Goal: Task Accomplishment & Management: Manage account settings

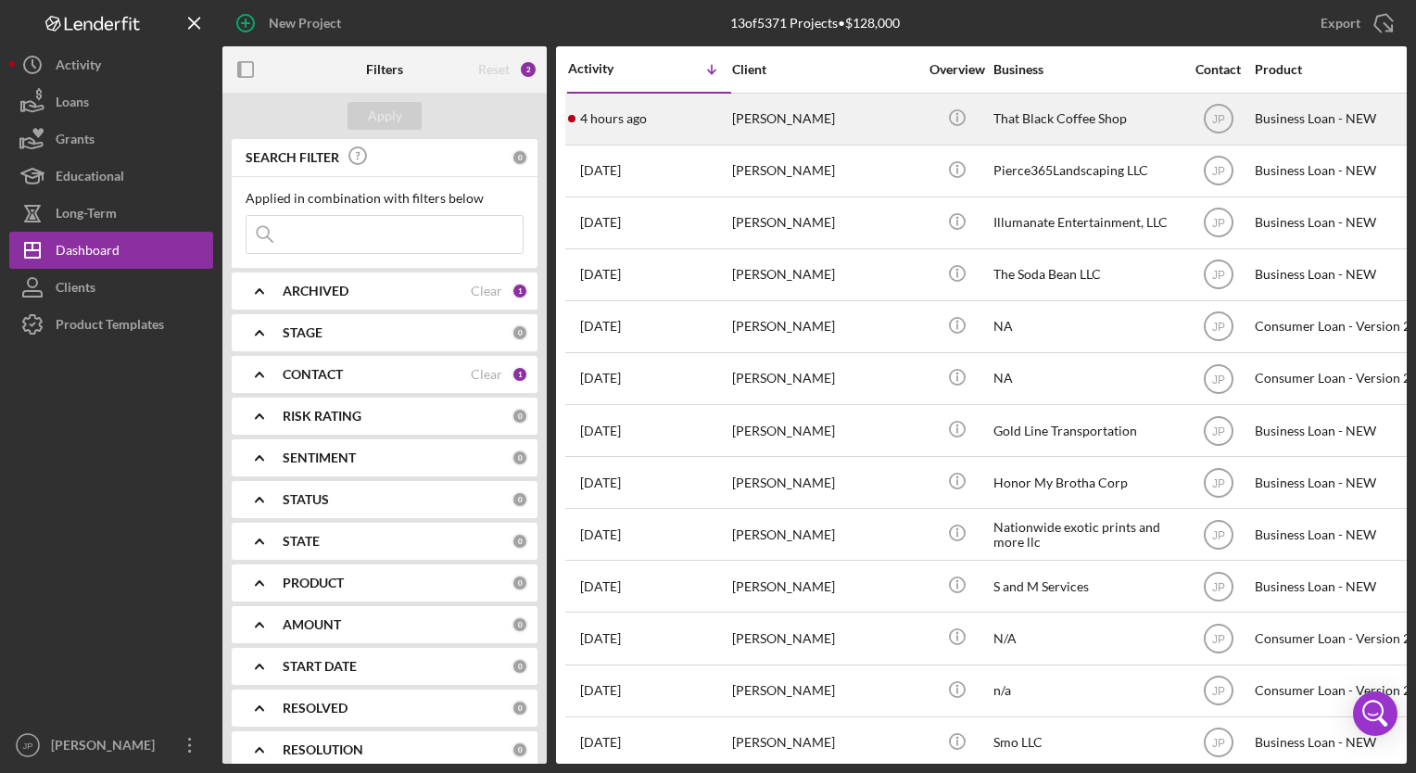
click at [607, 111] on time "4 hours ago" at bounding box center [613, 118] width 67 height 15
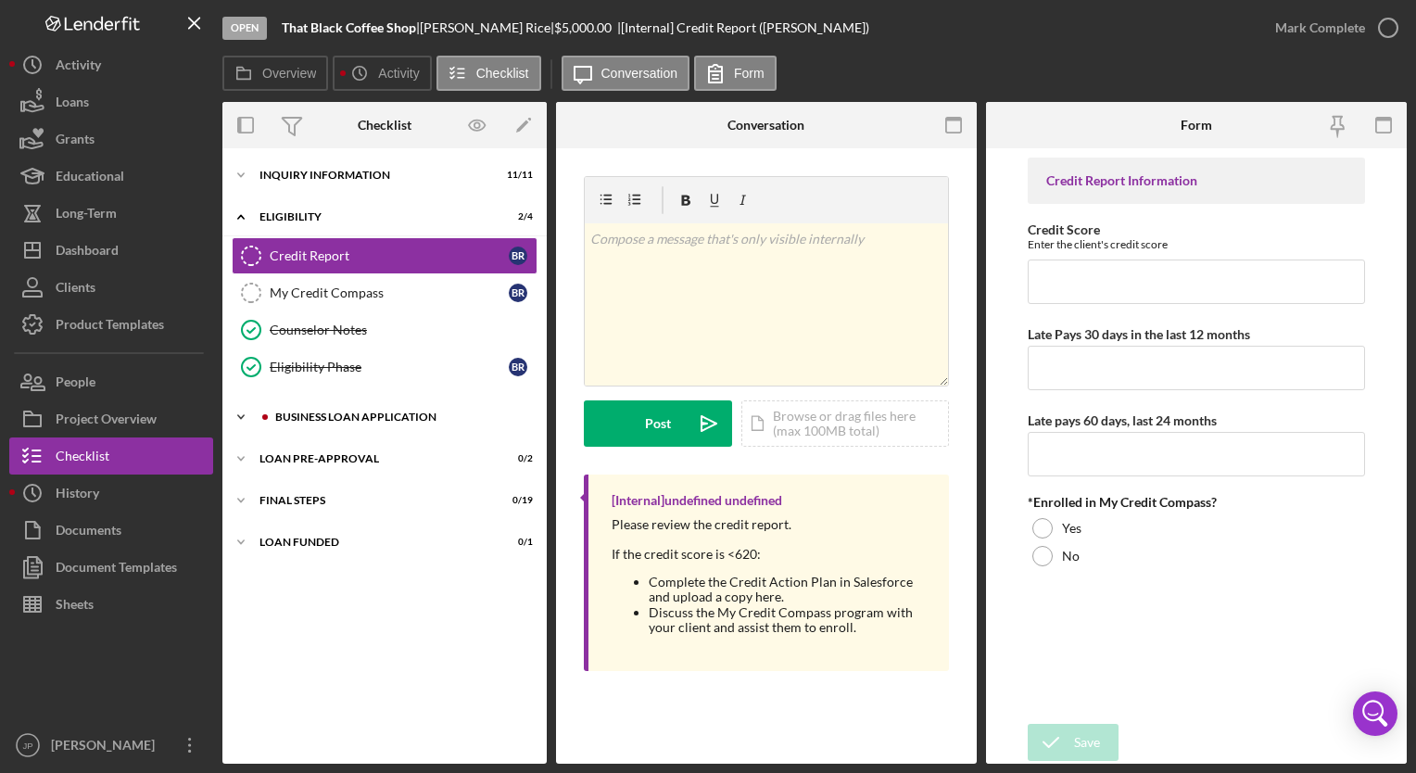
click at [234, 413] on icon "Icon/Expander" at bounding box center [240, 416] width 37 height 37
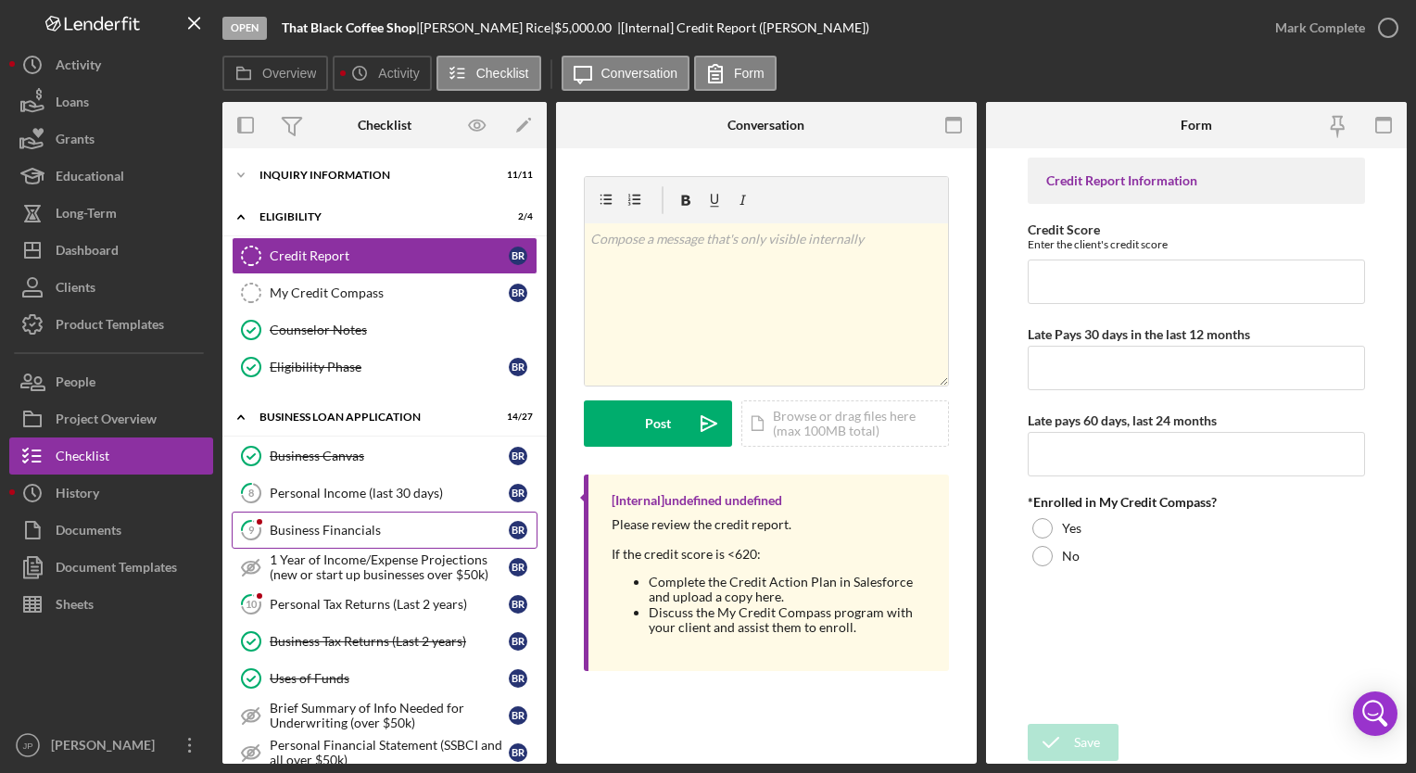
click at [307, 531] on div "Business Financials" at bounding box center [389, 530] width 239 height 15
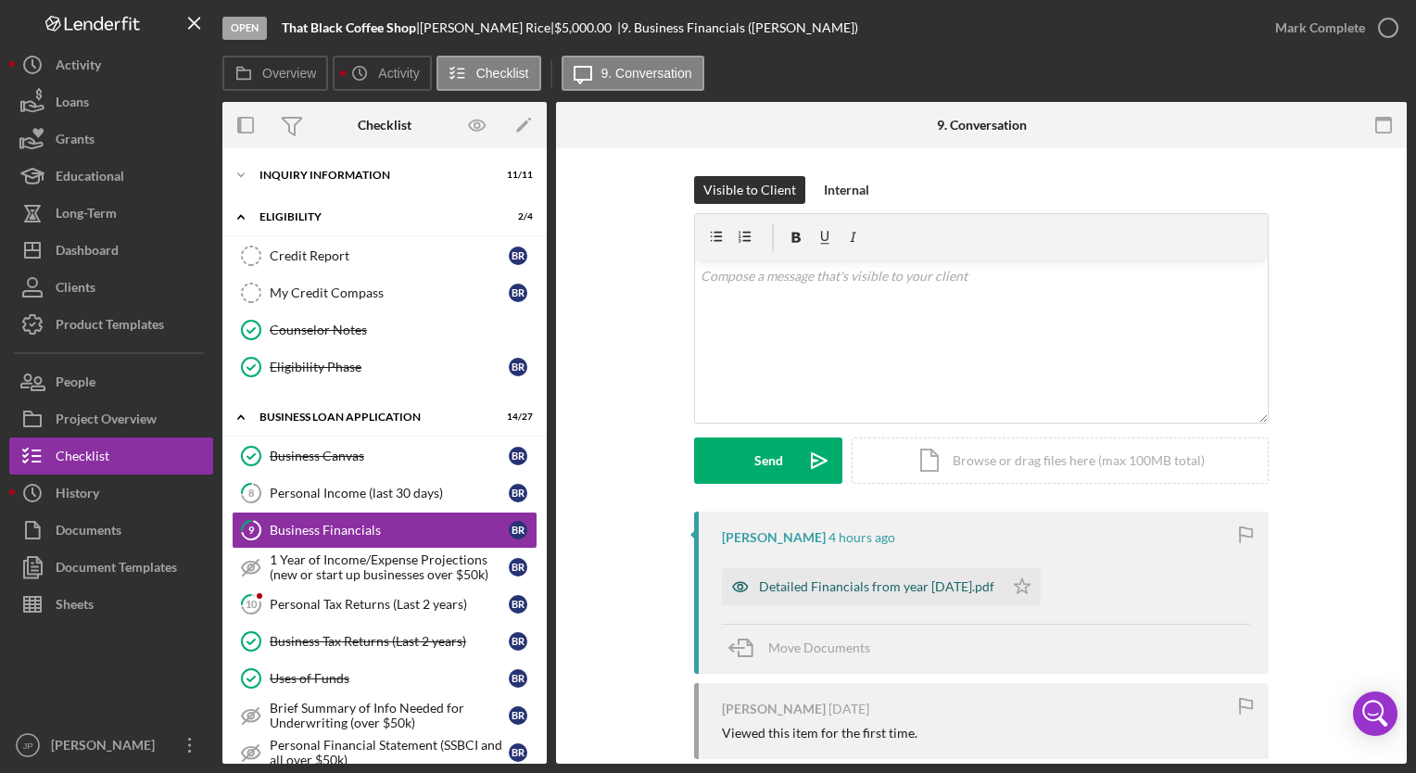
click at [864, 589] on div "Detailed Financials from year [DATE].pdf" at bounding box center [876, 586] width 235 height 15
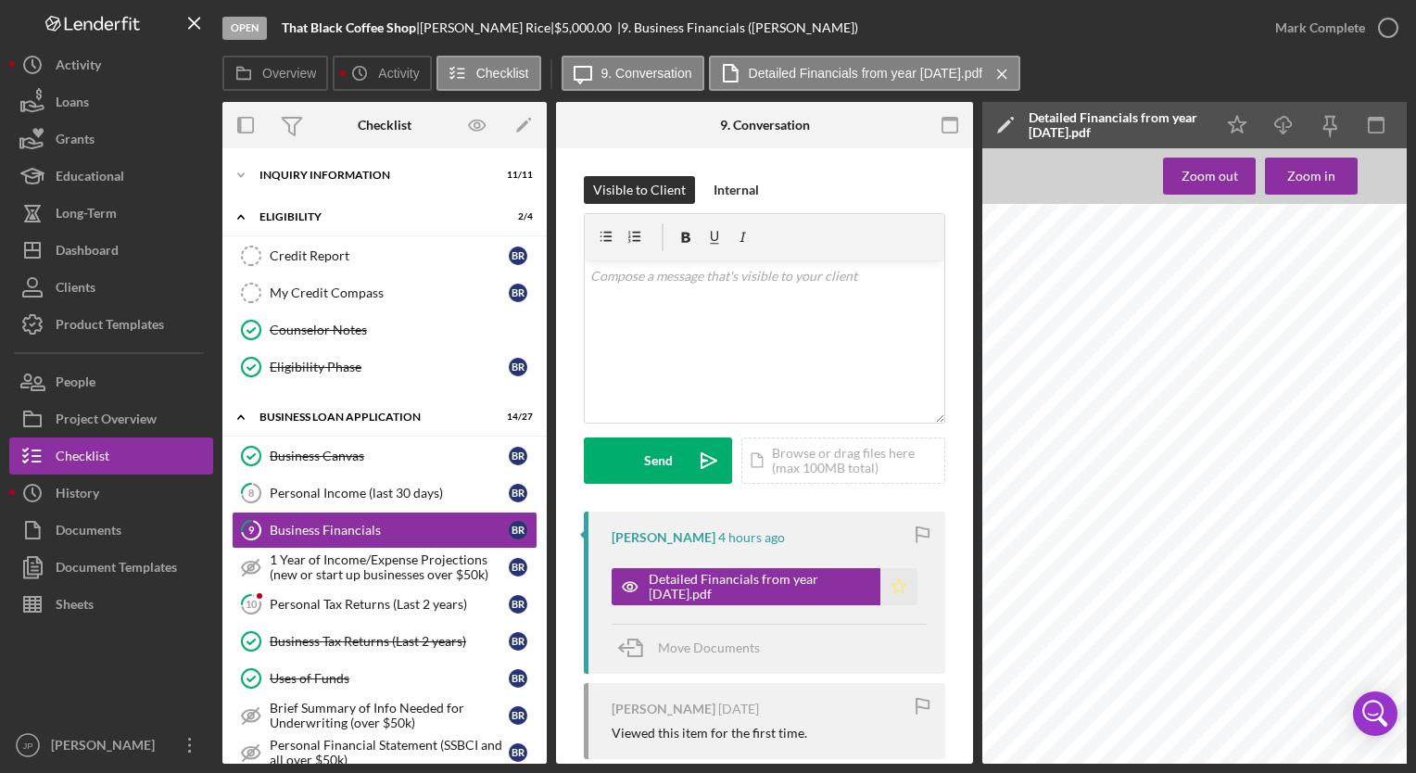
click at [901, 591] on icon "Icon/Star" at bounding box center [898, 586] width 37 height 37
click at [1360, 32] on div "Mark Complete" at bounding box center [1320, 27] width 90 height 37
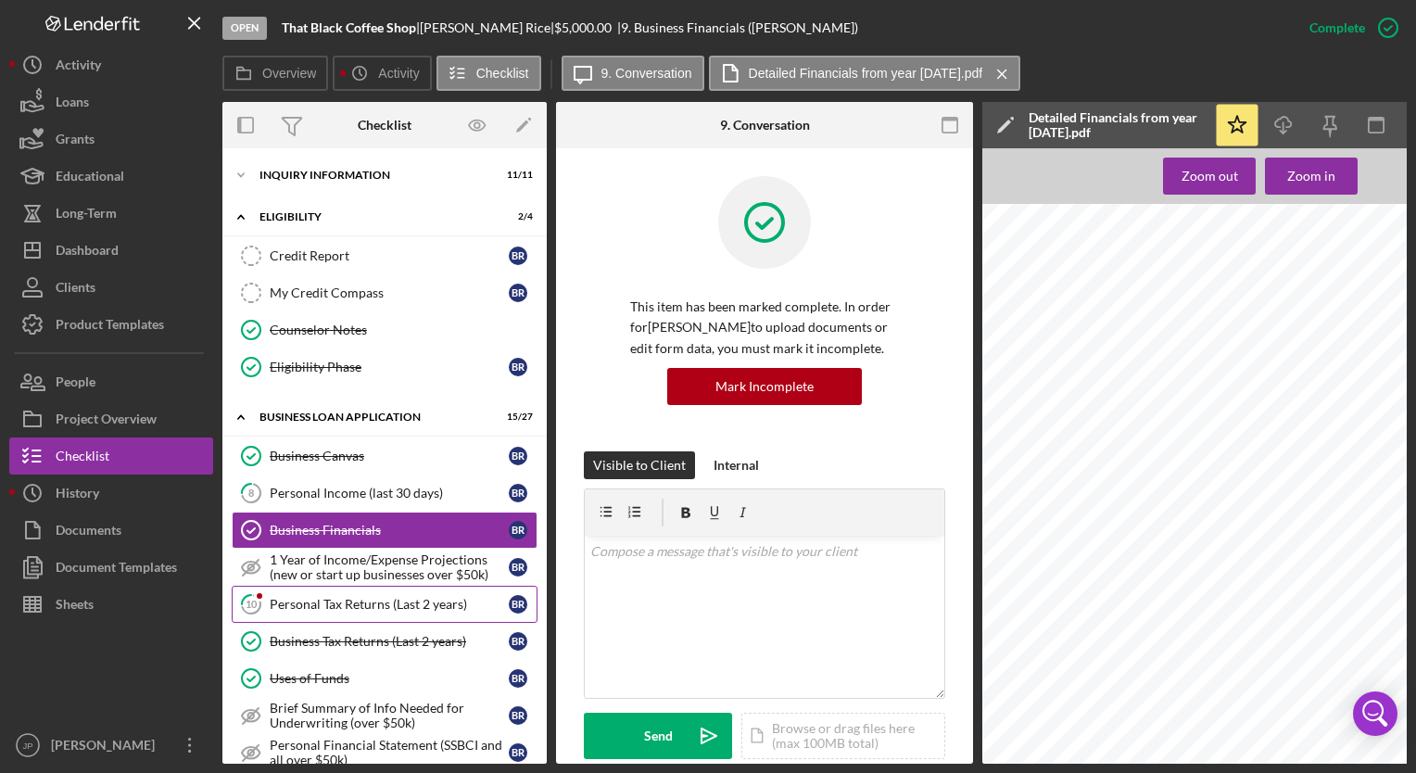
click at [390, 603] on div "Personal Tax Returns (Last 2 years)" at bounding box center [389, 604] width 239 height 15
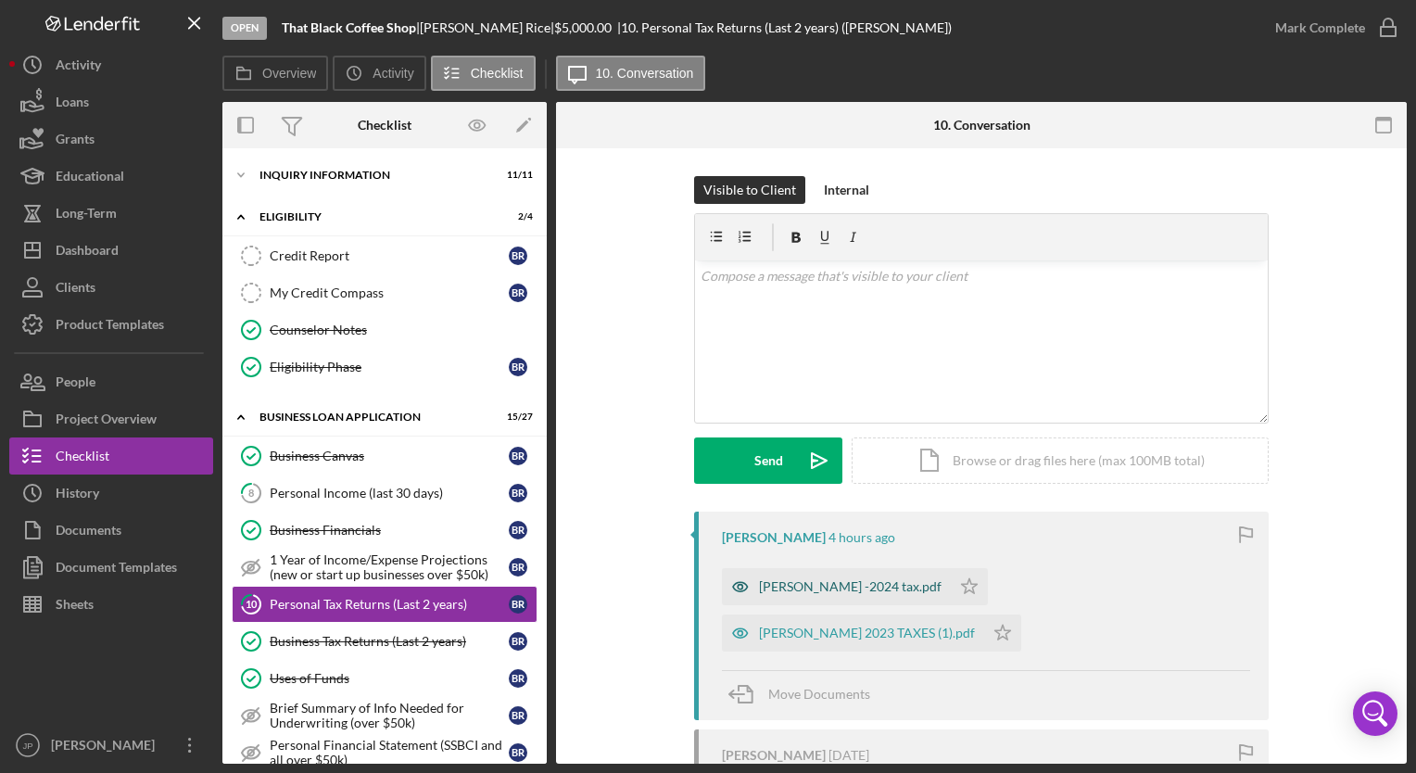
click at [795, 587] on div "[PERSON_NAME] -2024 tax.pdf" at bounding box center [850, 586] width 183 height 15
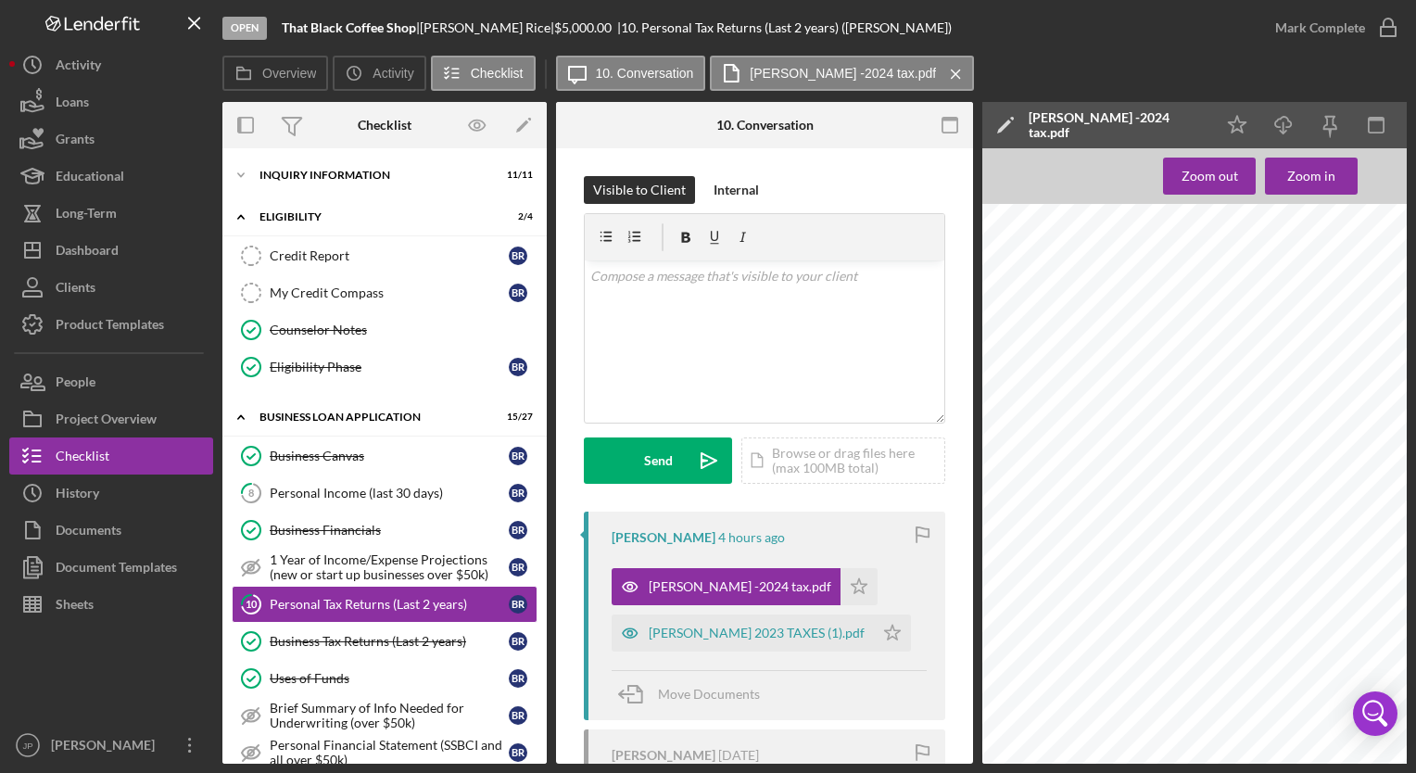
scroll to position [0, 25]
drag, startPoint x: 1268, startPoint y: 764, endPoint x: 1318, endPoint y: 765, distance: 50.0
click at [1318, 765] on div "Open That Black Coffee Shop | [PERSON_NAME] | $5,000.00 | 10. Personal Tax Retu…" at bounding box center [708, 386] width 1416 height 773
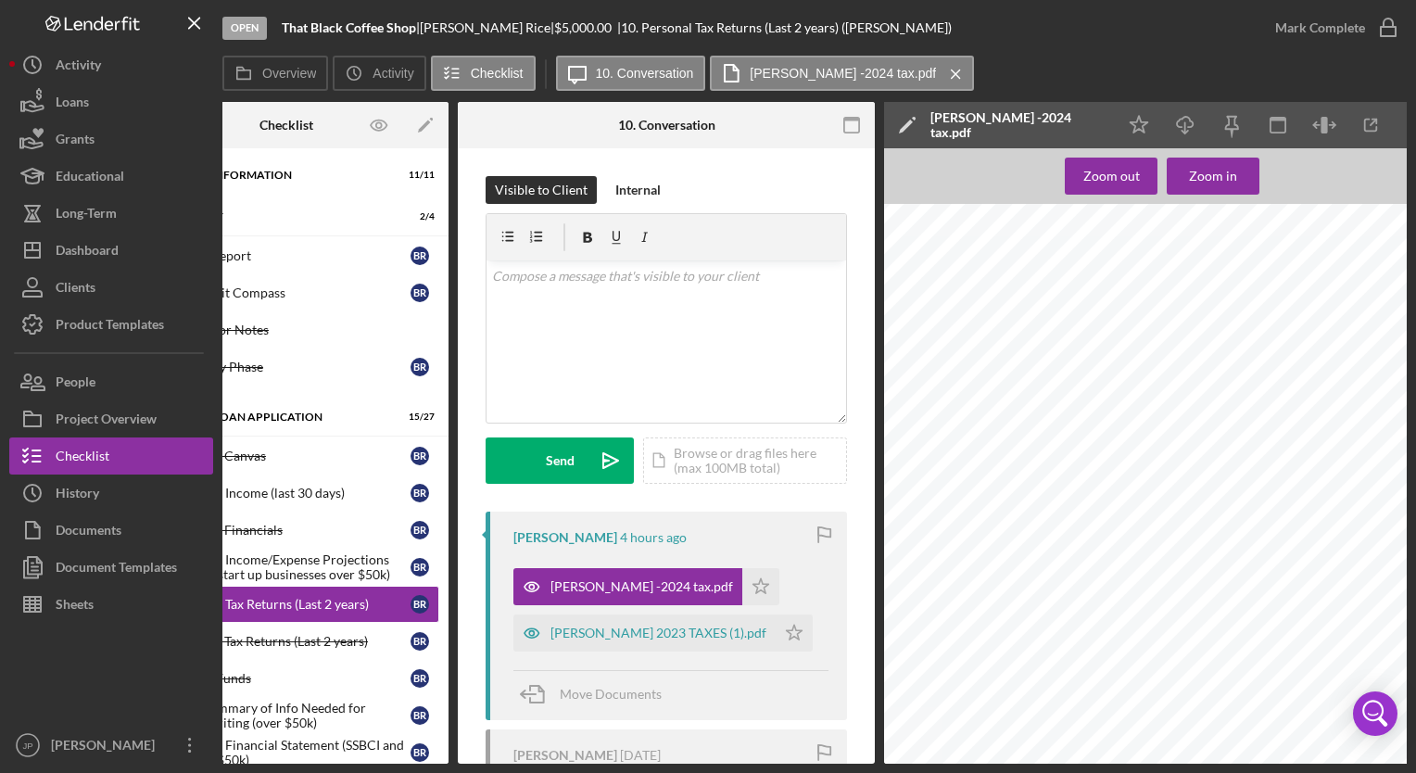
scroll to position [0, 107]
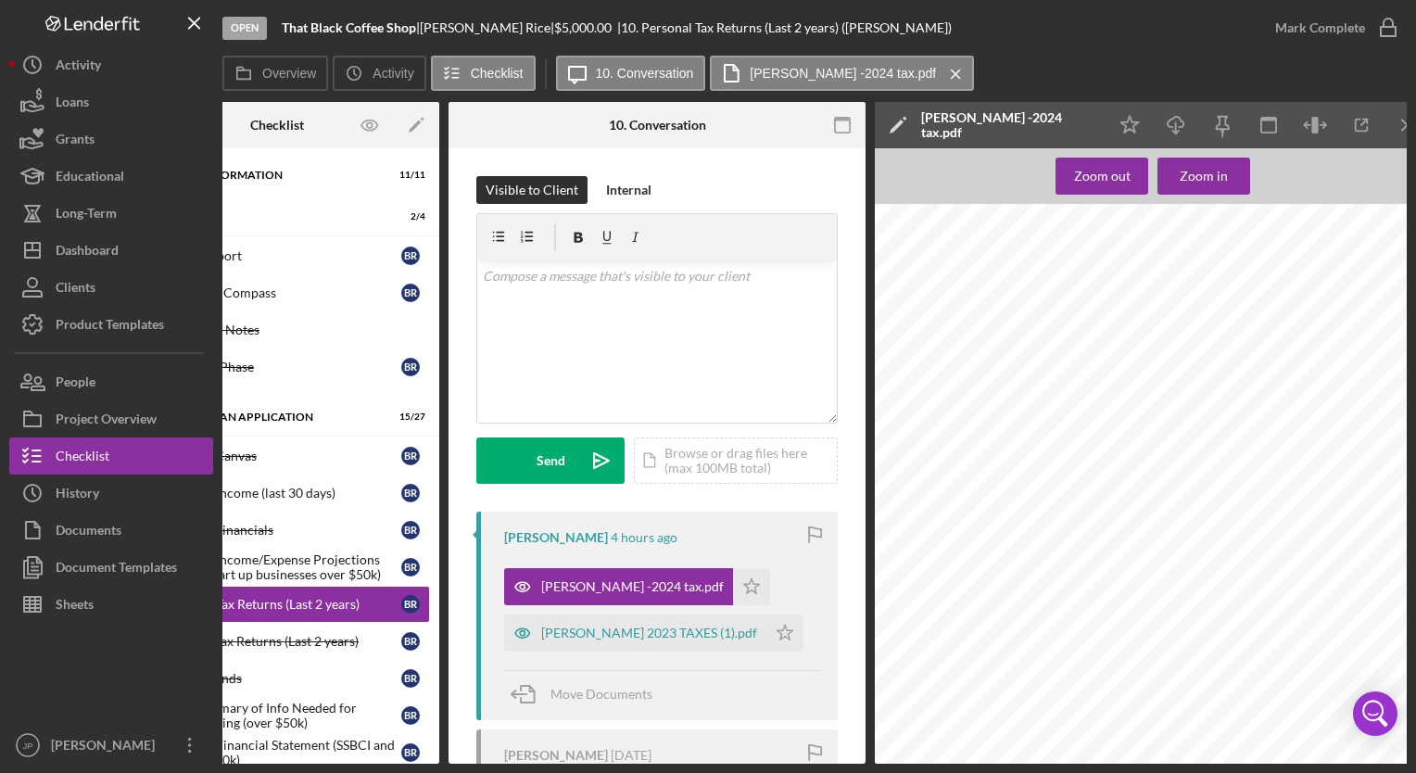
drag, startPoint x: 1292, startPoint y: 532, endPoint x: 1269, endPoint y: 313, distance: 219.8
click at [1269, 313] on div "File by Mail Instructions for your 2024 Federal Tax Return Important: Your taxe…" at bounding box center [1147, 571] width 567 height 734
click at [1115, 171] on div "Zoom out" at bounding box center [1102, 176] width 57 height 37
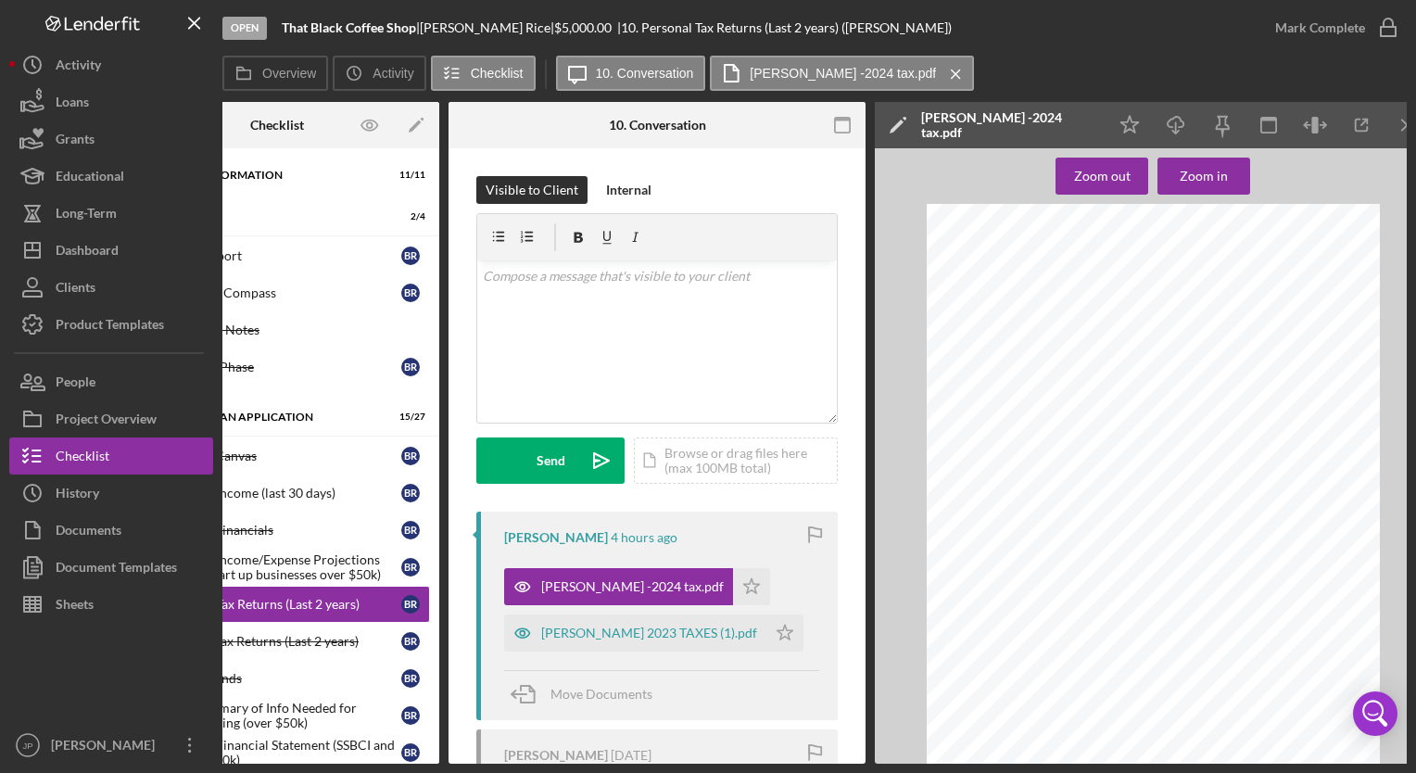
scroll to position [18855, 0]
click at [675, 623] on div "[PERSON_NAME] 2023 TAXES (1).pdf" at bounding box center [635, 632] width 262 height 37
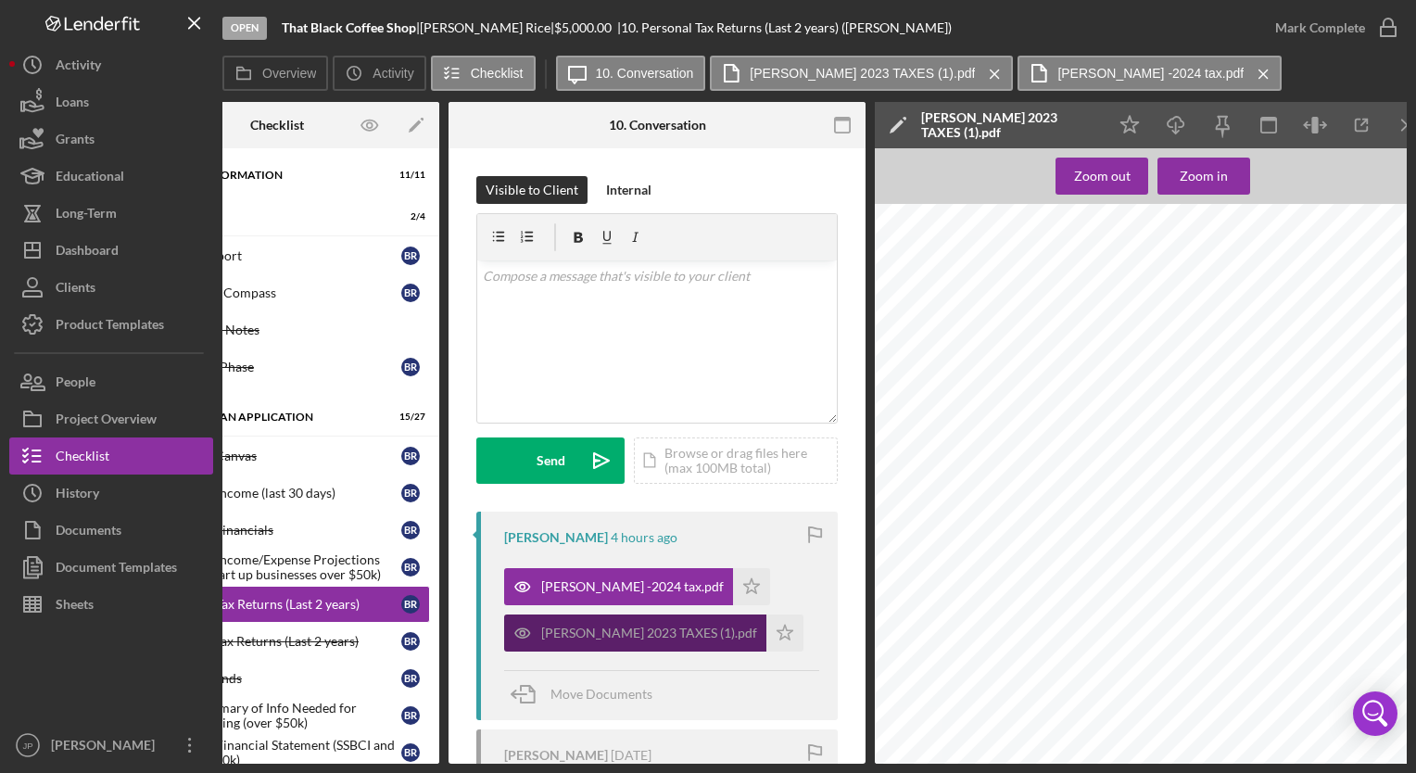
click at [675, 623] on div "[PERSON_NAME] 2023 TAXES (1).pdf" at bounding box center [635, 632] width 262 height 37
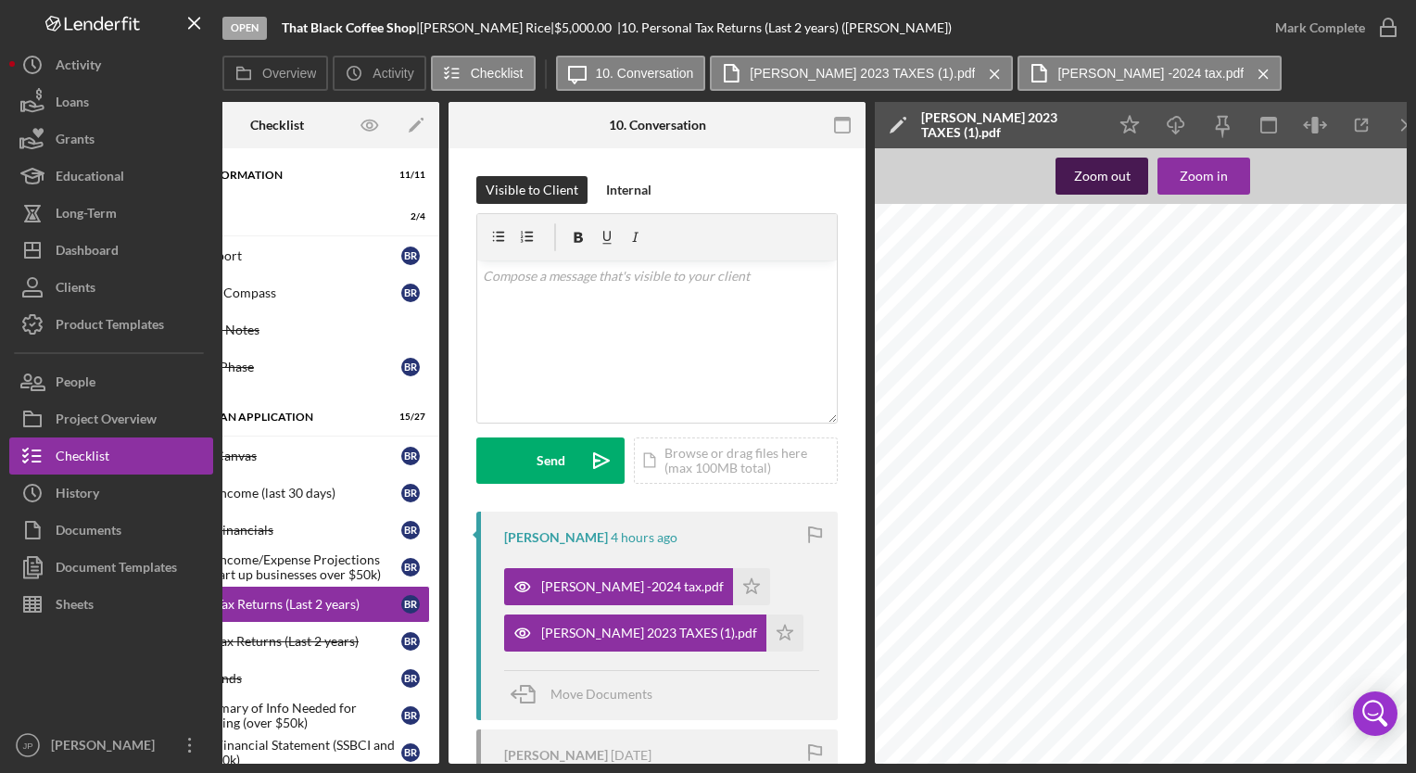
click at [1118, 186] on div "Zoom out" at bounding box center [1102, 176] width 57 height 37
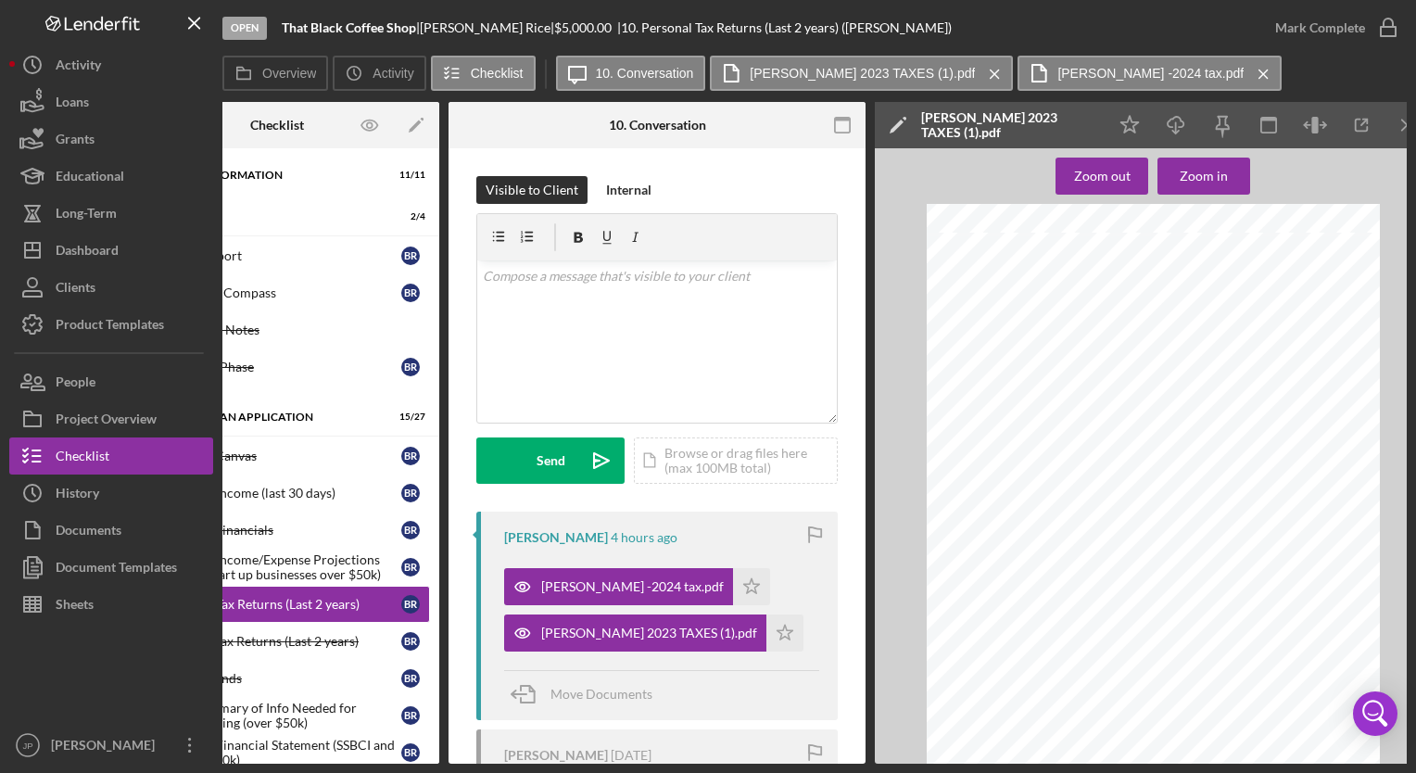
scroll to position [6501, 0]
click at [733, 585] on icon "Icon/Star" at bounding box center [751, 586] width 37 height 37
click at [774, 628] on icon "Icon/Star" at bounding box center [784, 632] width 37 height 37
click at [1353, 32] on div "Mark Complete" at bounding box center [1320, 27] width 90 height 37
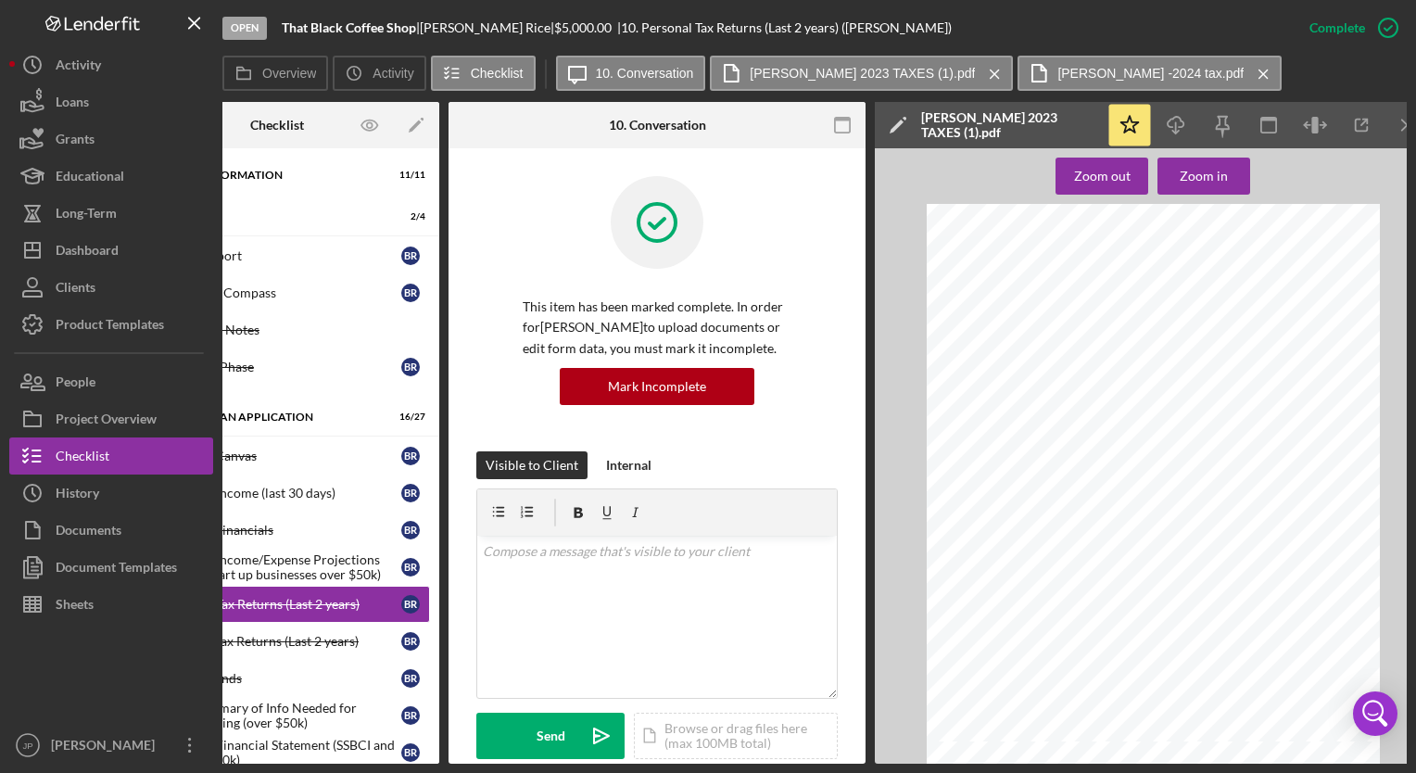
scroll to position [0, 0]
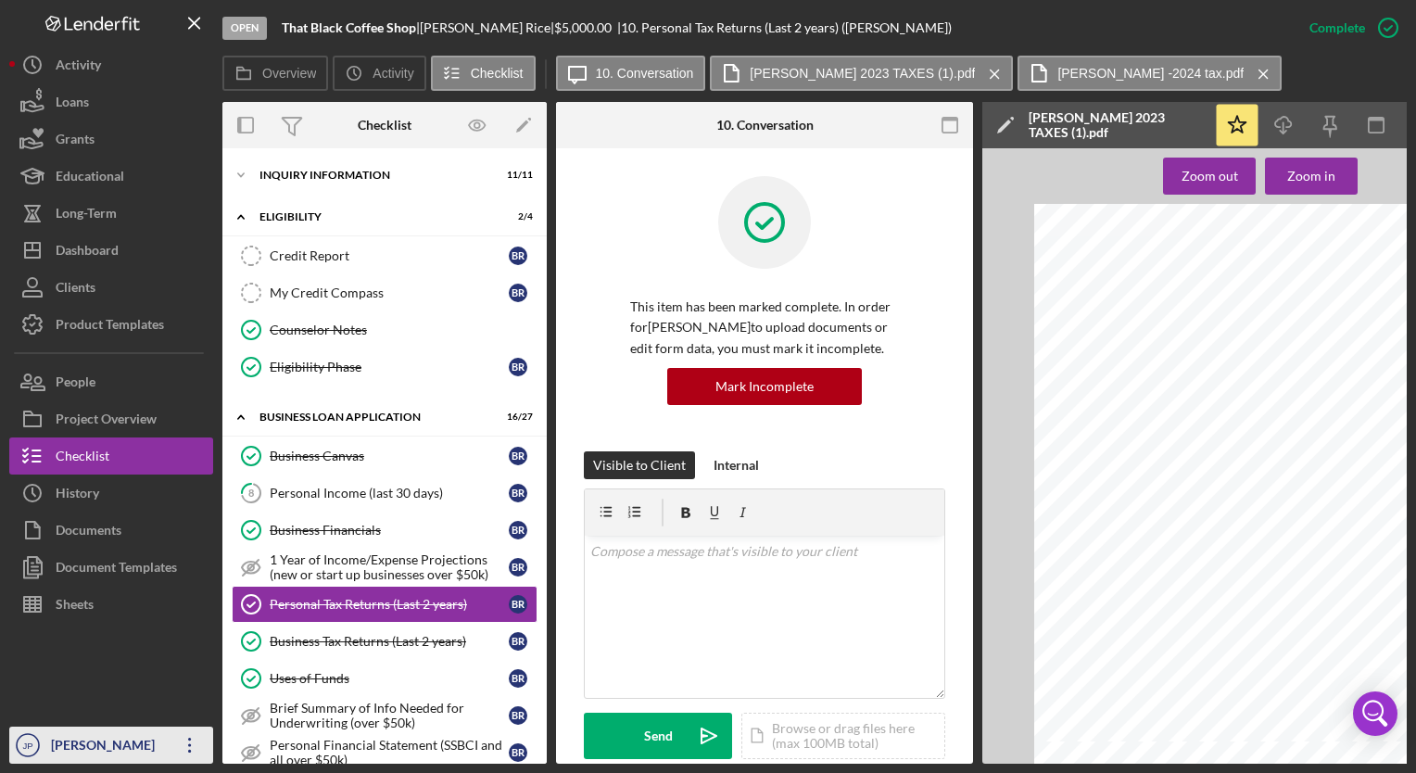
click at [11, 763] on icon "JP" at bounding box center [27, 745] width 37 height 46
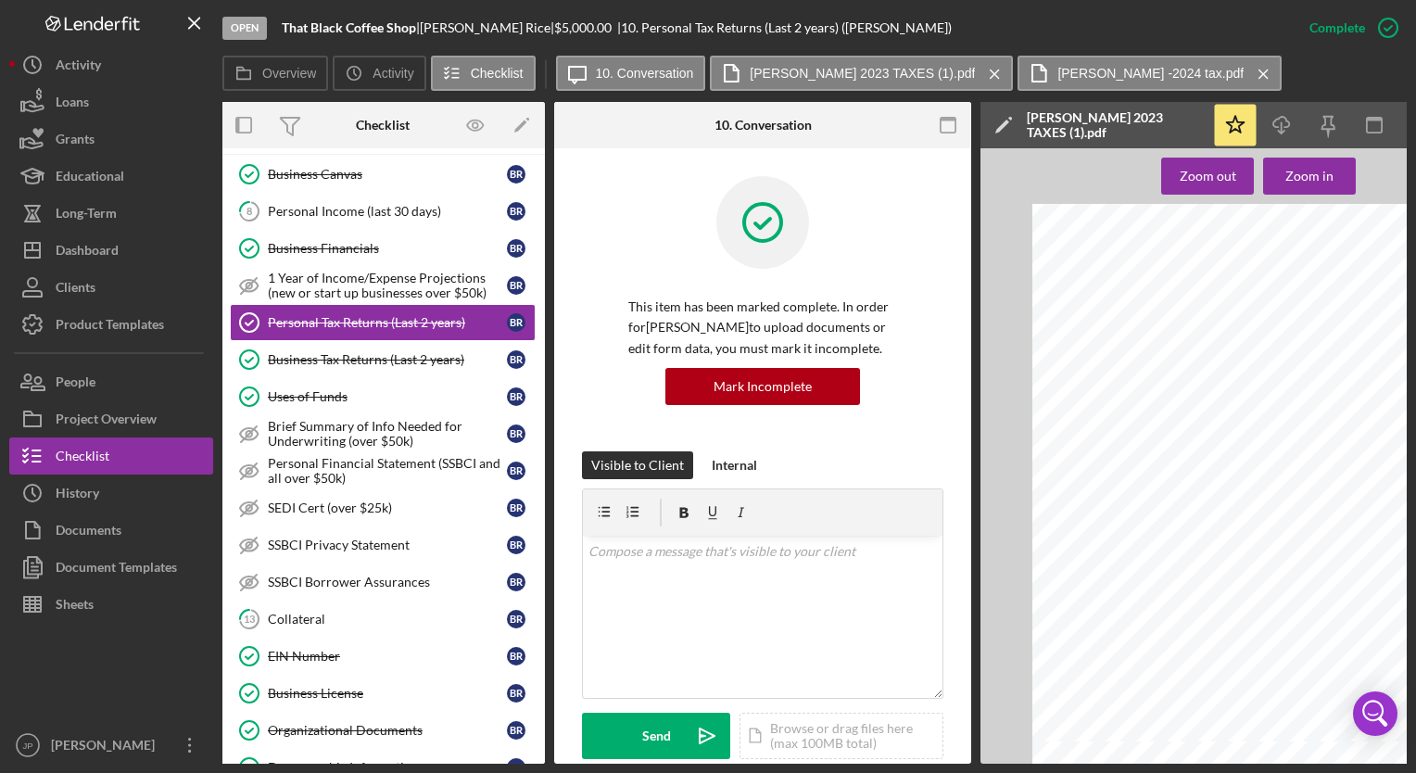
scroll to position [283, 0]
click at [345, 616] on div "Collateral" at bounding box center [387, 618] width 239 height 15
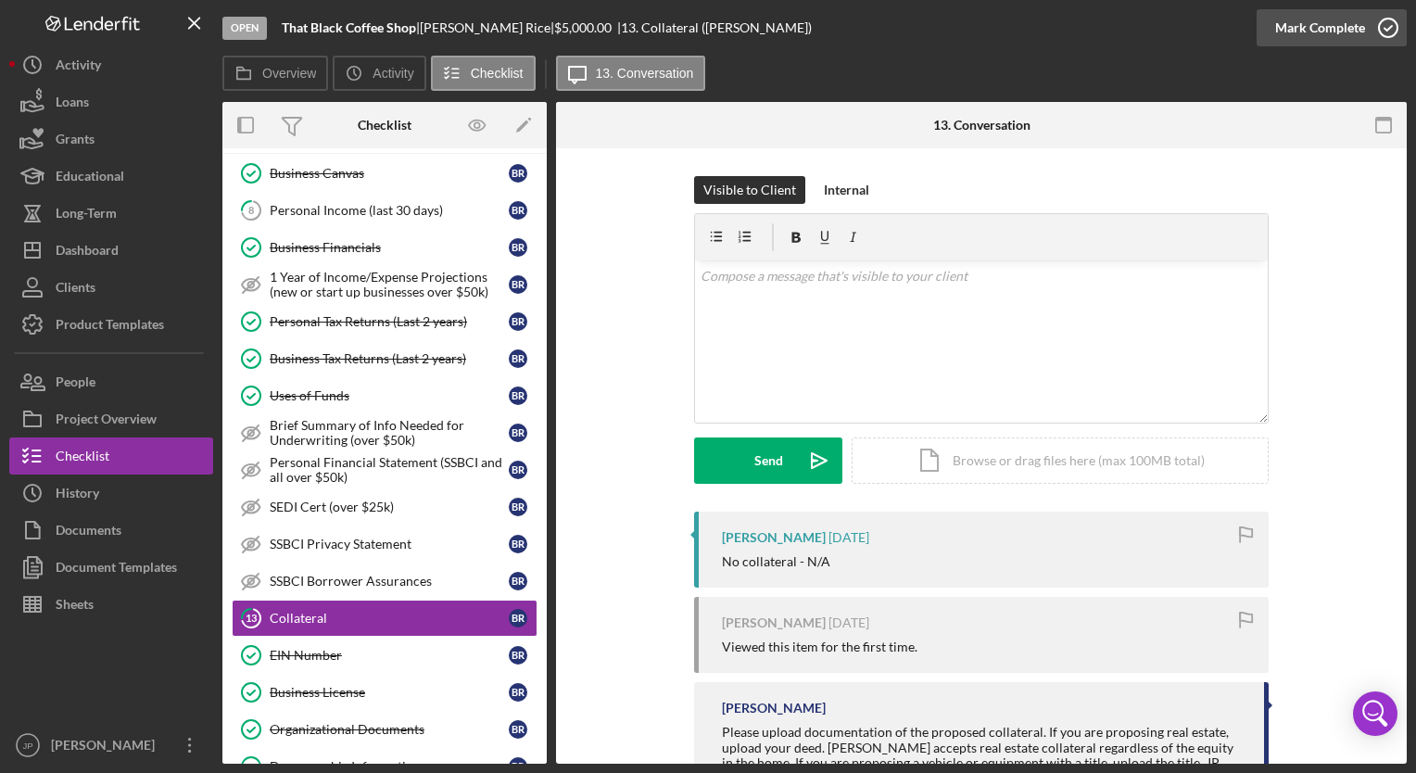
click at [1293, 31] on div "Mark Complete" at bounding box center [1320, 27] width 90 height 37
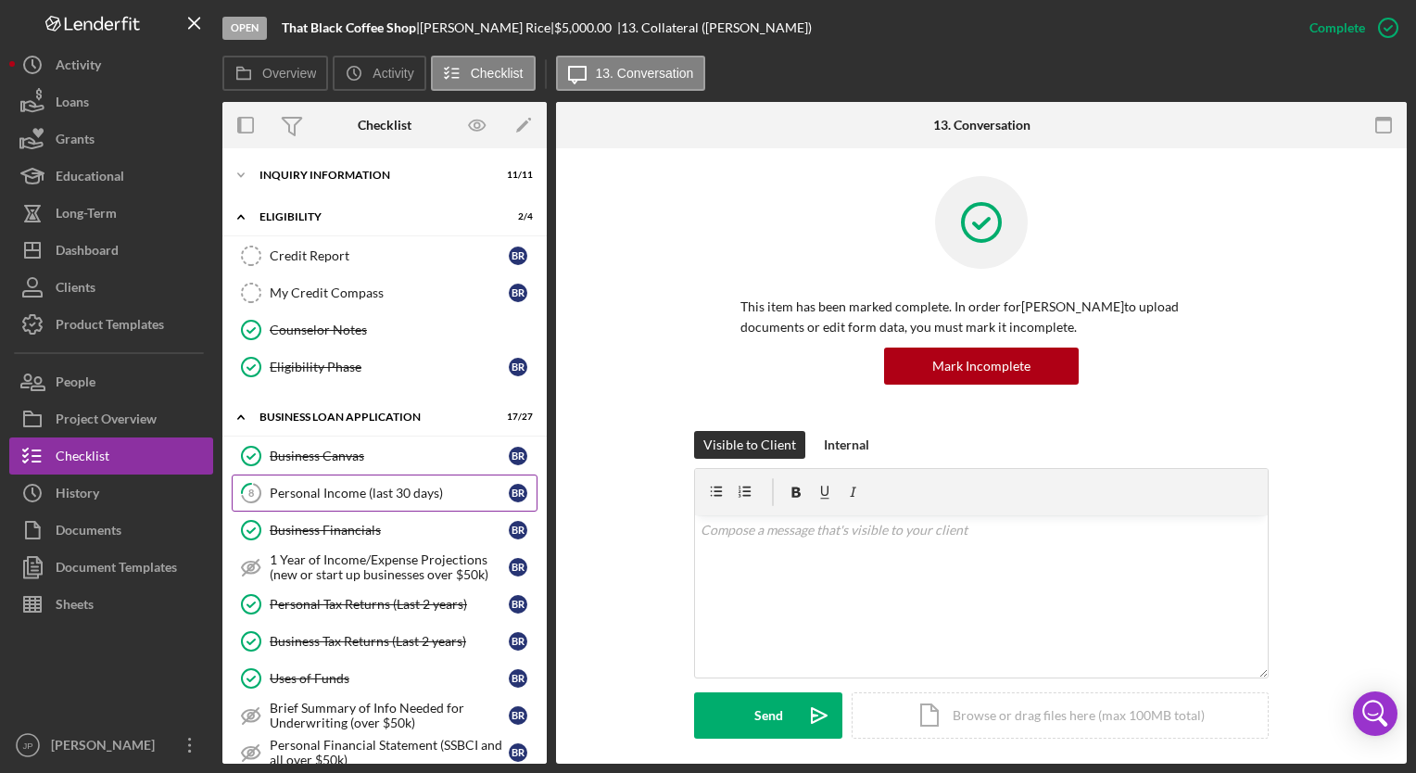
click at [343, 492] on div "Personal Income (last 30 days)" at bounding box center [389, 493] width 239 height 15
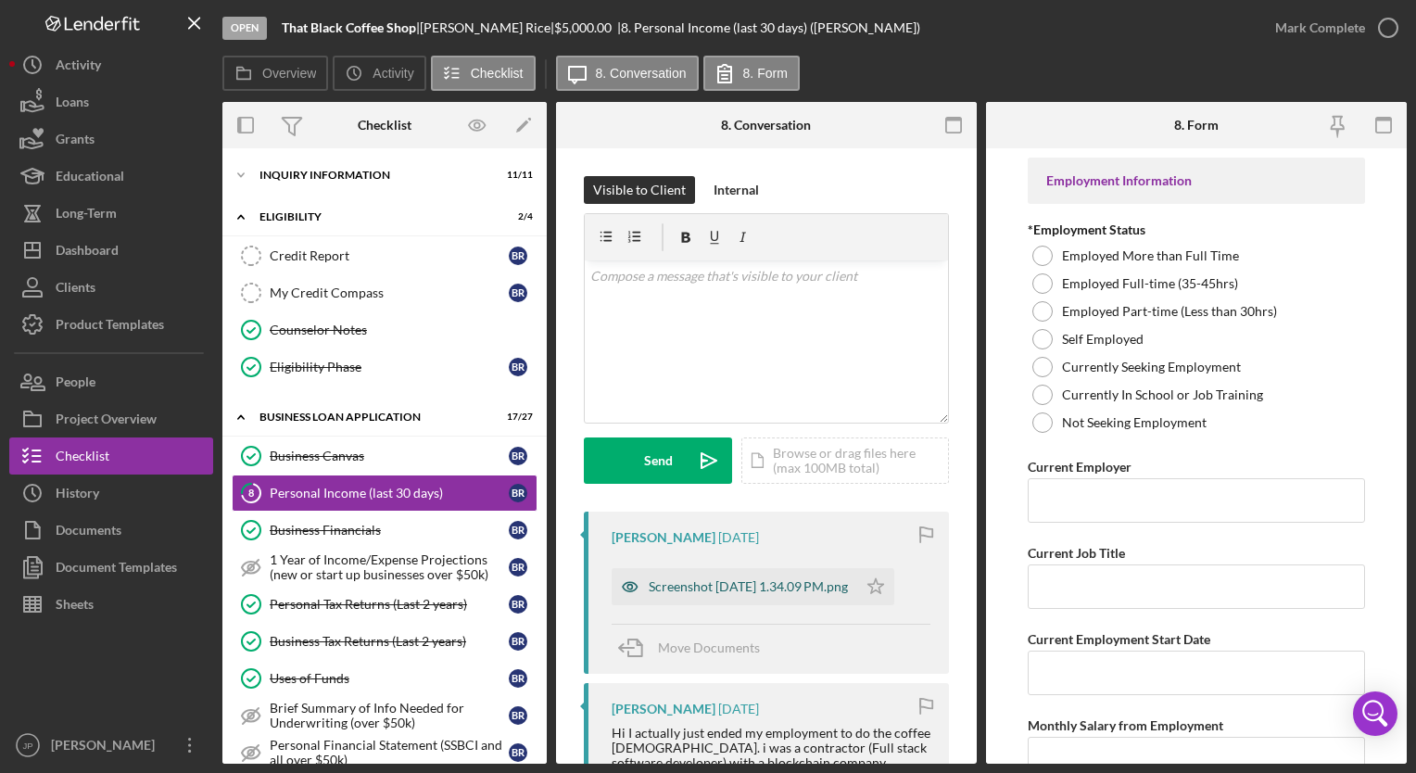
click at [676, 587] on div "Screenshot [DATE] 1.34.09 PM.png" at bounding box center [748, 586] width 199 height 15
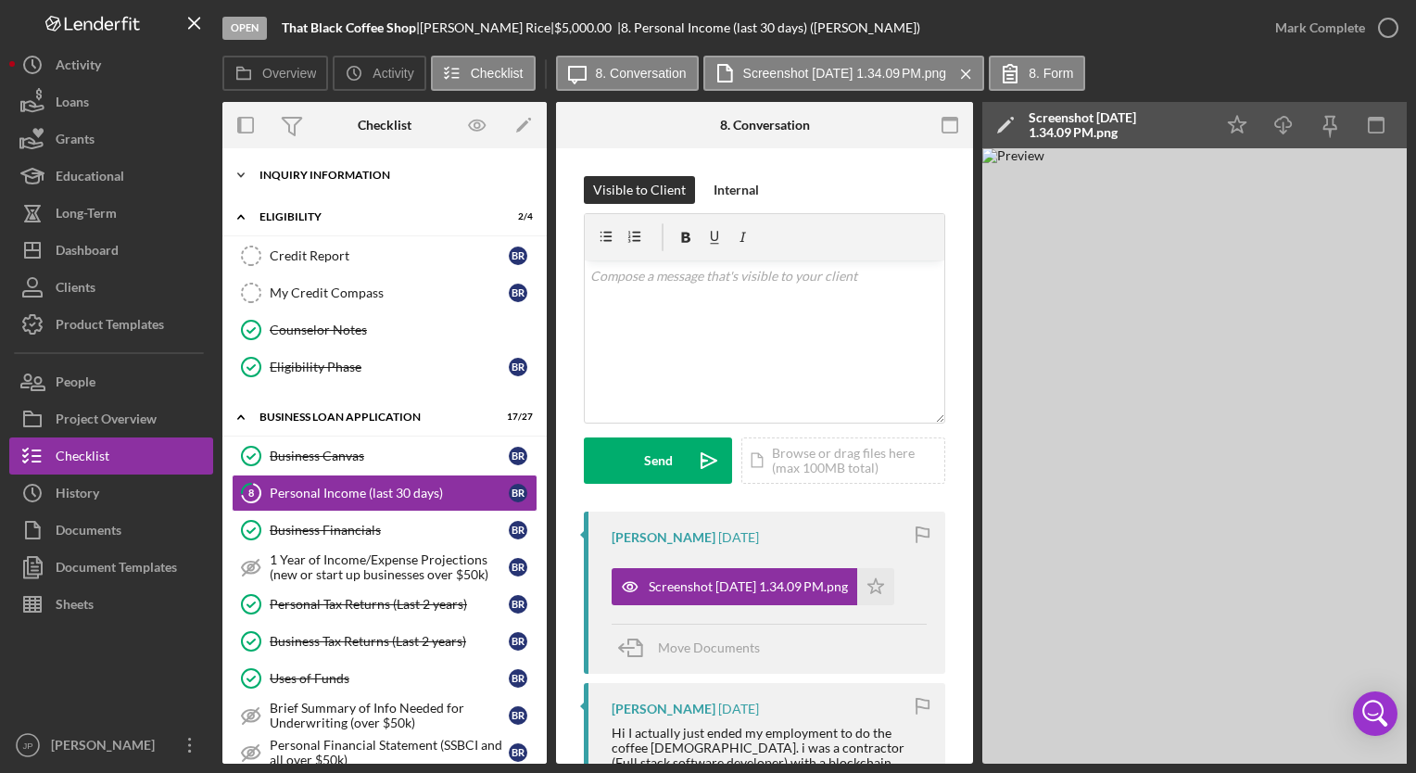
click at [241, 179] on icon "Icon/Expander" at bounding box center [240, 175] width 37 height 37
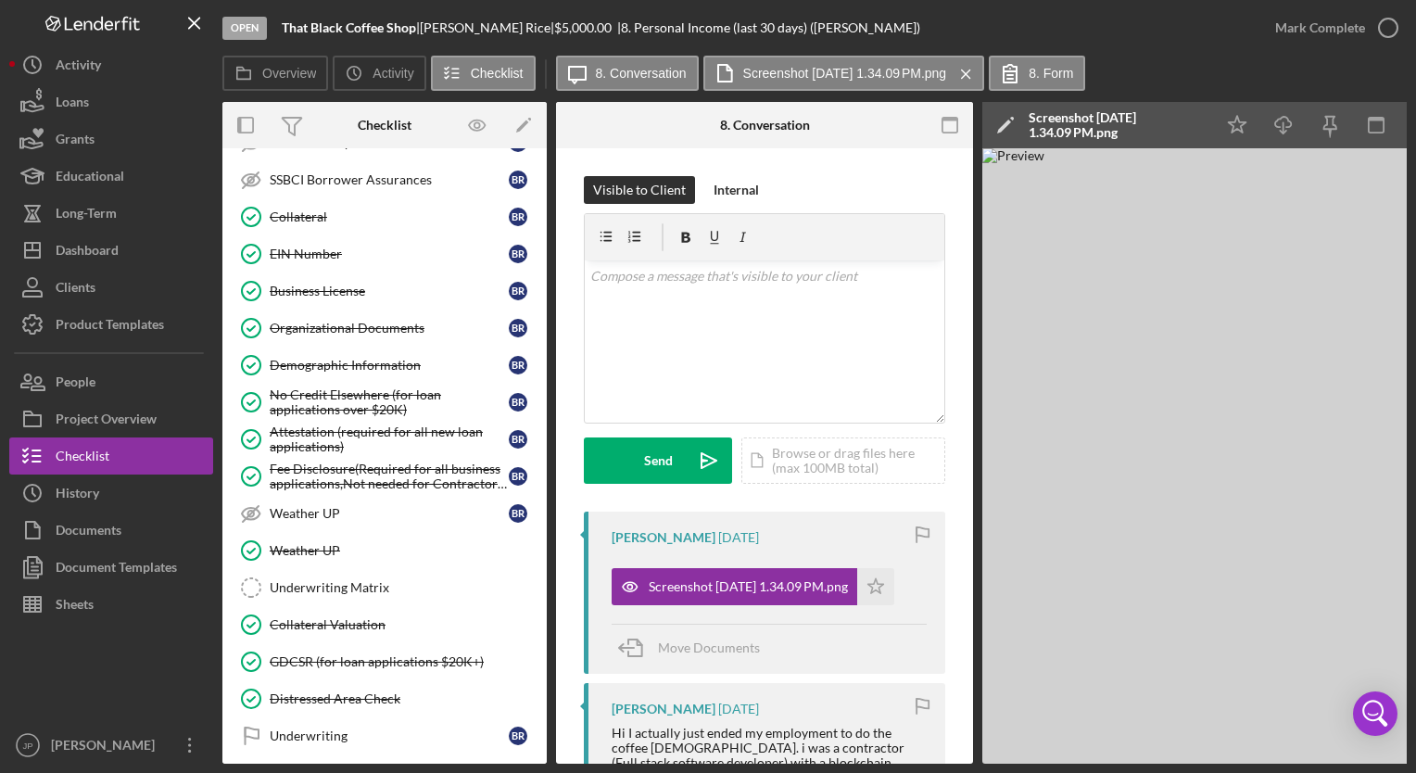
scroll to position [397, 0]
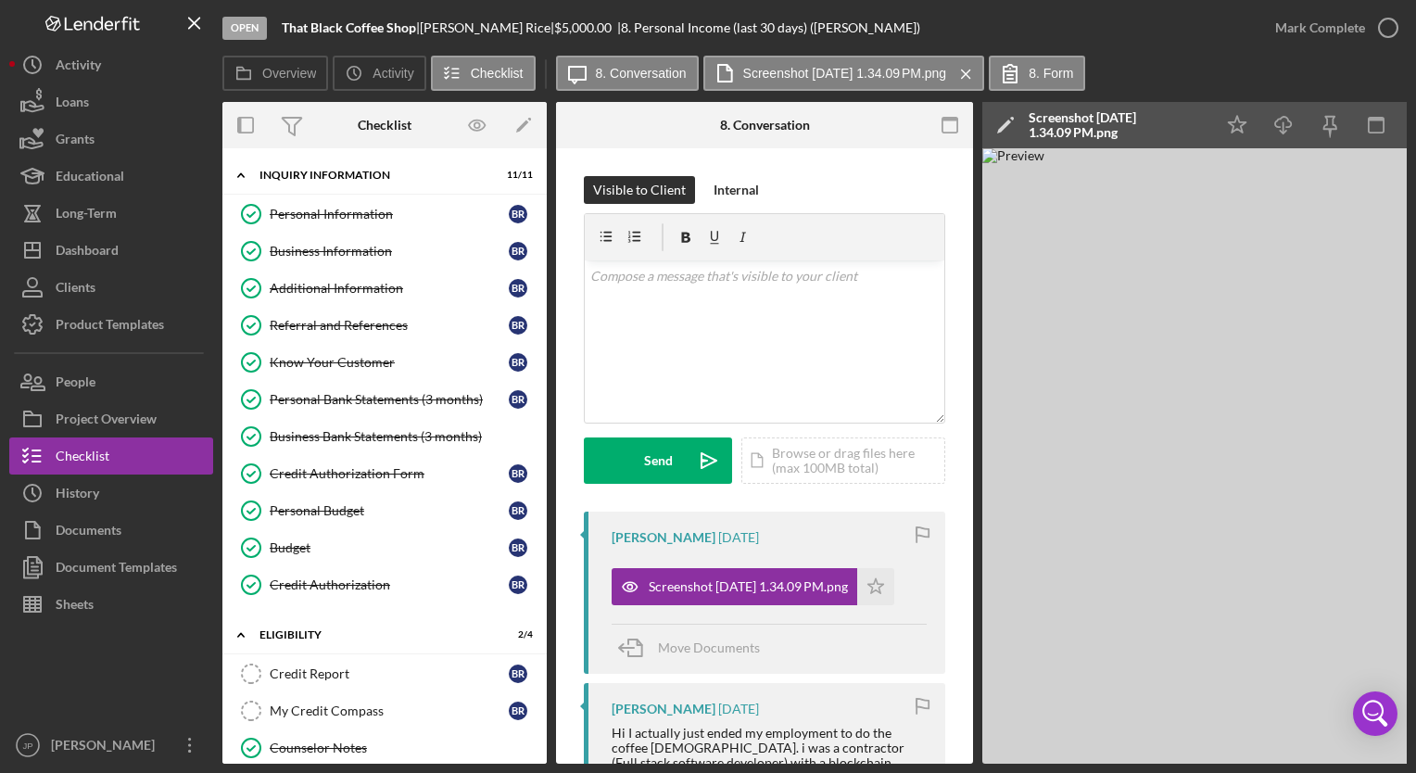
scroll to position [397, 0]
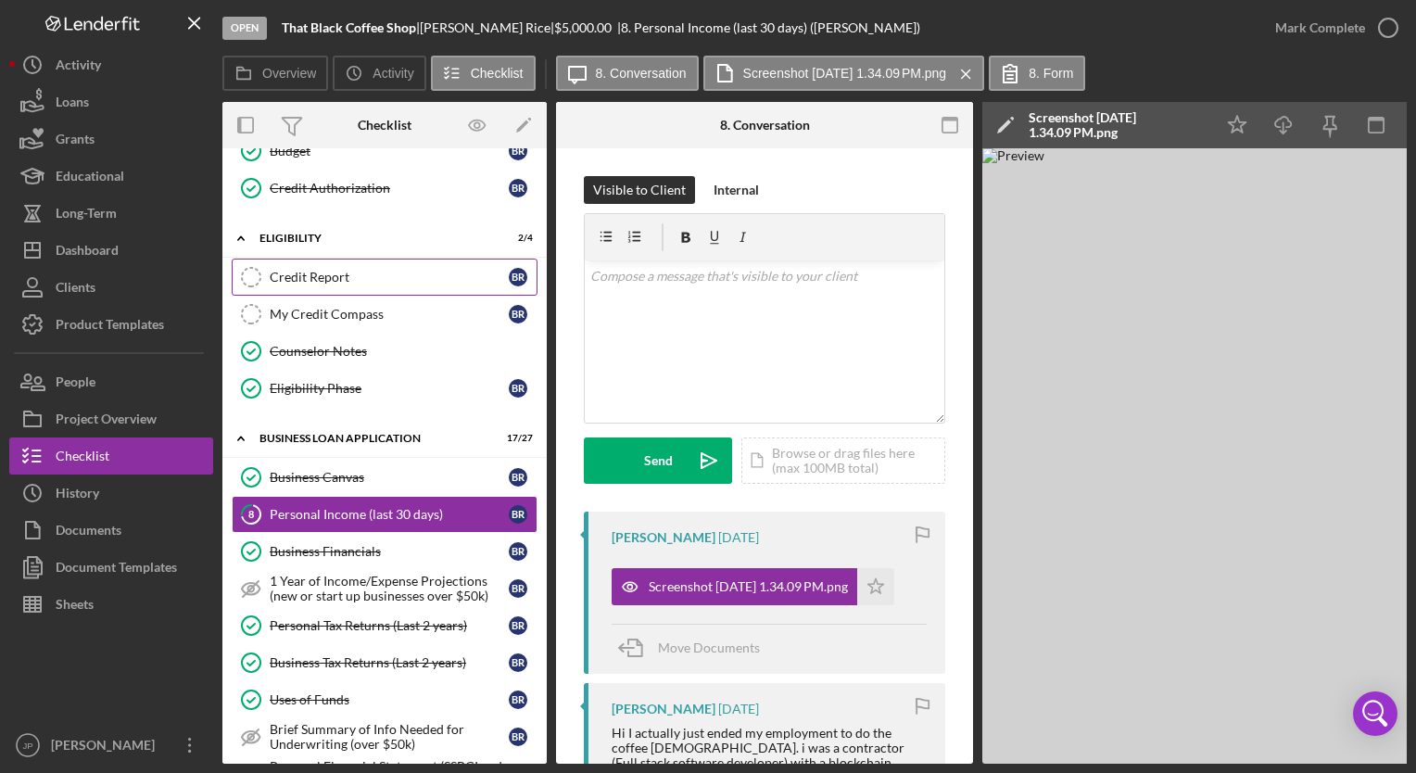
click at [284, 270] on div "Credit Report" at bounding box center [389, 277] width 239 height 15
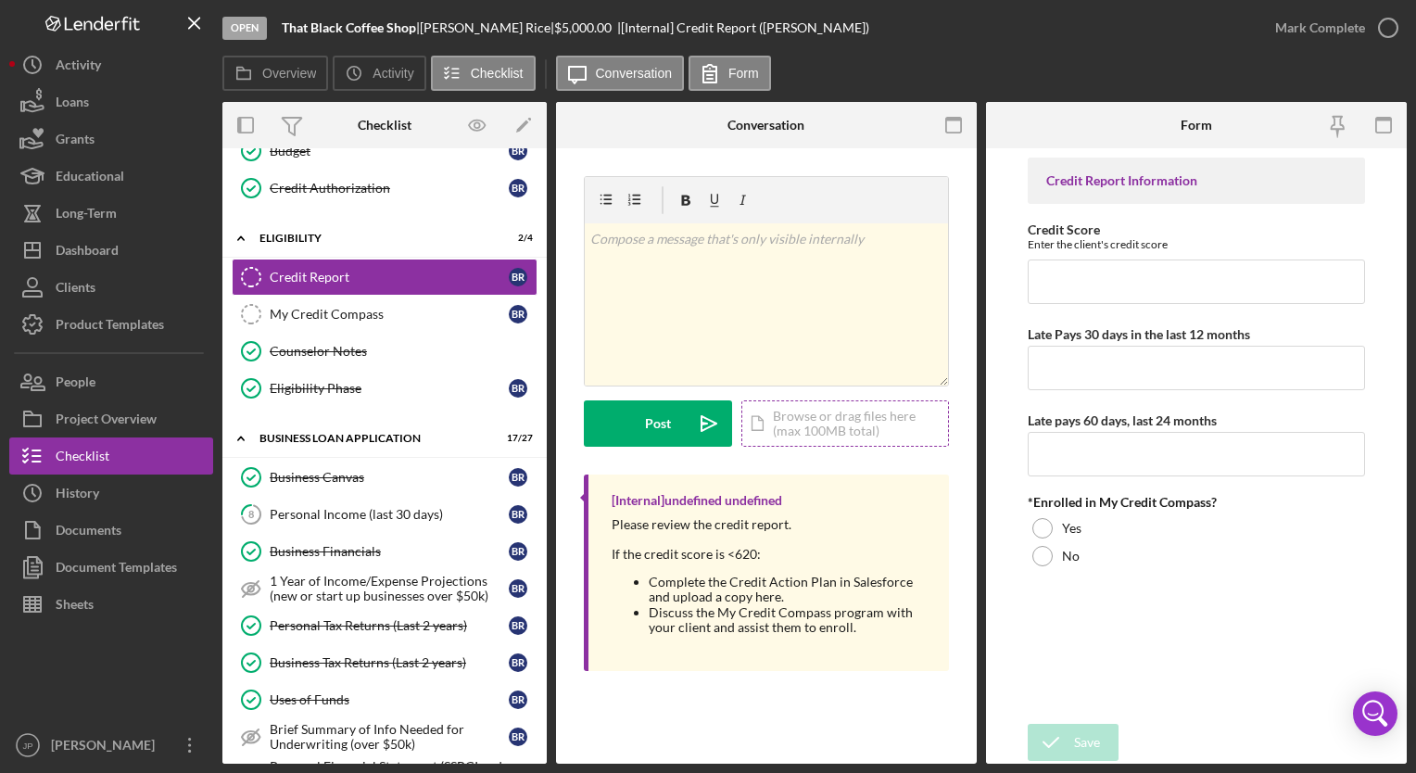
click at [786, 439] on div "Icon/Document Browse or drag files here (max 100MB total) Tap to choose files o…" at bounding box center [845, 423] width 208 height 46
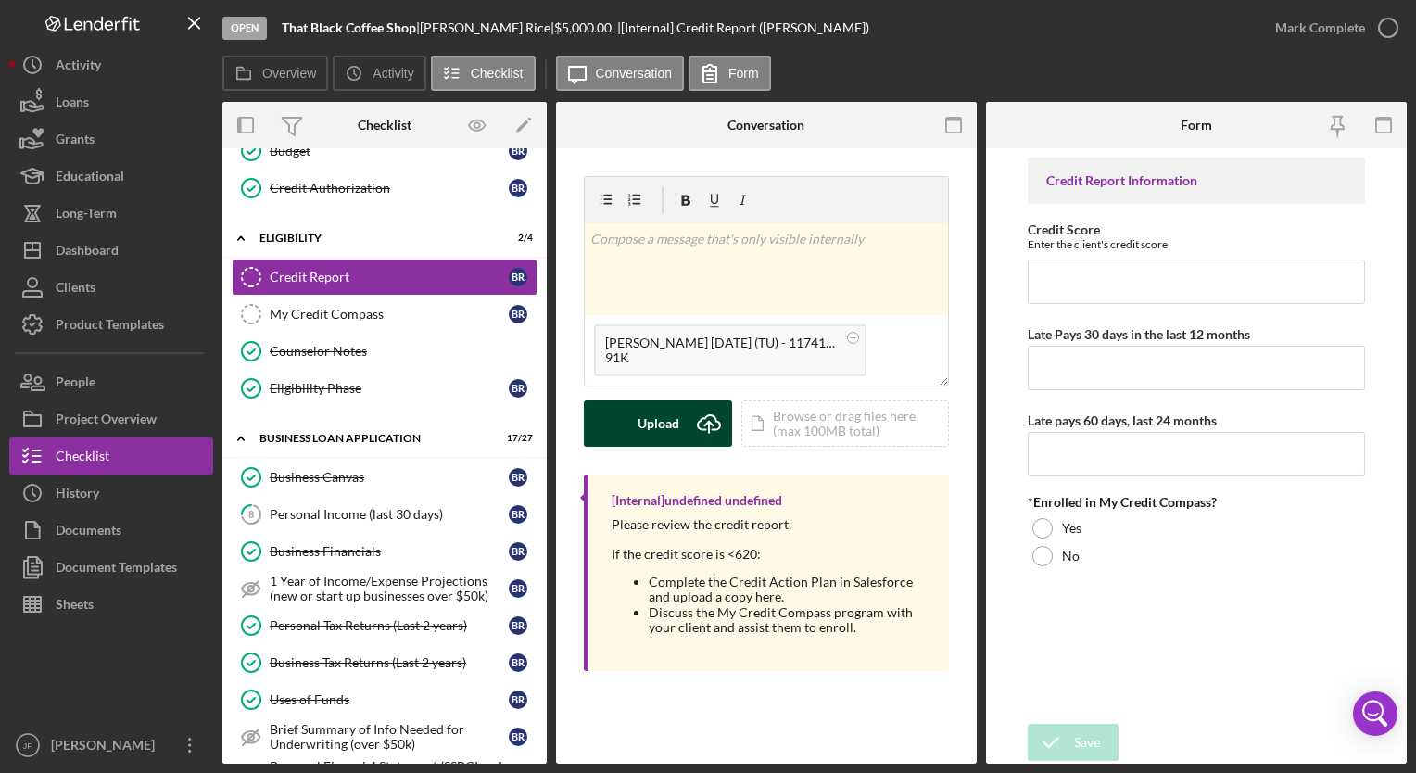
click at [647, 421] on div "Upload" at bounding box center [659, 423] width 42 height 46
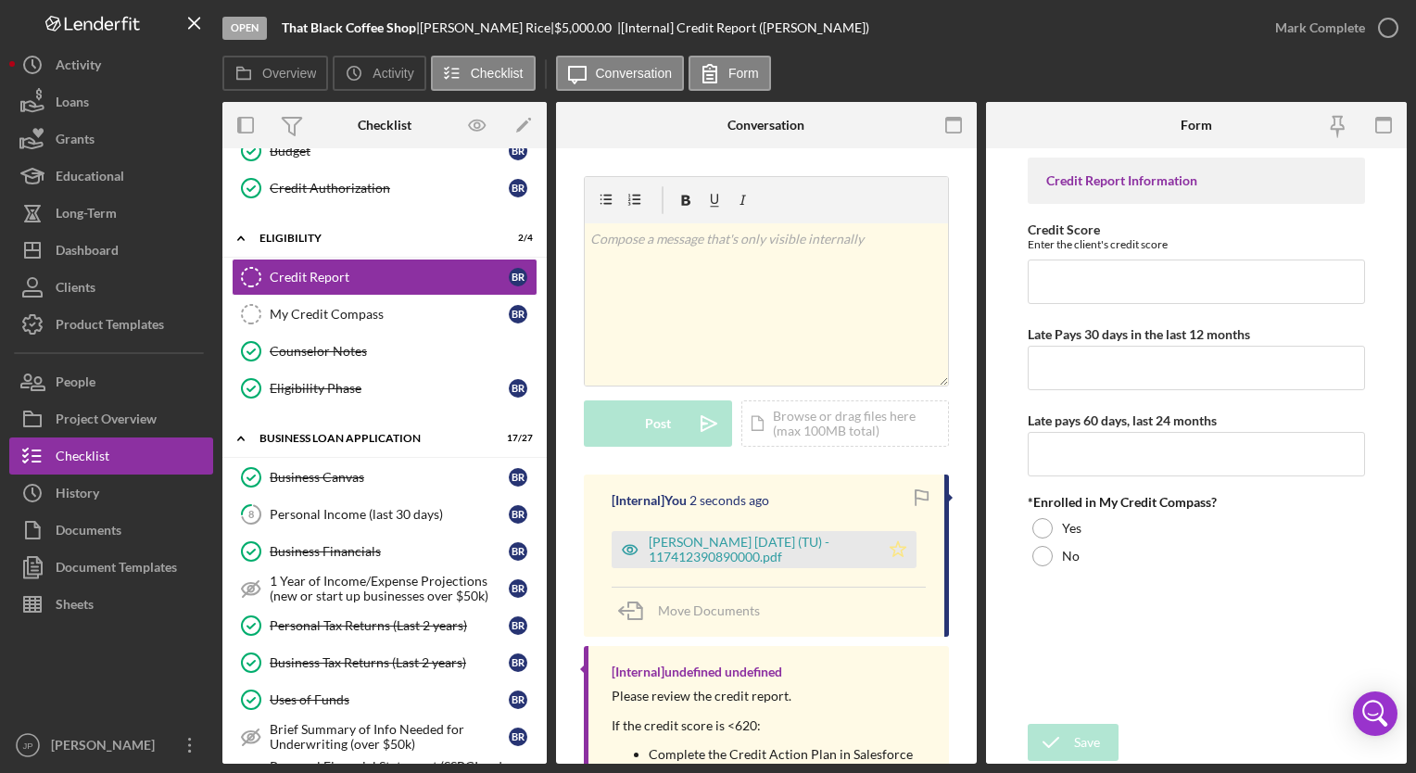
click at [897, 549] on polygon "button" at bounding box center [898, 548] width 16 height 15
click at [1308, 34] on div "Mark Complete" at bounding box center [1320, 27] width 90 height 37
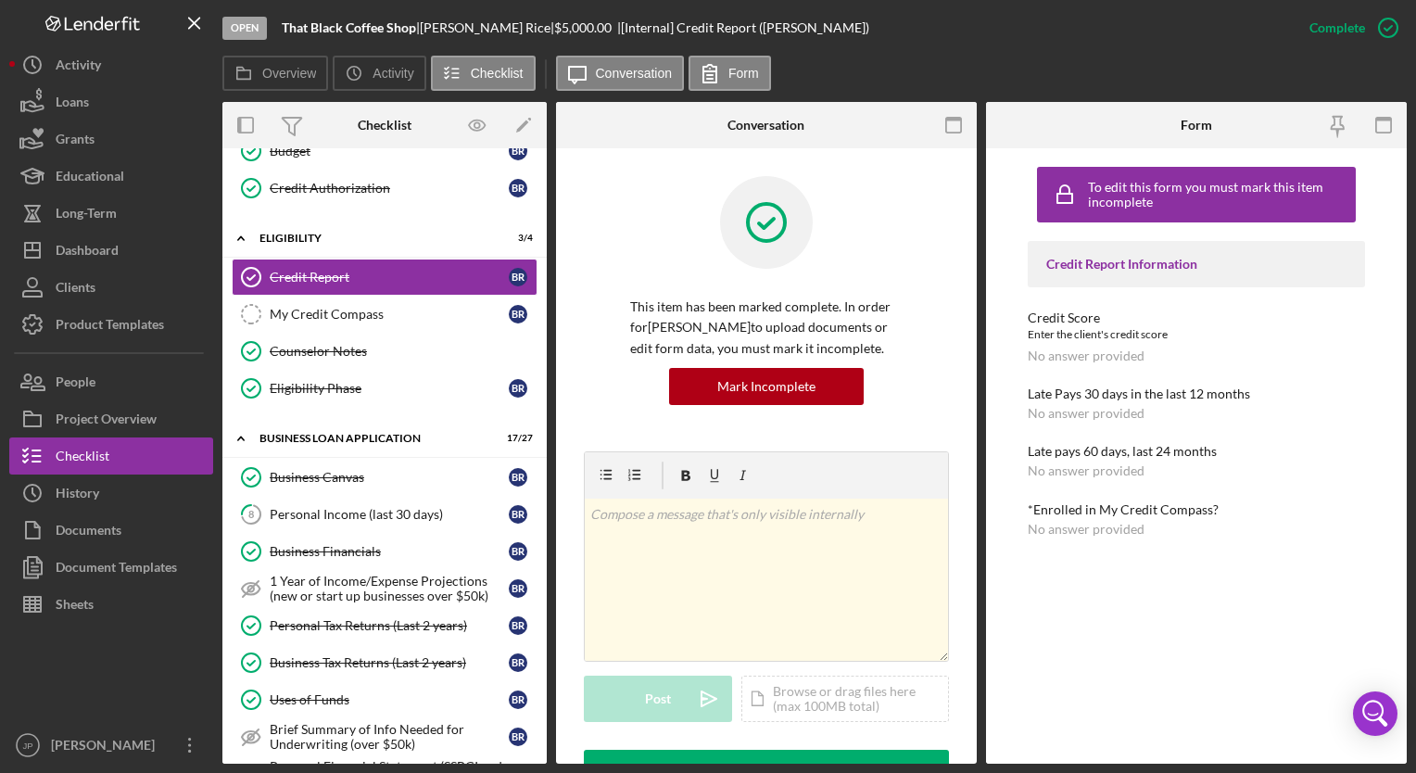
click at [1254, 106] on div "Form" at bounding box center [1196, 125] width 140 height 46
click at [782, 389] on div "Mark Incomplete" at bounding box center [766, 386] width 98 height 37
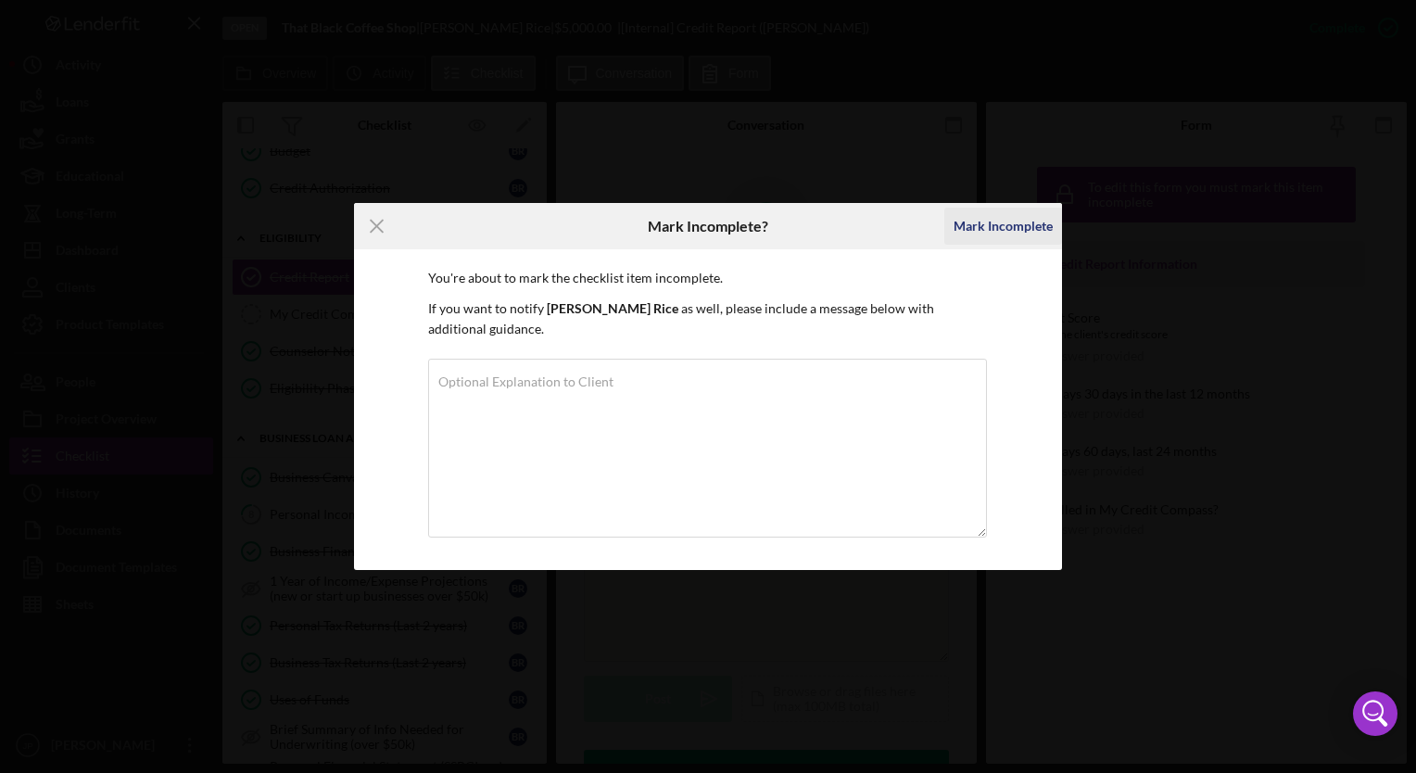
click at [973, 227] on div "Mark Incomplete" at bounding box center [1003, 226] width 99 height 37
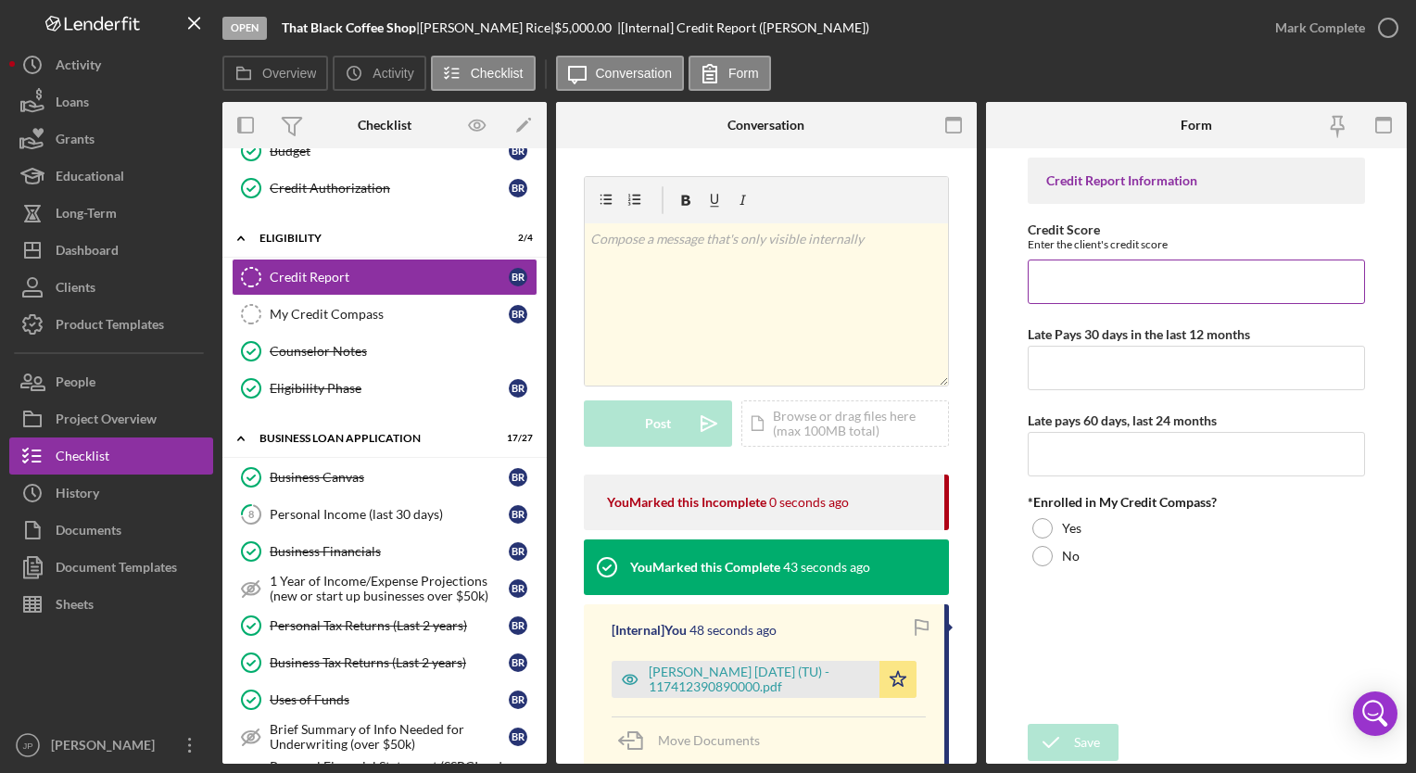
click at [1092, 284] on input "Credit Score" at bounding box center [1196, 281] width 336 height 44
type input "608"
type input "0"
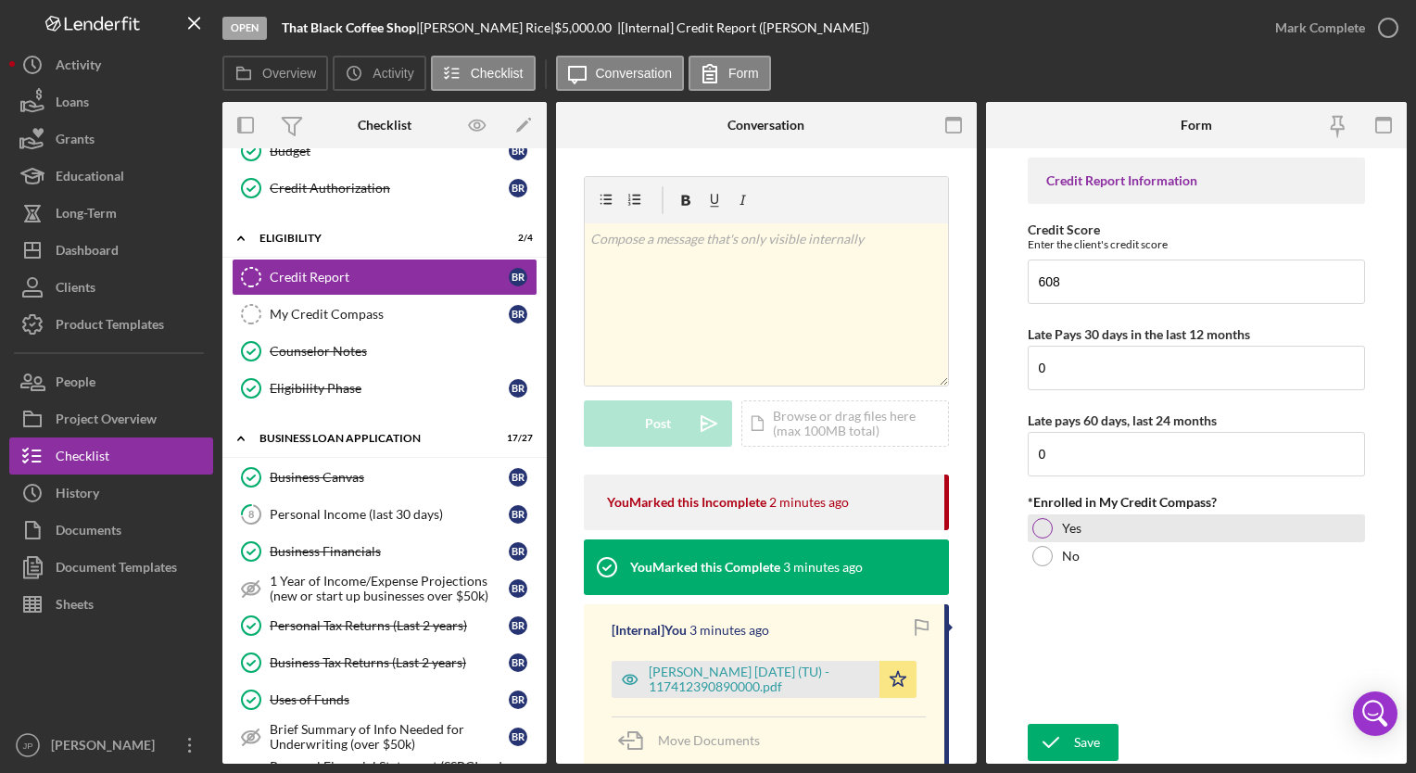
click at [1042, 527] on div at bounding box center [1042, 528] width 20 height 20
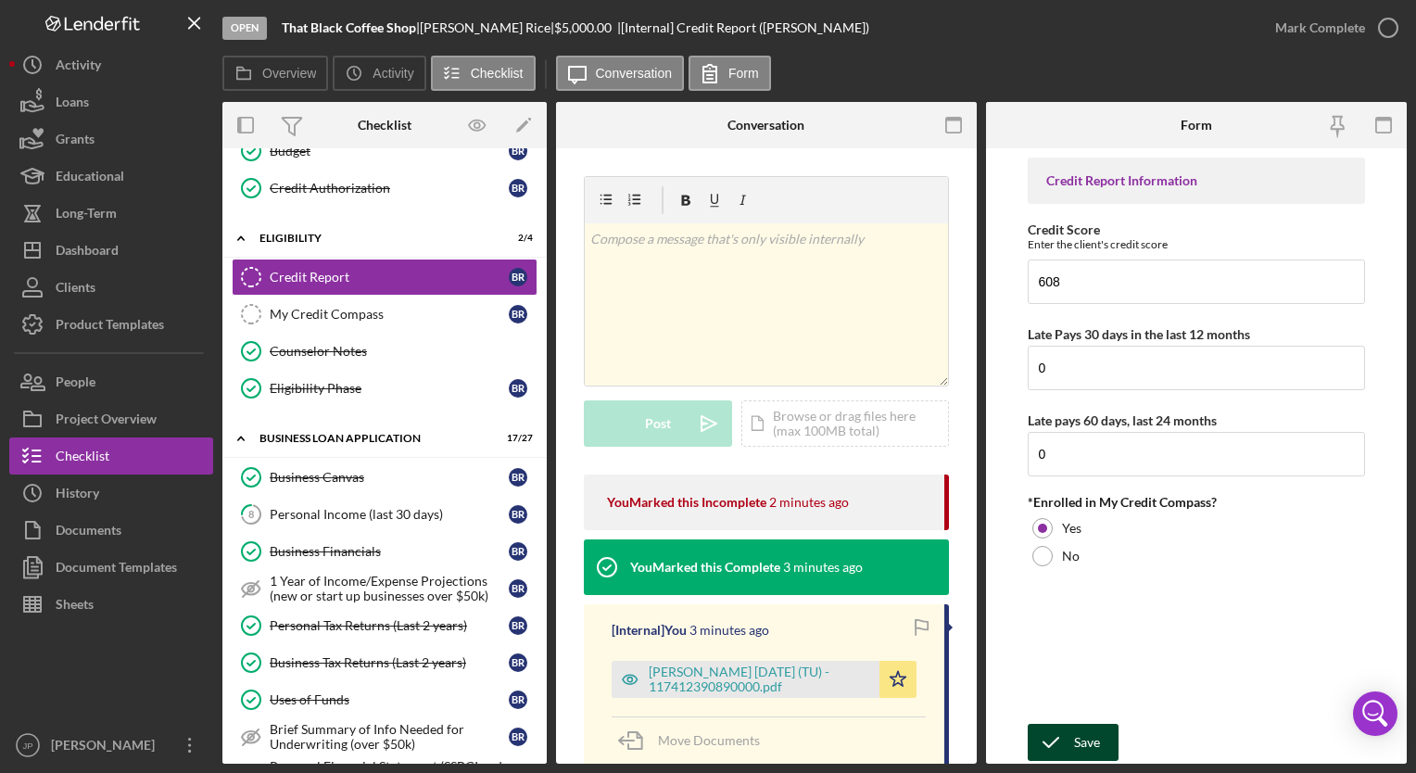
click at [1060, 736] on icon "submit" at bounding box center [1051, 742] width 46 height 46
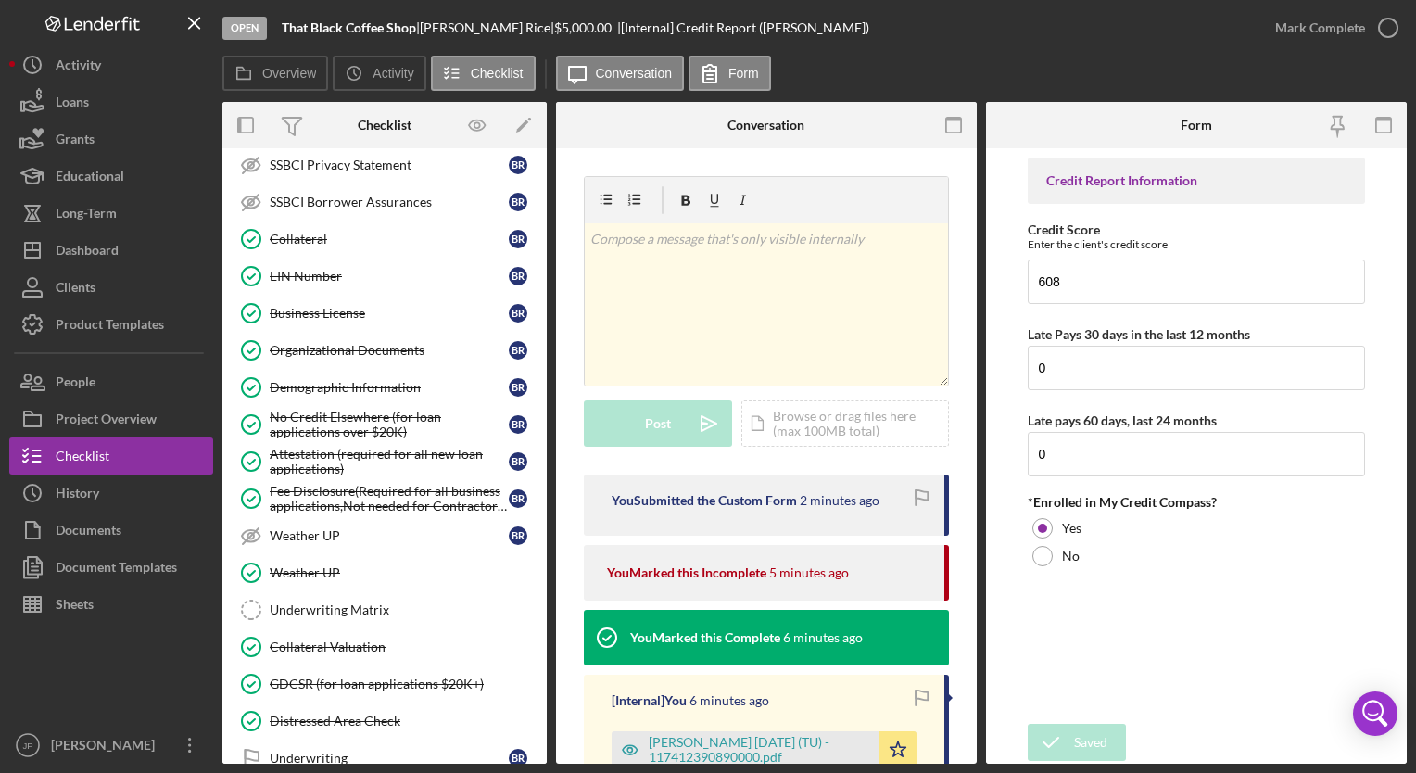
scroll to position [1129, 0]
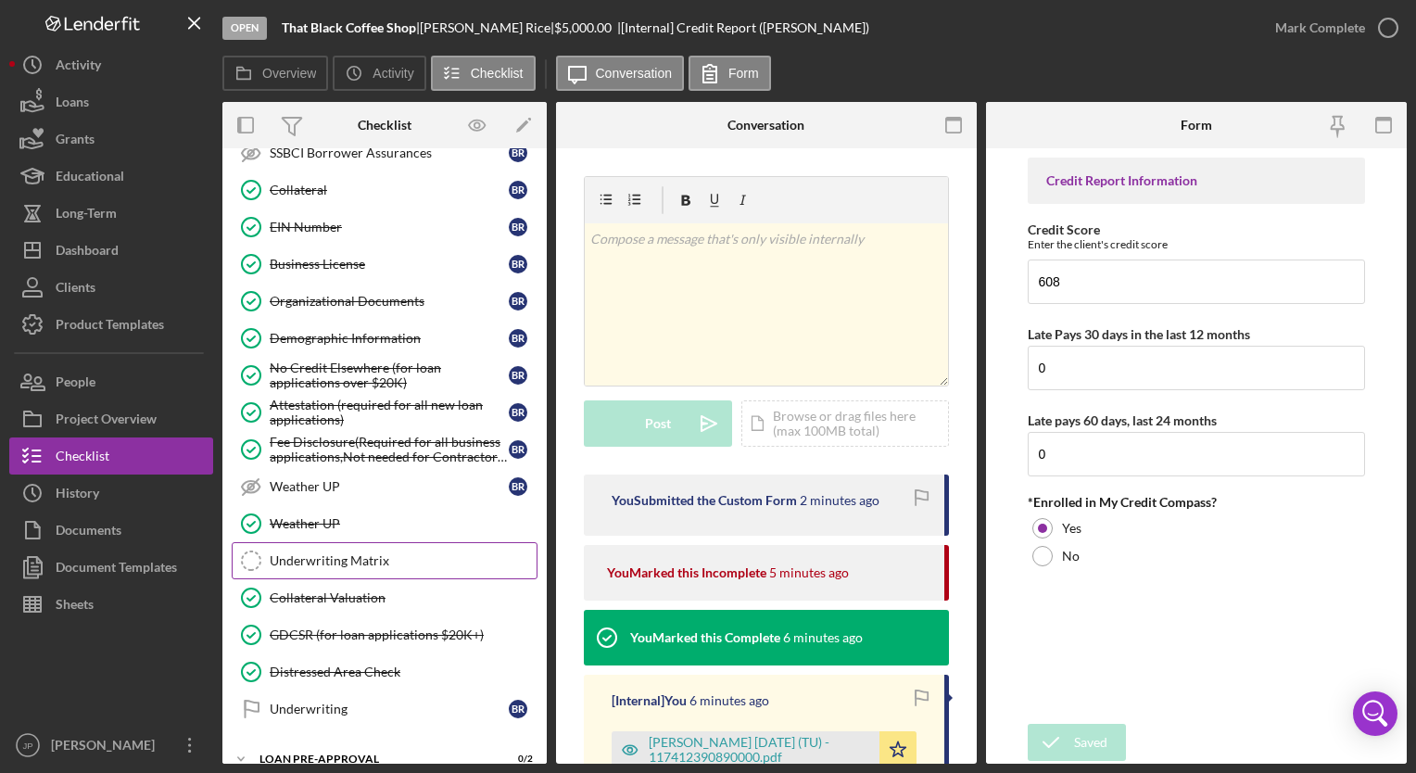
click at [377, 553] on div "Underwriting Matrix" at bounding box center [403, 560] width 267 height 15
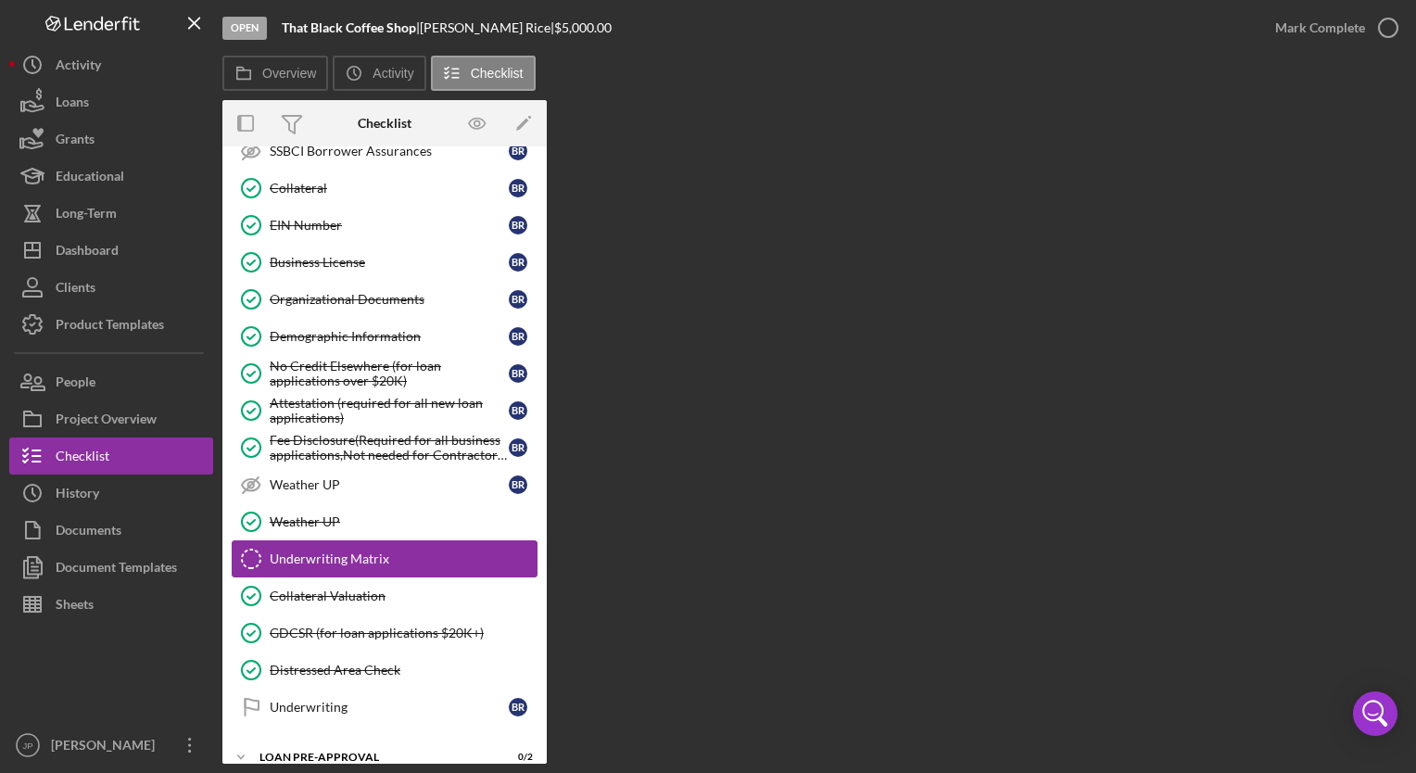
click at [366, 551] on div "Underwriting Matrix" at bounding box center [403, 558] width 267 height 15
click at [330, 484] on link "Weather UP Weather UP B R" at bounding box center [385, 484] width 306 height 37
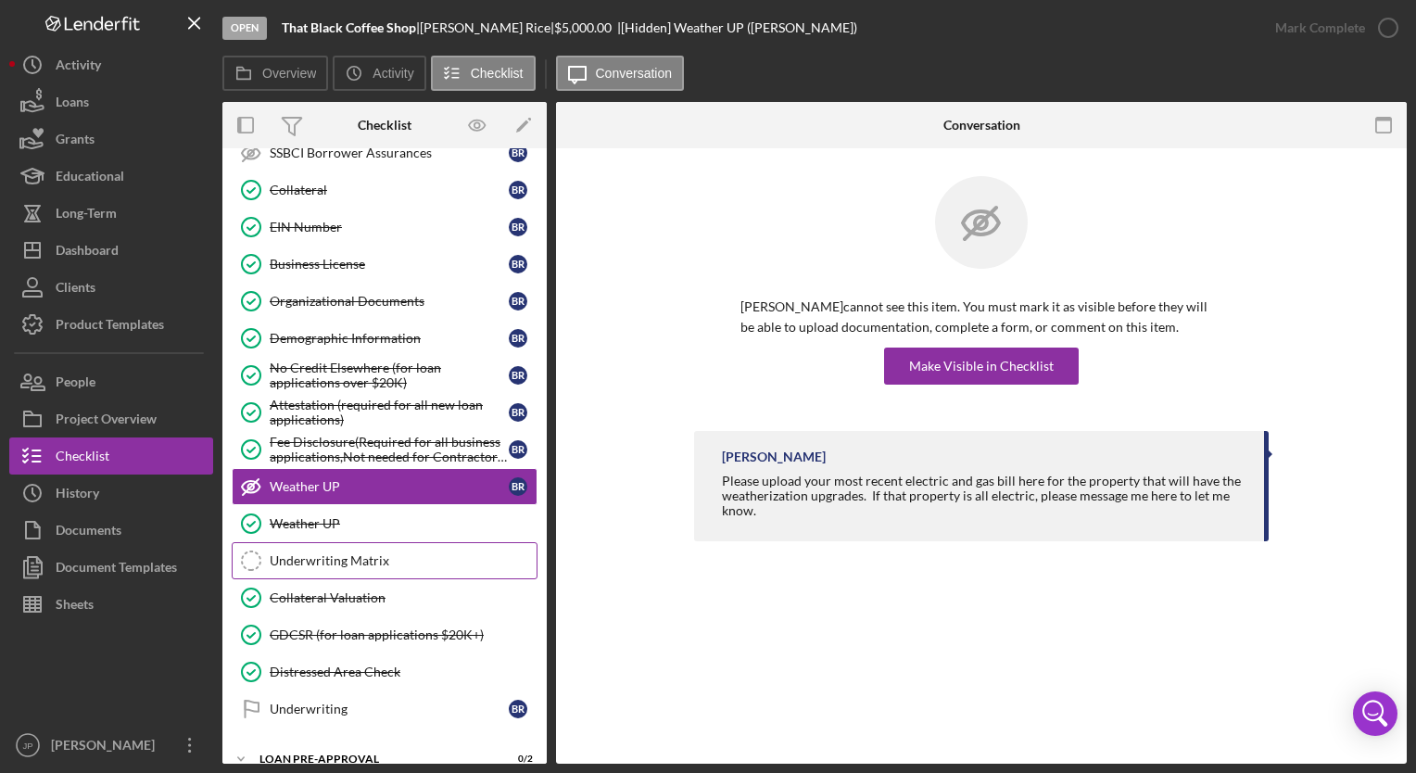
click at [327, 561] on link "Underwriting Matrix Underwriting Matrix" at bounding box center [385, 560] width 306 height 37
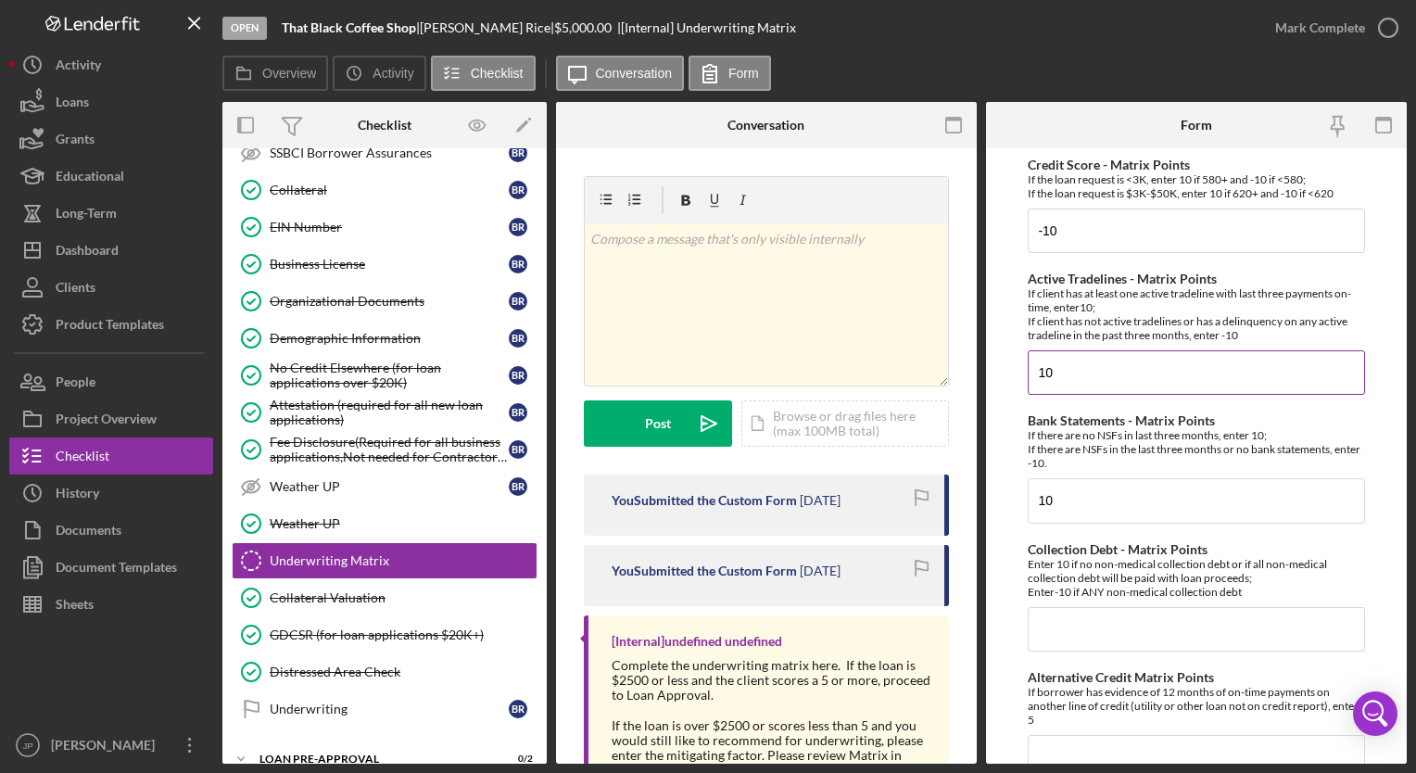
click at [1087, 387] on input "10" at bounding box center [1196, 372] width 336 height 44
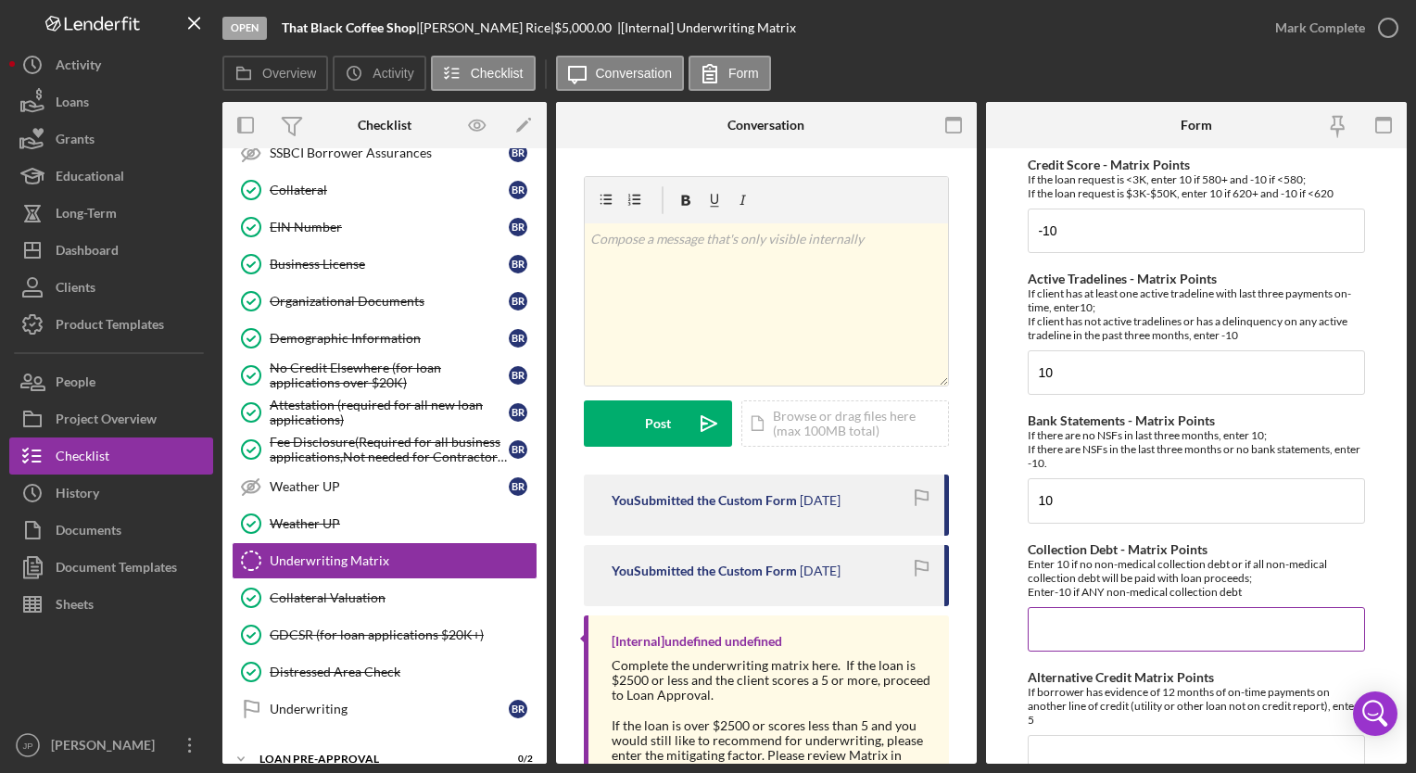
click at [1095, 632] on input "Collection Debt - Matrix Points" at bounding box center [1196, 629] width 336 height 44
type input "10"
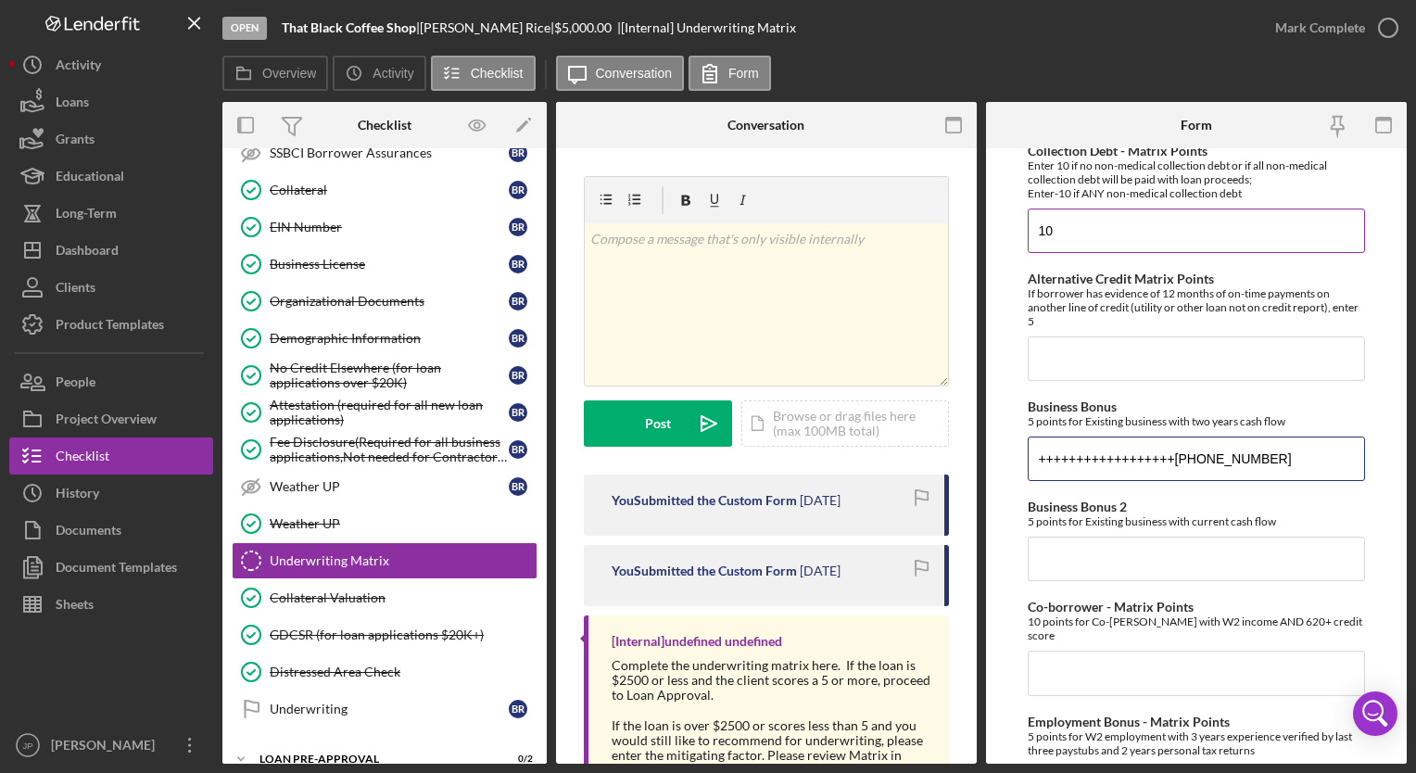
scroll to position [0, 24]
type input "++++++++++++++++++++666666666666666666666666666"
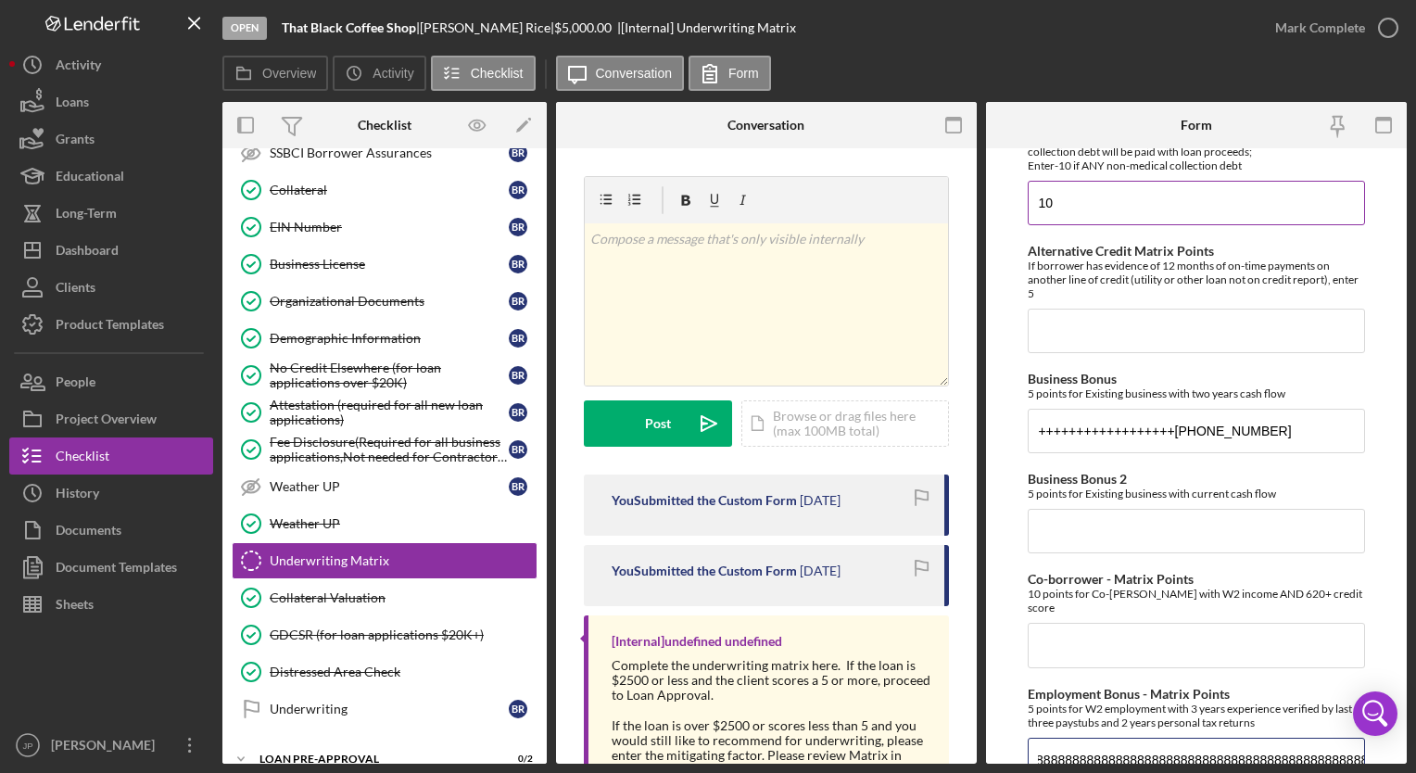
scroll to position [0, 89]
type input "888888888888888888888888888888888888888888888888888888888"
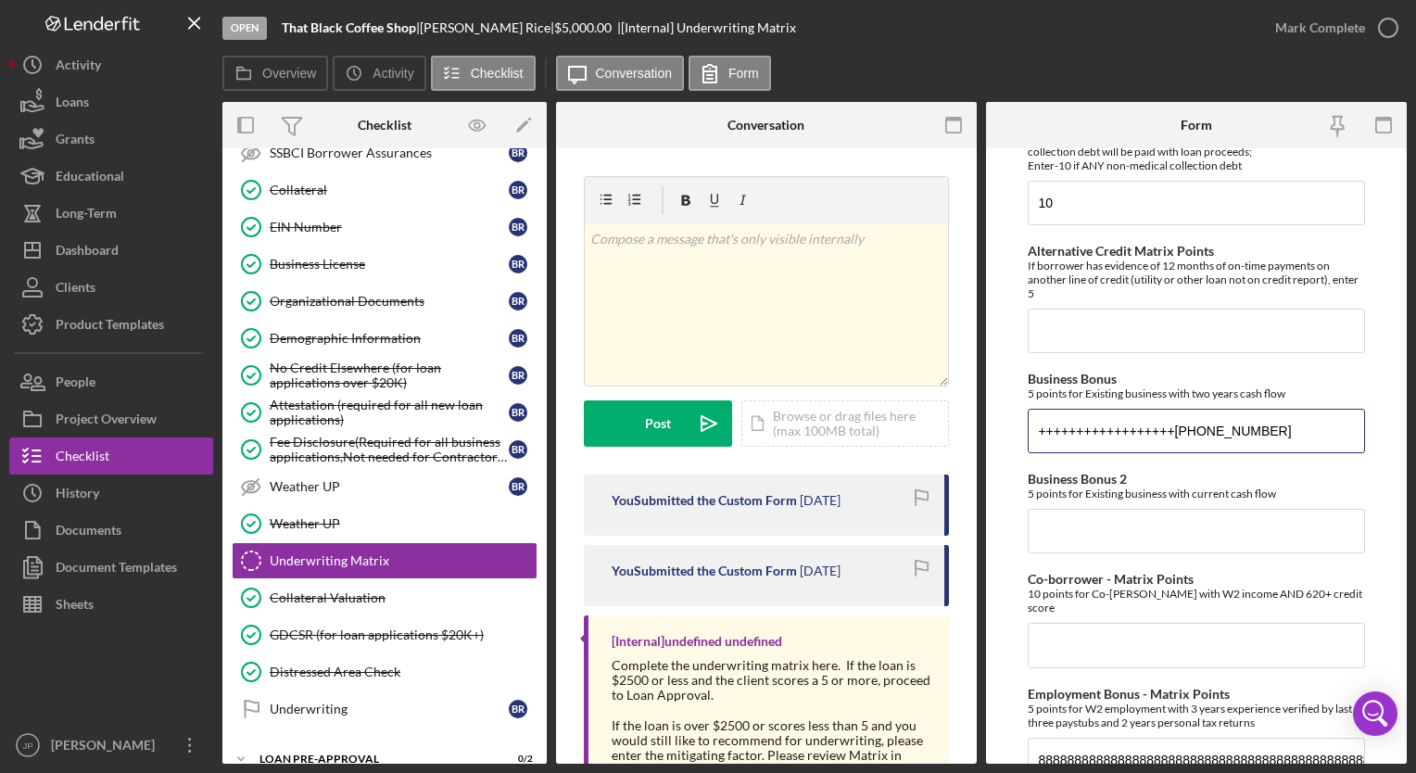
scroll to position [0, 25]
drag, startPoint x: 1121, startPoint y: 424, endPoint x: 1419, endPoint y: 354, distance: 305.7
click at [1415, 354] on html "Open That Black Coffee Shop | Brandon Rice | $5,000.00 | [Internal] Underwritin…" at bounding box center [708, 386] width 1416 height 773
type input "+++++++++++"
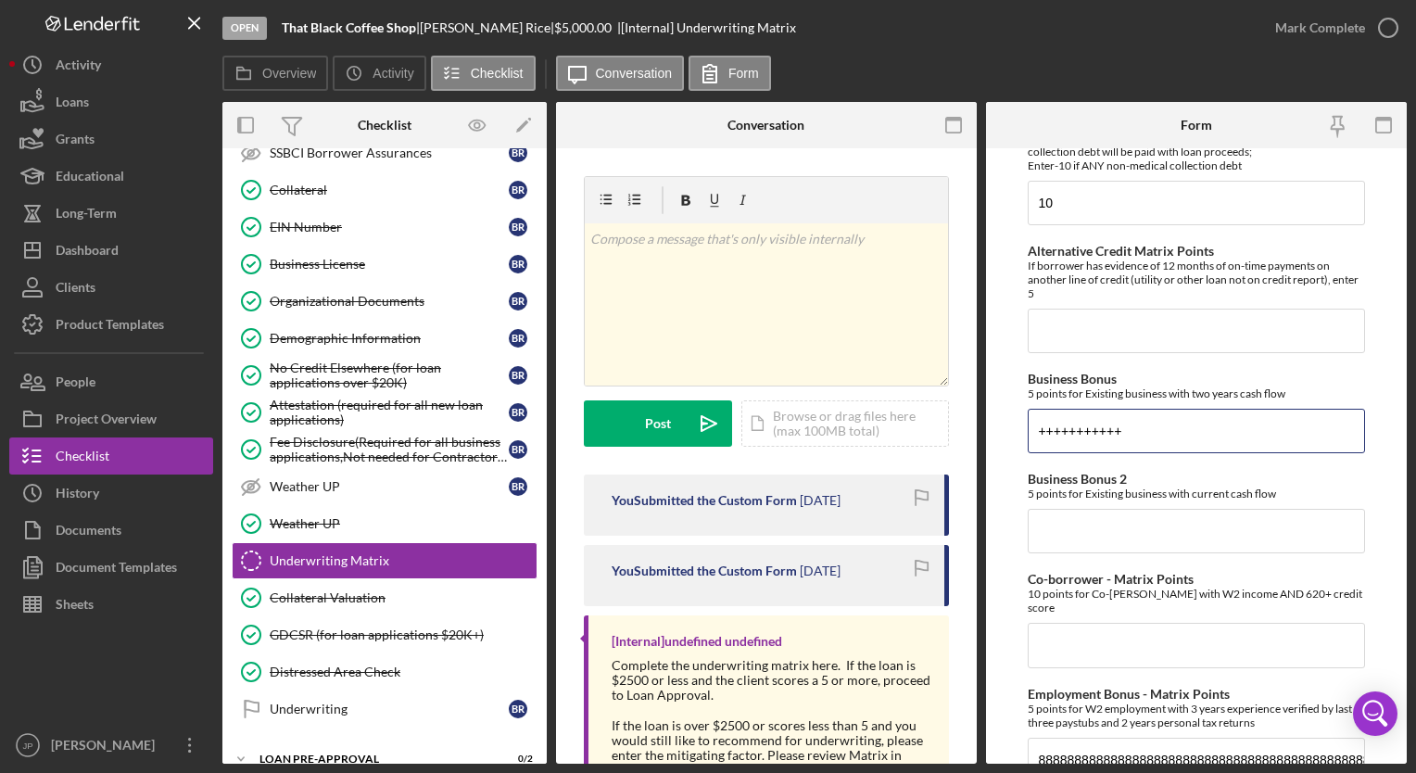
drag, startPoint x: 1168, startPoint y: 434, endPoint x: 653, endPoint y: 479, distance: 516.3
click at [653, 479] on div "Overview Internal Workflow Stage Open Icon/Dropdown Arrow Archive (can unarchiv…" at bounding box center [814, 433] width 1184 height 662
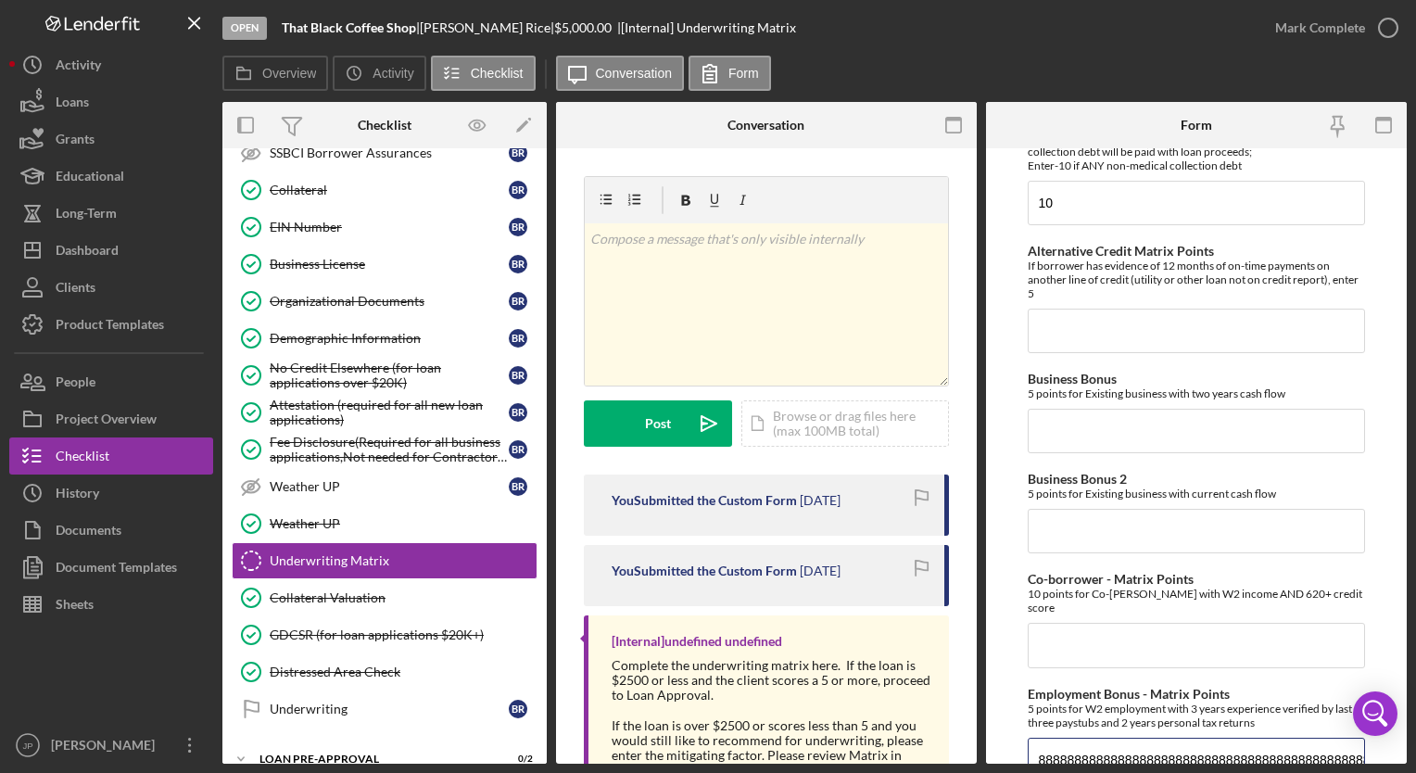
drag, startPoint x: 1329, startPoint y: 736, endPoint x: 891, endPoint y: 725, distance: 437.5
click at [891, 725] on div "Overview Internal Workflow Stage Open Icon/Dropdown Arrow Archive (can unarchiv…" at bounding box center [814, 433] width 1184 height 662
type input "88888888888888888"
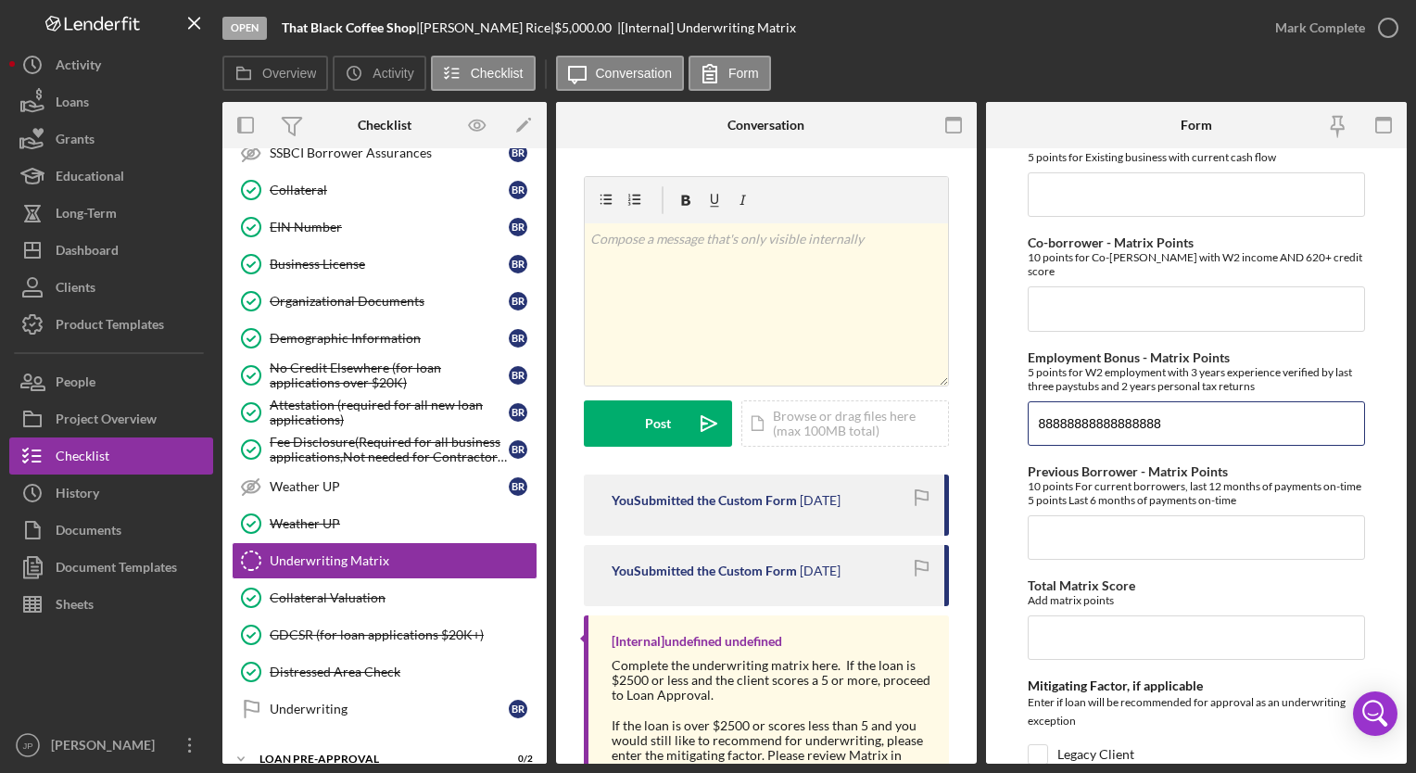
drag, startPoint x: 1187, startPoint y: 743, endPoint x: 544, endPoint y: 764, distance: 643.4
click at [544, 764] on div "Open That Black Coffee Shop | Brandon Rice | $5,000.00 | [Internal] Underwritin…" at bounding box center [708, 386] width 1416 height 773
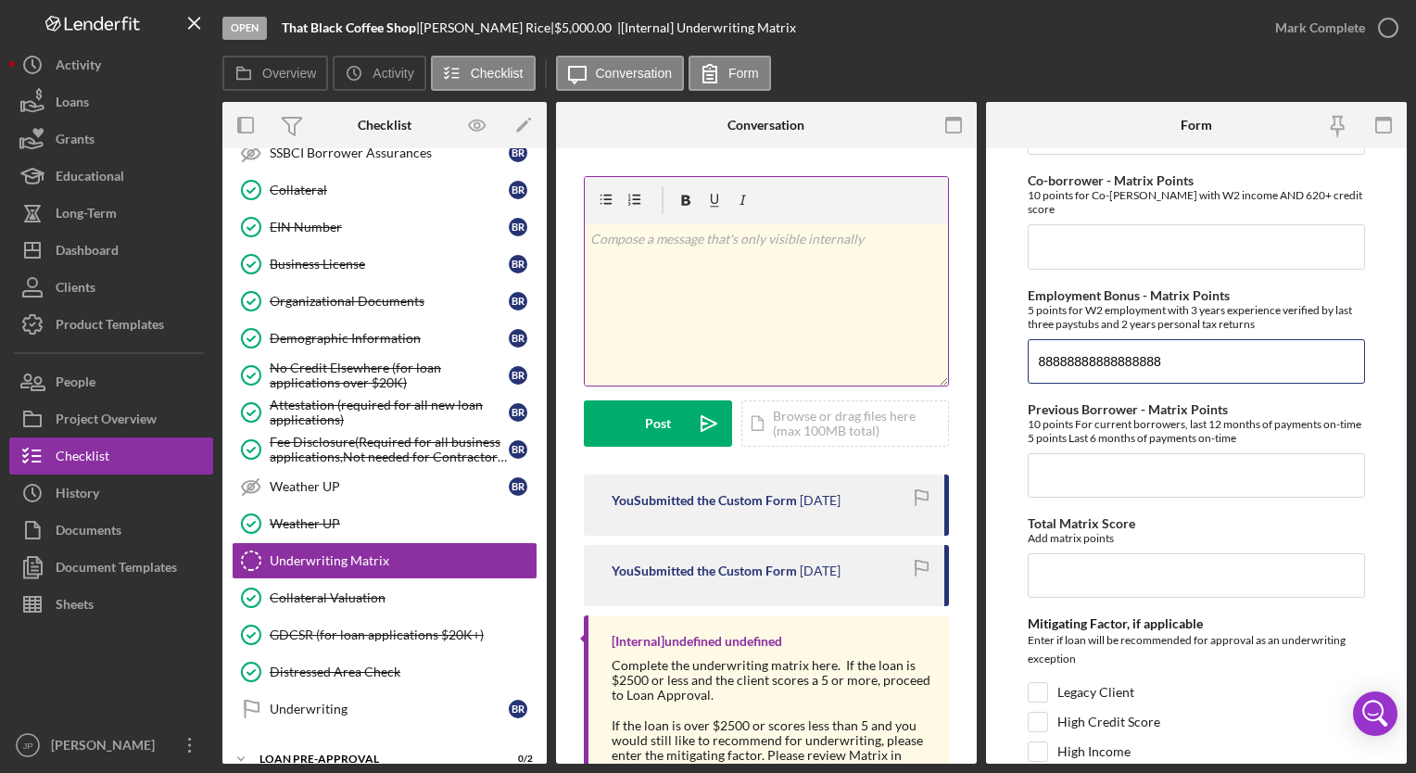
drag, startPoint x: 1207, startPoint y: 332, endPoint x: 678, endPoint y: 363, distance: 530.0
click at [678, 363] on div "Overview Internal Workflow Stage Open Icon/Dropdown Arrow Archive (can unarchiv…" at bounding box center [814, 433] width 1184 height 662
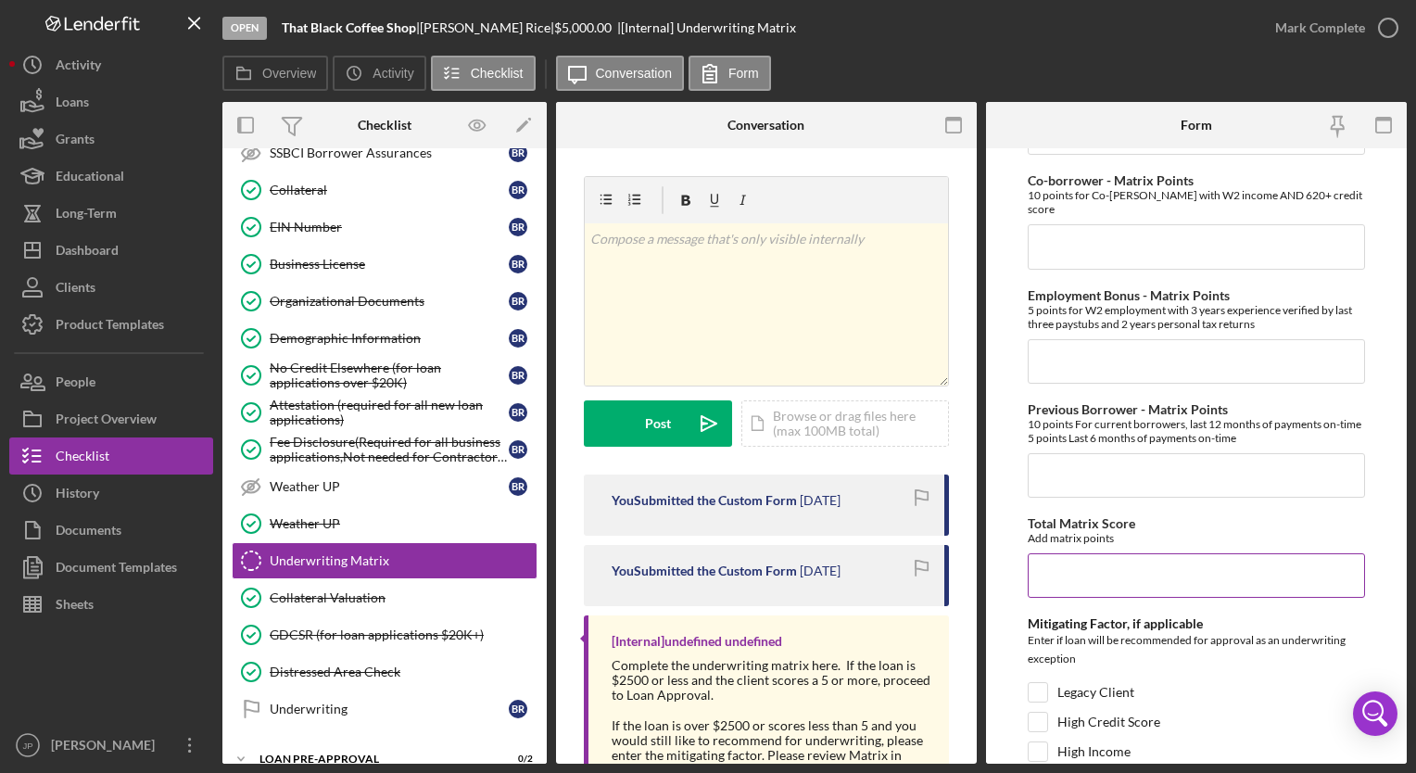
click at [1086, 585] on input "Total Matrix Score" at bounding box center [1196, 575] width 336 height 44
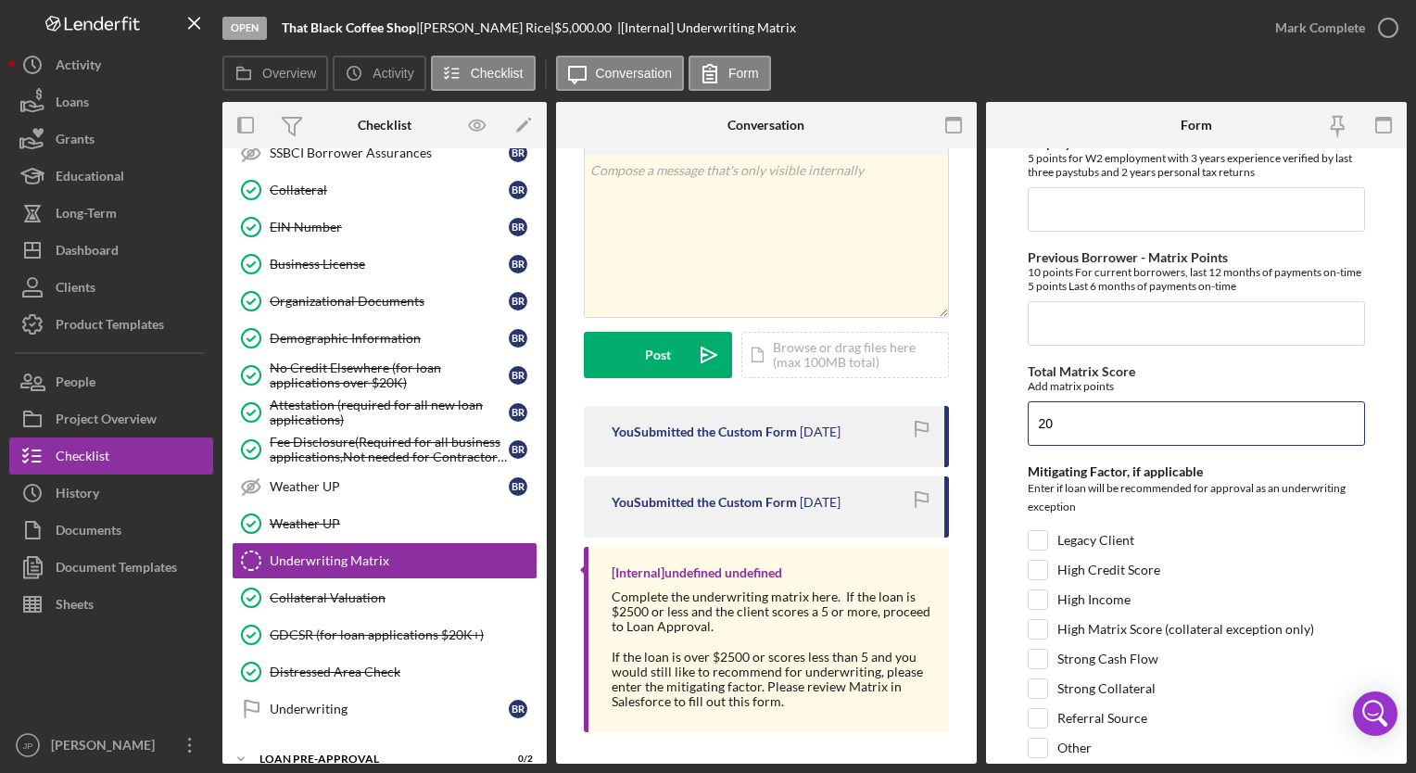
scroll to position [73, 0]
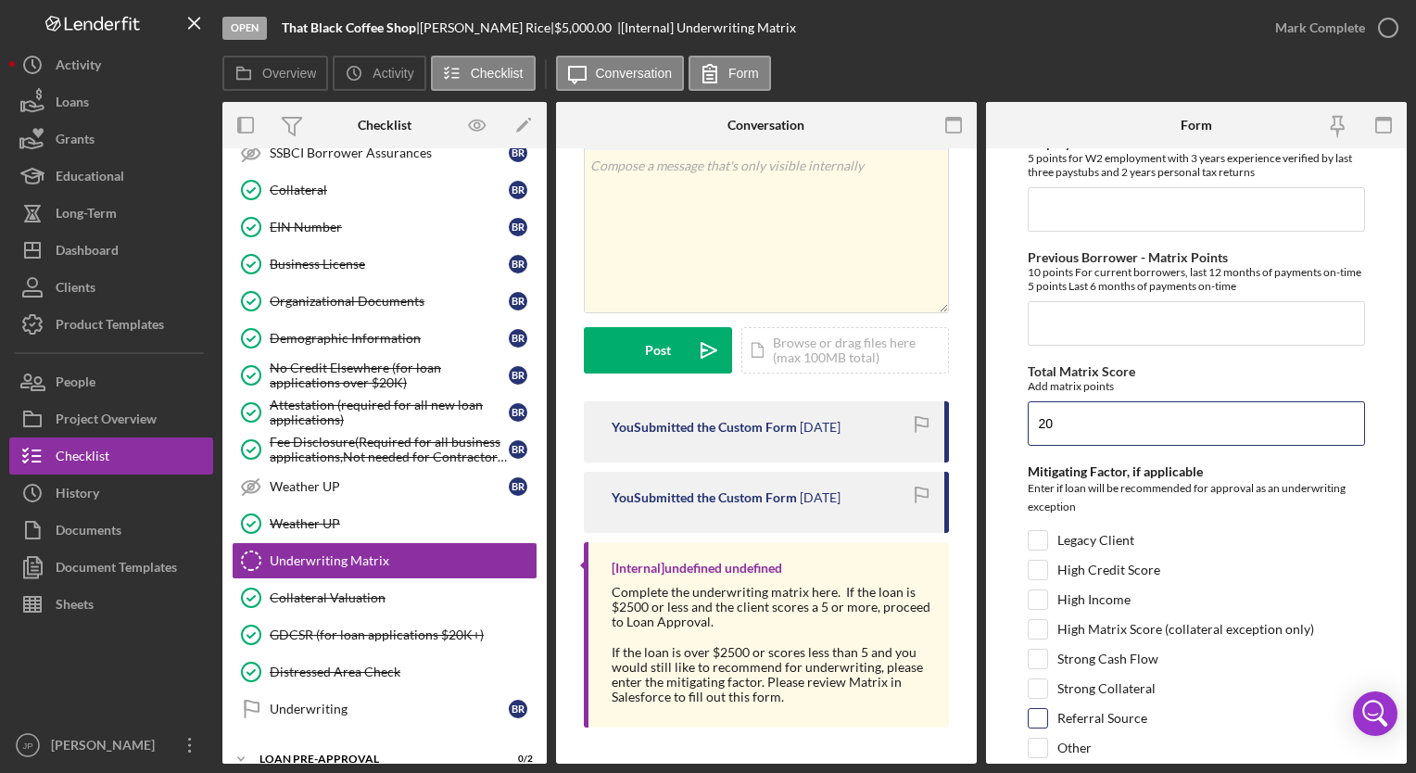
type input "20"
click at [1046, 710] on input "Referral Source" at bounding box center [1038, 718] width 19 height 19
checkbox input "false"
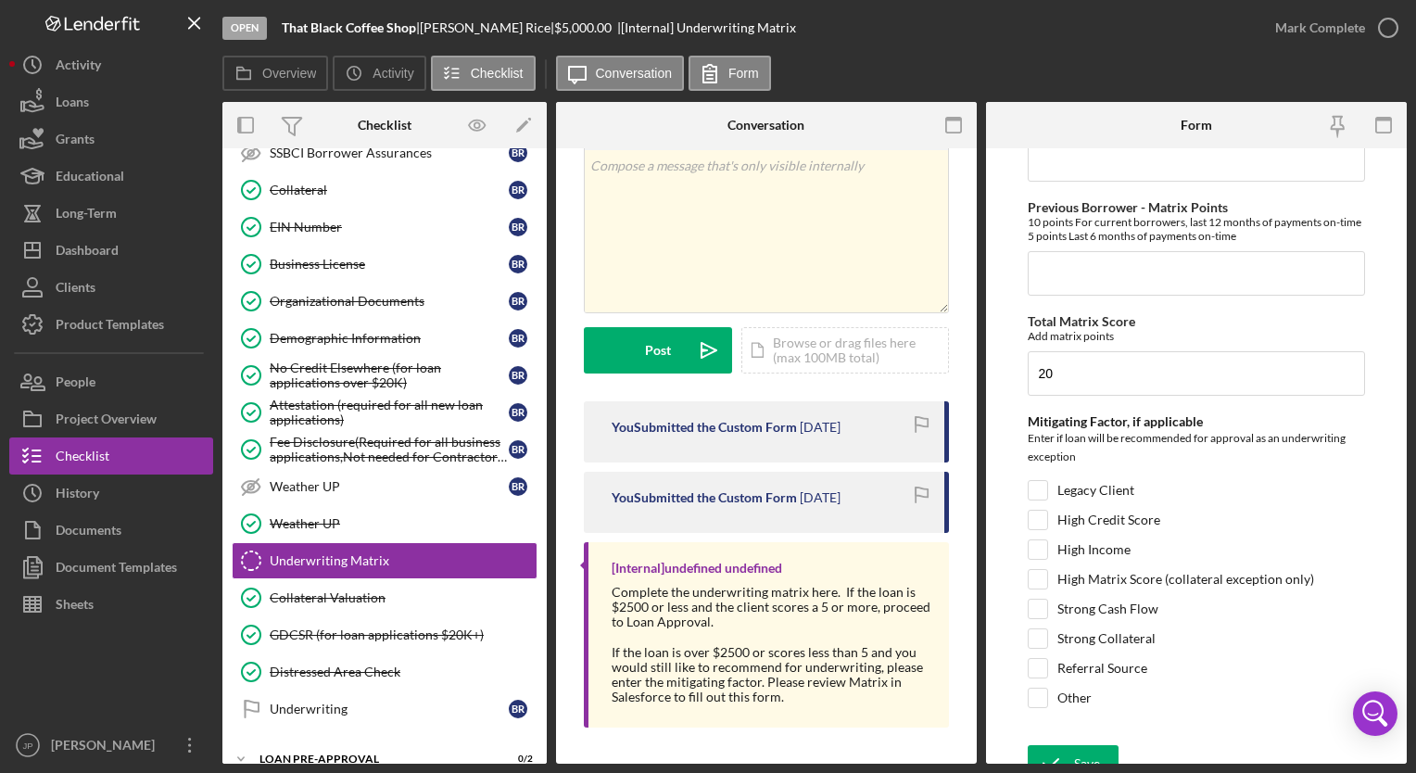
scroll to position [1041, 0]
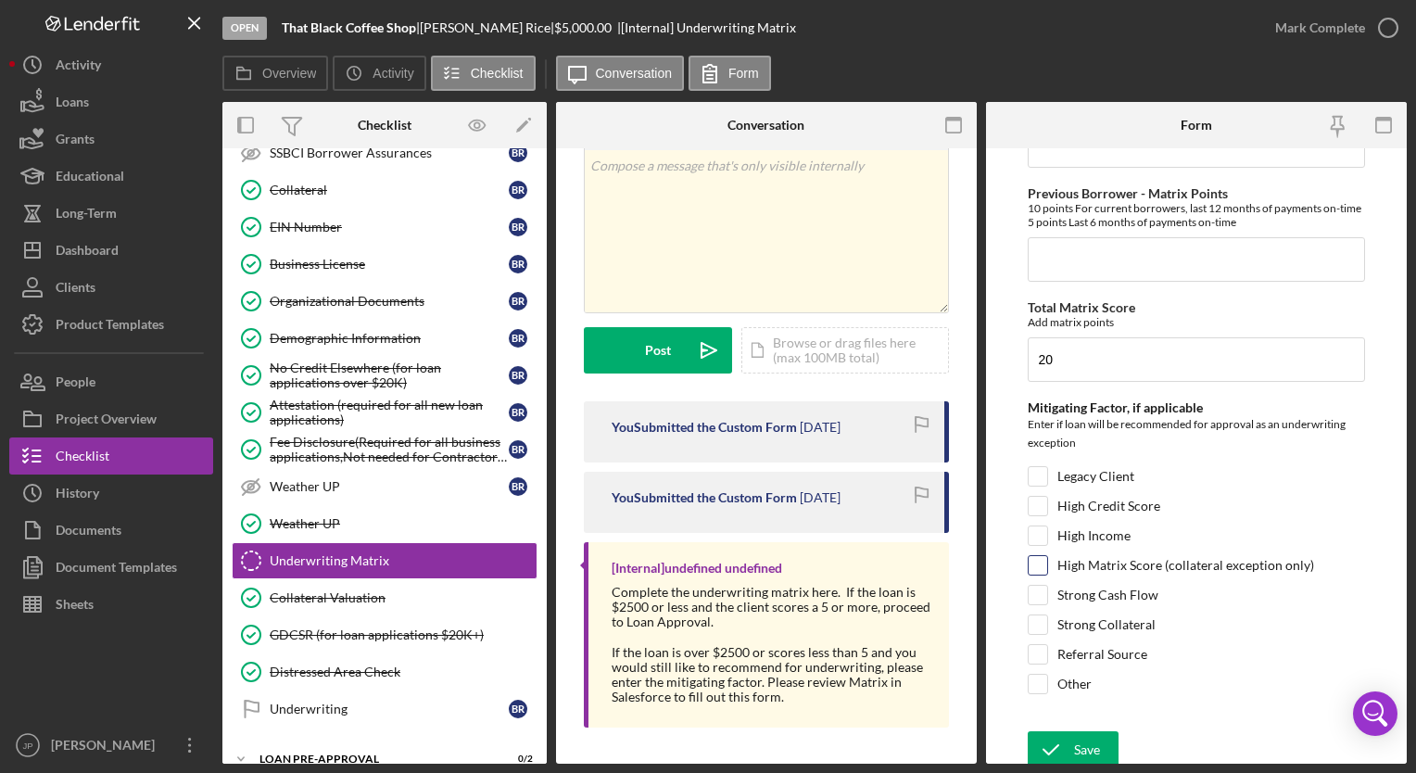
click at [1042, 562] on input "High Matrix Score (collateral exception only)" at bounding box center [1038, 565] width 19 height 19
checkbox input "true"
click at [1084, 738] on div "Save" at bounding box center [1087, 749] width 26 height 37
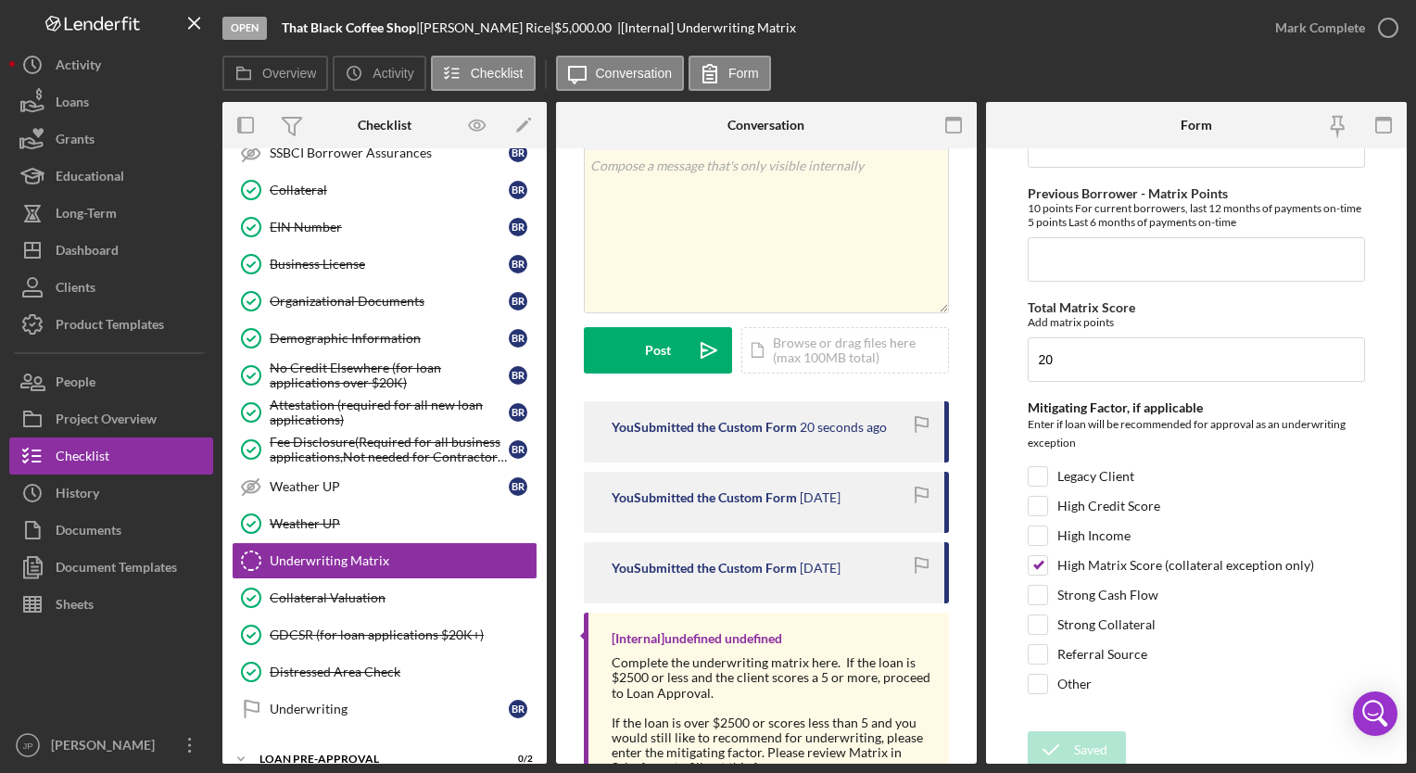
scroll to position [1219, 0]
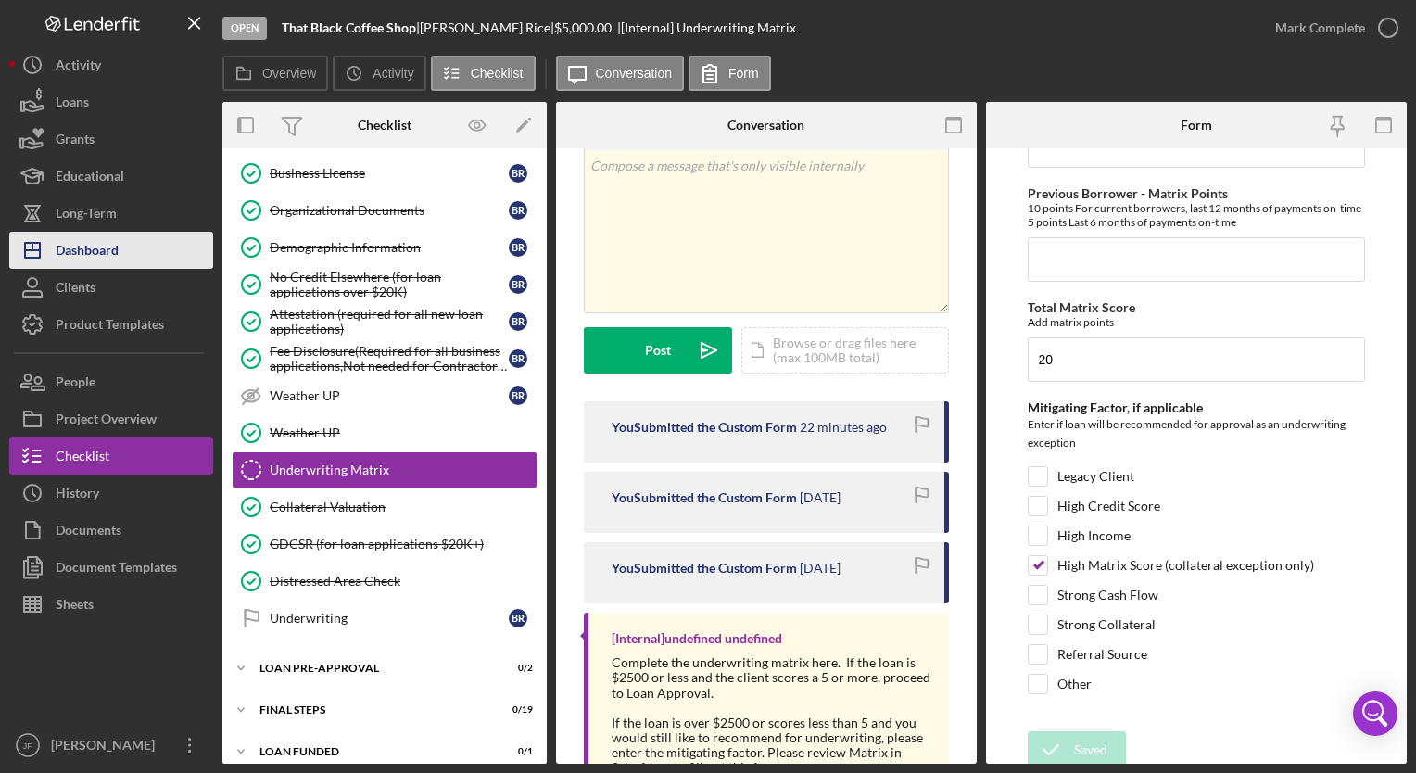
click at [79, 246] on div "Dashboard" at bounding box center [87, 253] width 63 height 42
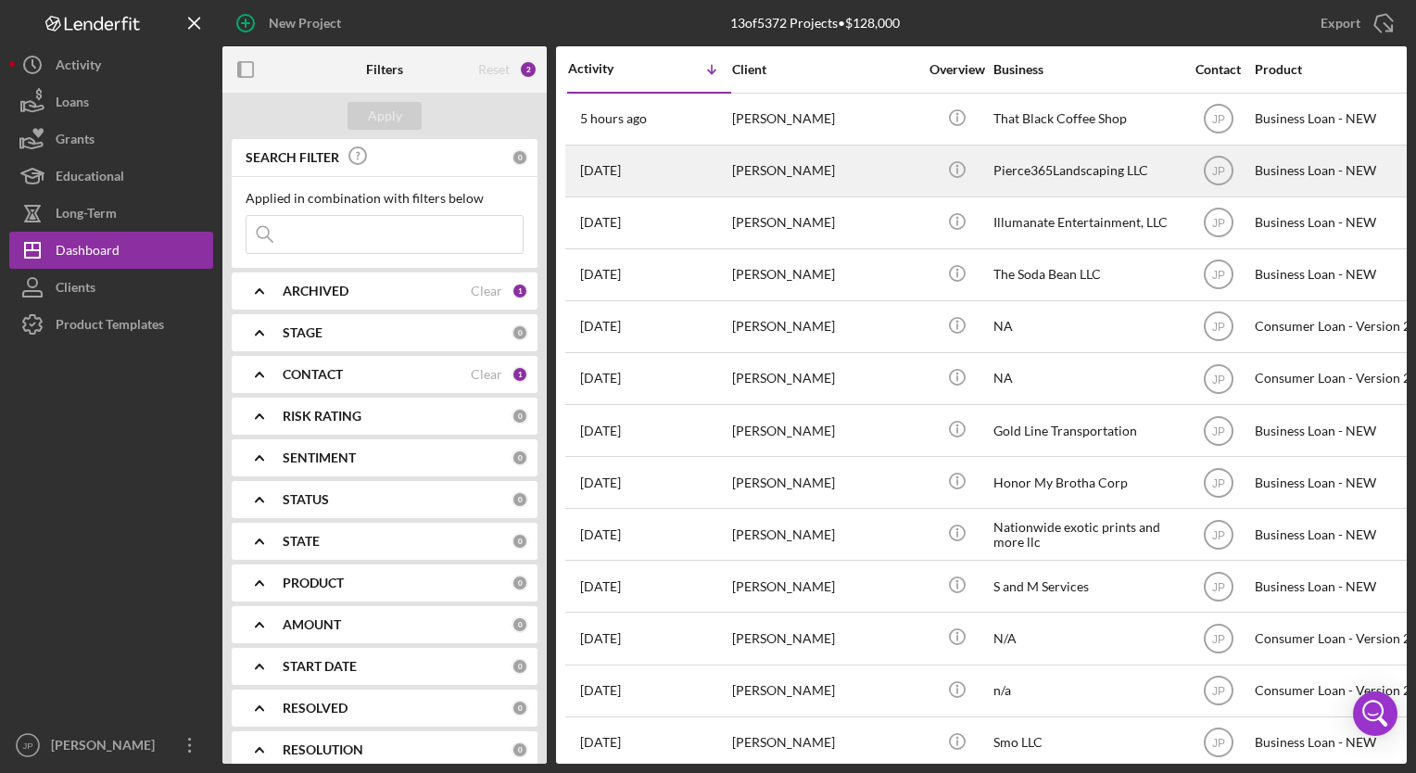
click at [756, 162] on div "[PERSON_NAME]" at bounding box center [824, 170] width 185 height 49
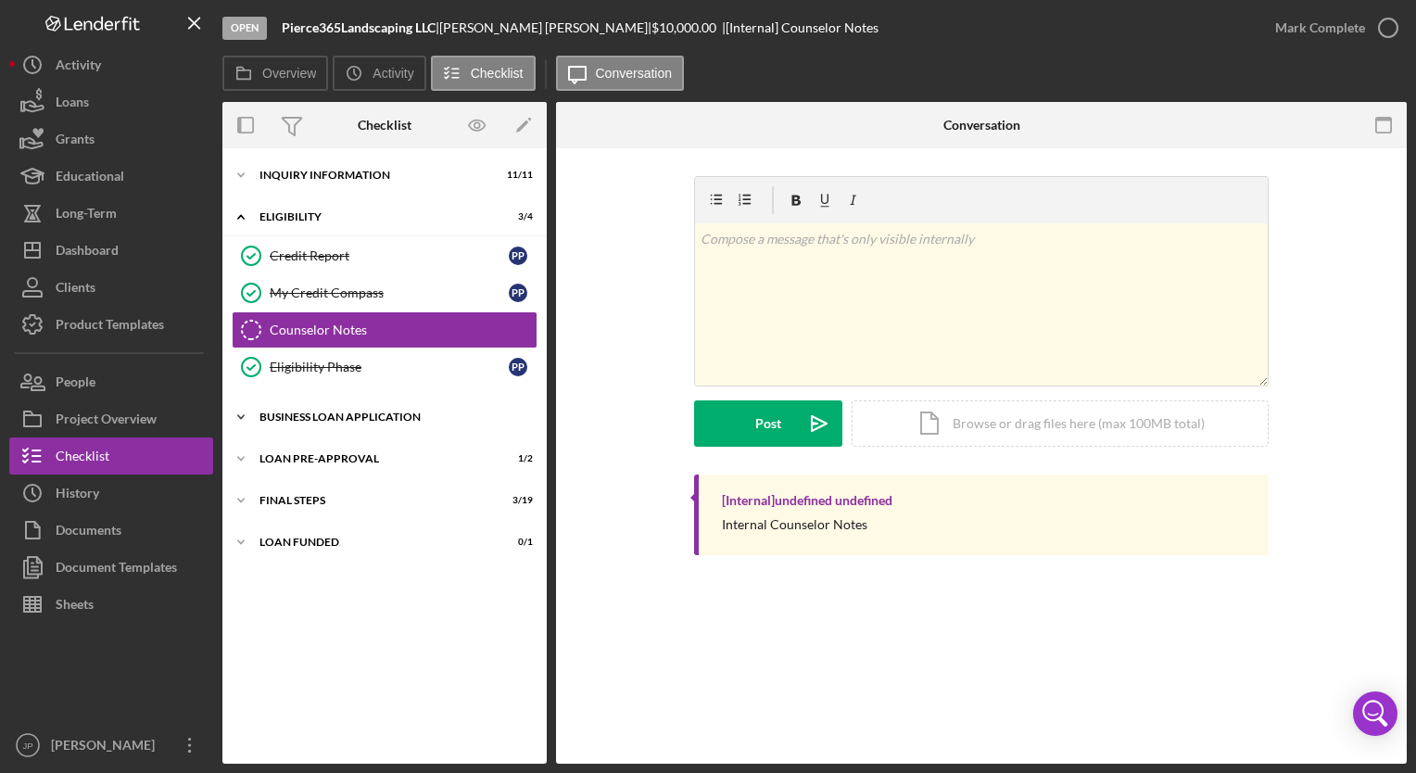
click at [242, 177] on polyline at bounding box center [241, 175] width 6 height 4
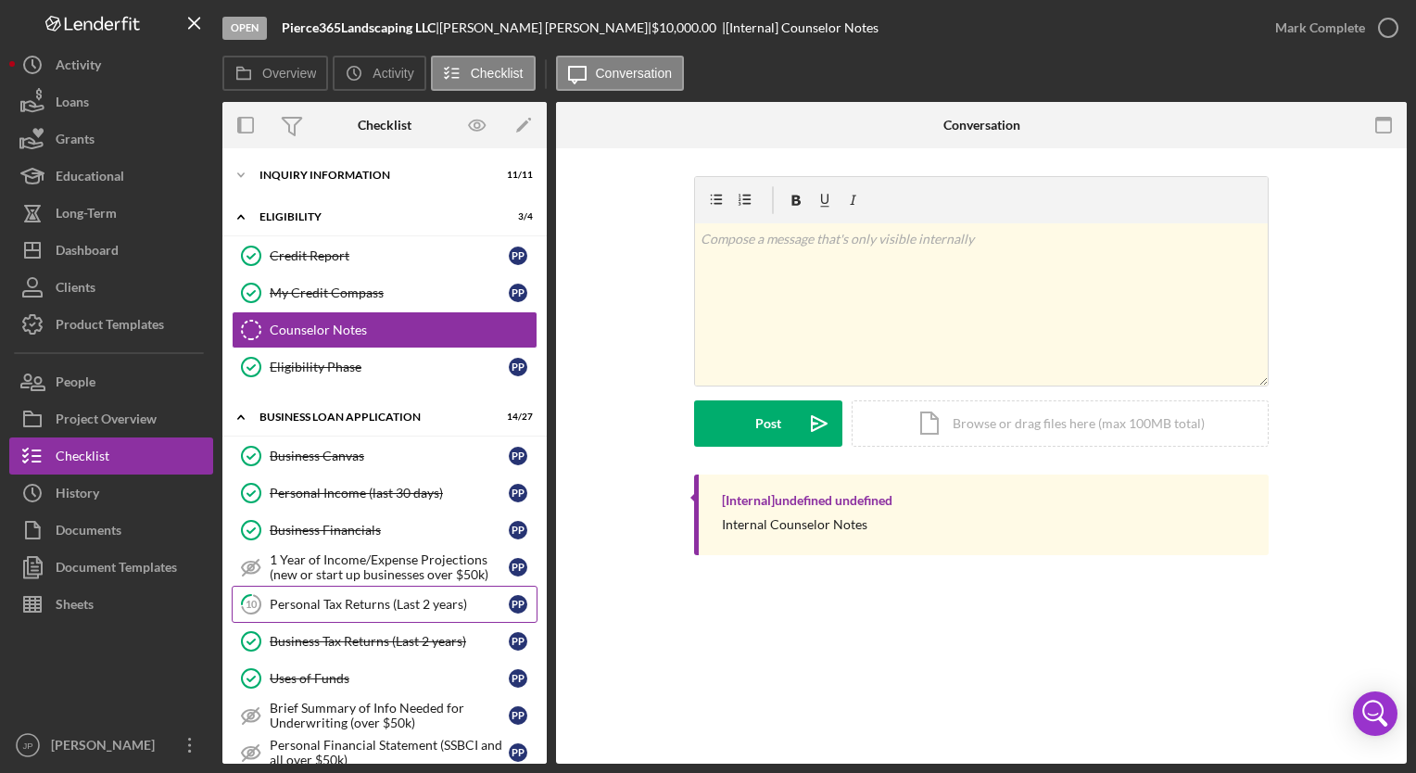
click at [368, 607] on div "Personal Tax Returns (Last 2 years)" at bounding box center [389, 604] width 239 height 15
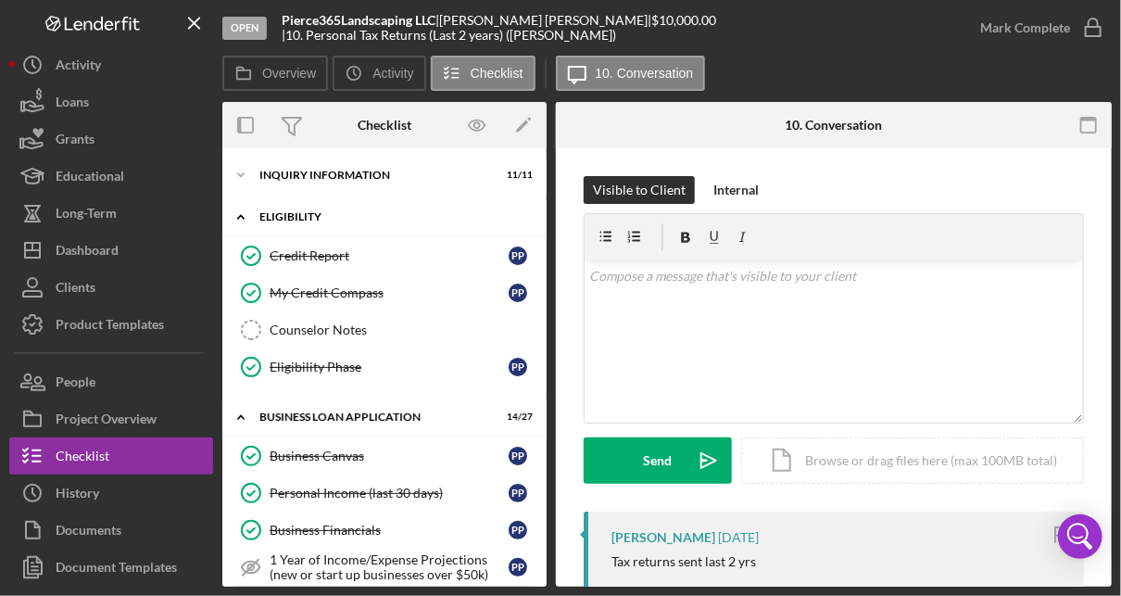
drag, startPoint x: 646, startPoint y: 124, endPoint x: 539, endPoint y: 220, distance: 143.1
click at [539, 220] on div "Overview Internal Workflow Stage Open Icon/Dropdown Arrow Archive (can unarchiv…" at bounding box center [667, 344] width 890 height 485
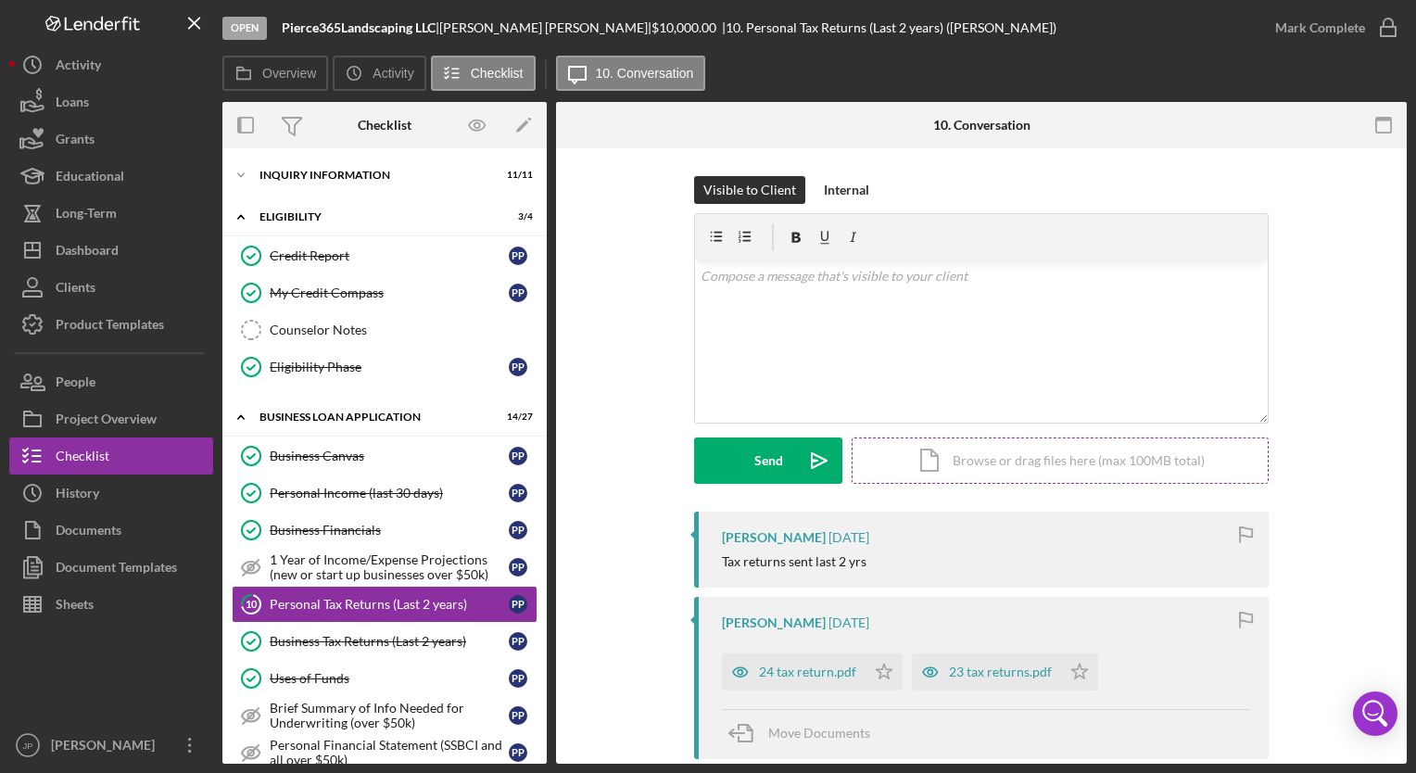
click at [966, 444] on div "Icon/Document Browse or drag files here (max 100MB total) Tap to choose files o…" at bounding box center [1060, 460] width 417 height 46
click at [760, 470] on div "Upload" at bounding box center [769, 460] width 42 height 46
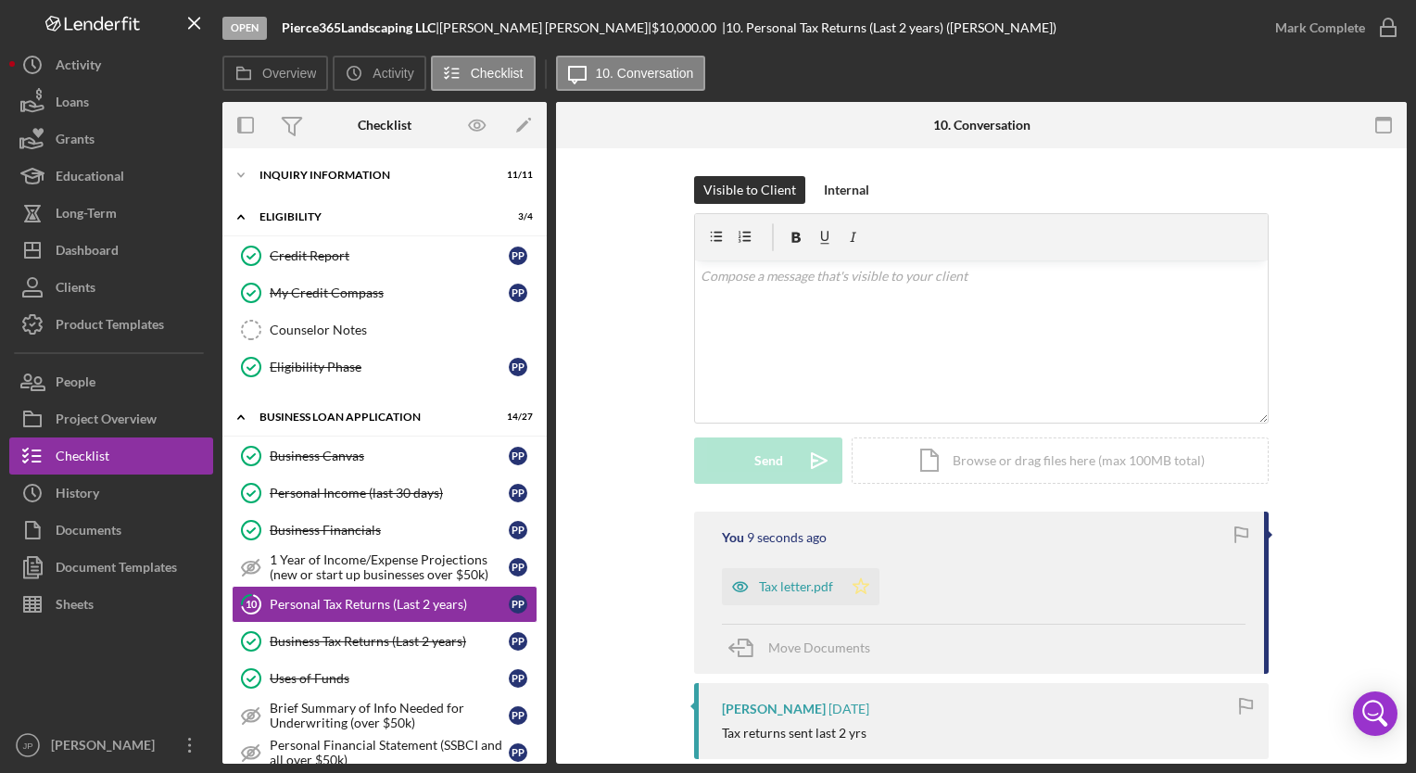
click at [861, 589] on polygon "button" at bounding box center [861, 585] width 16 height 15
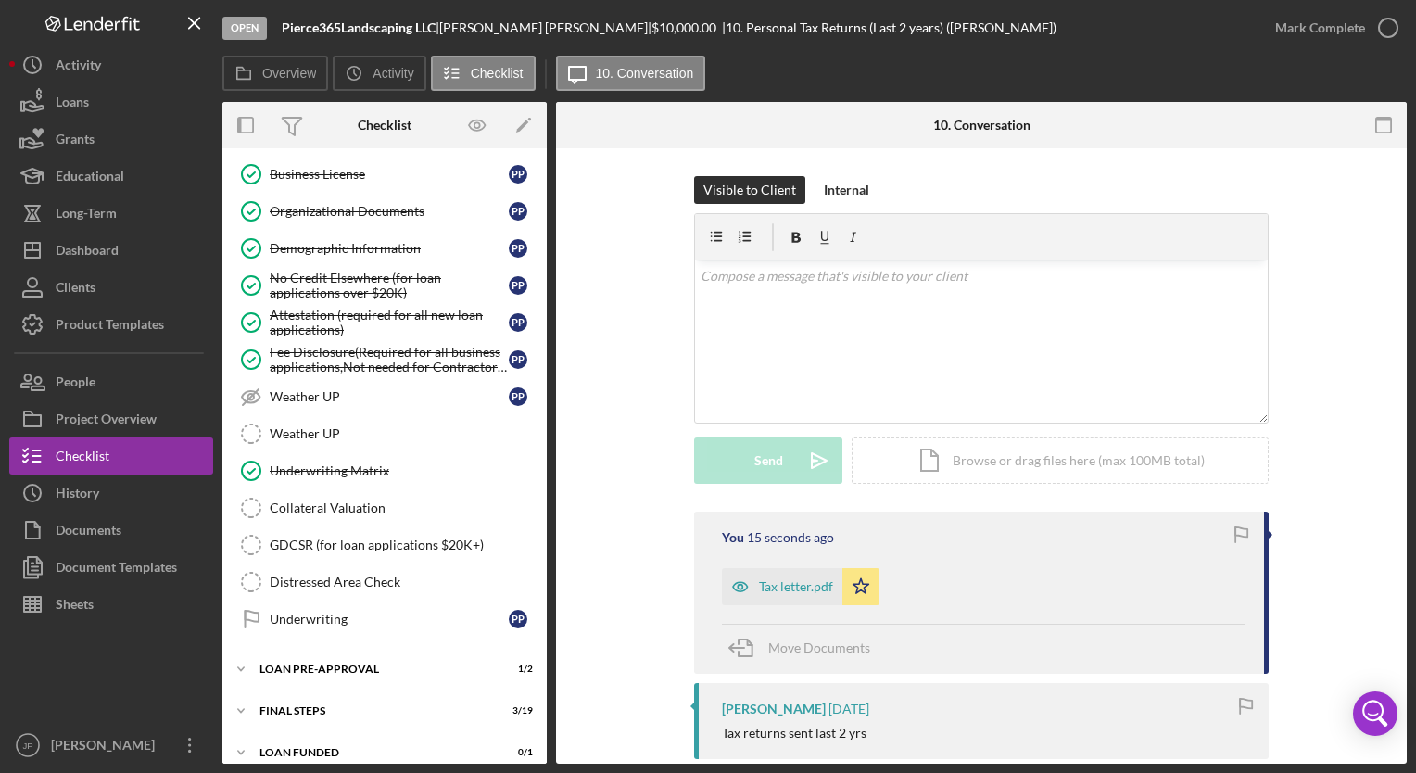
scroll to position [805, 0]
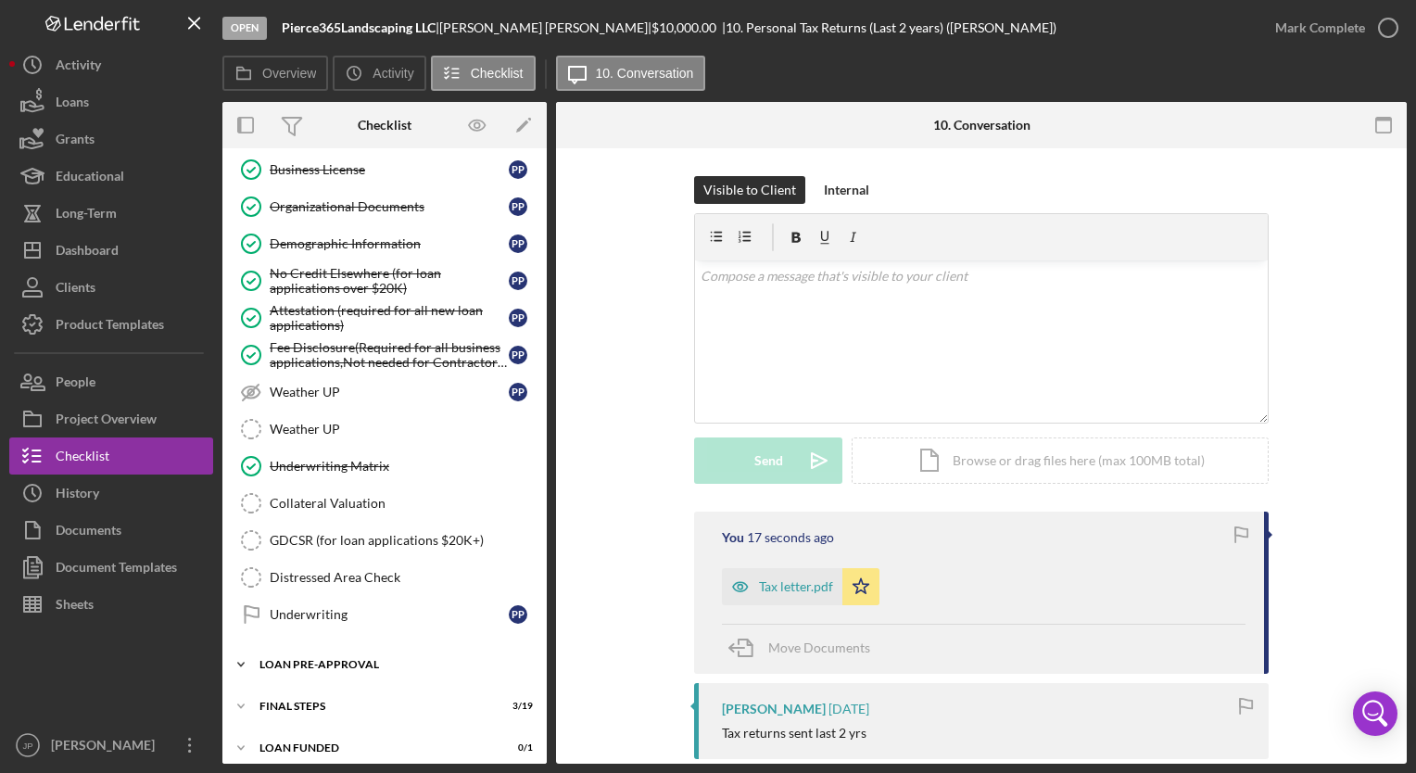
click at [242, 648] on icon "Icon/Expander" at bounding box center [240, 664] width 37 height 37
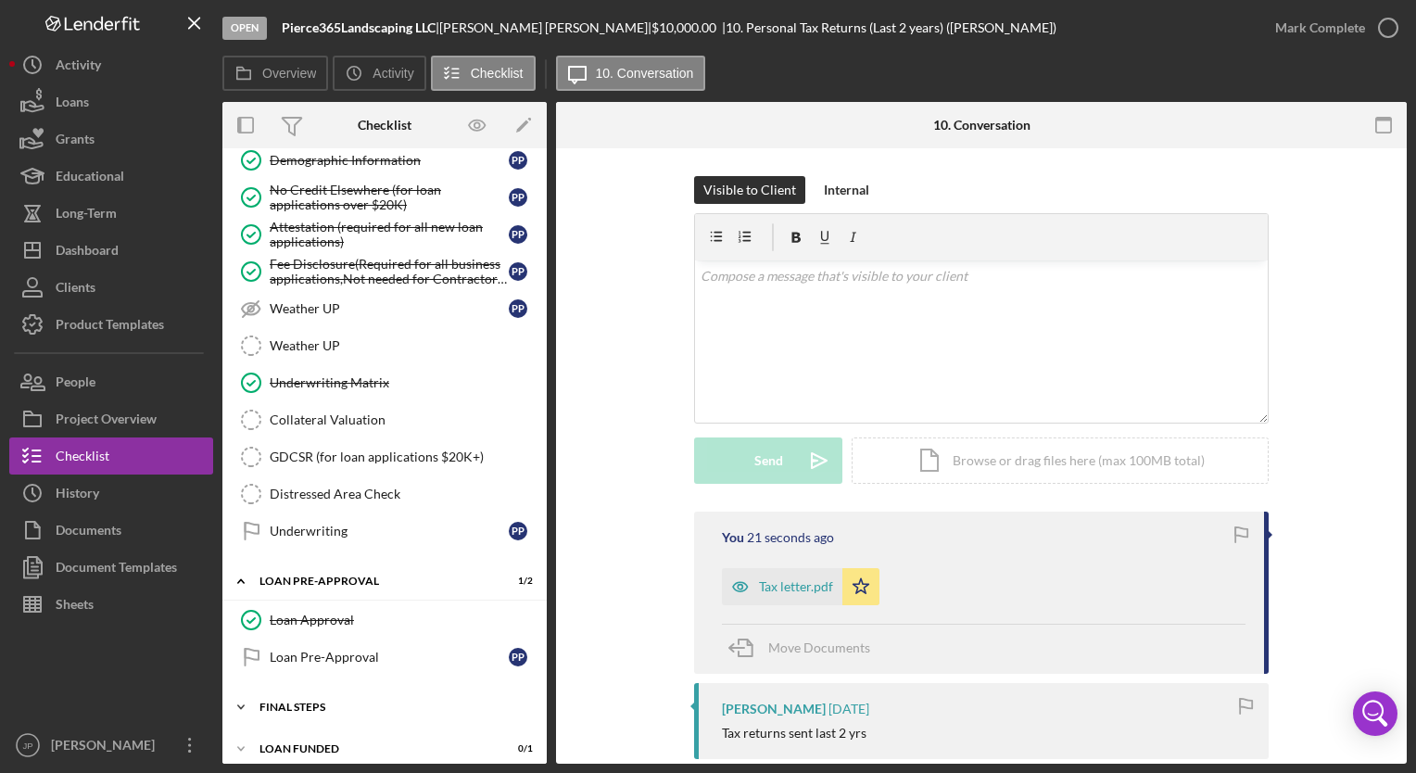
click at [241, 700] on icon "Icon/Expander" at bounding box center [240, 706] width 37 height 37
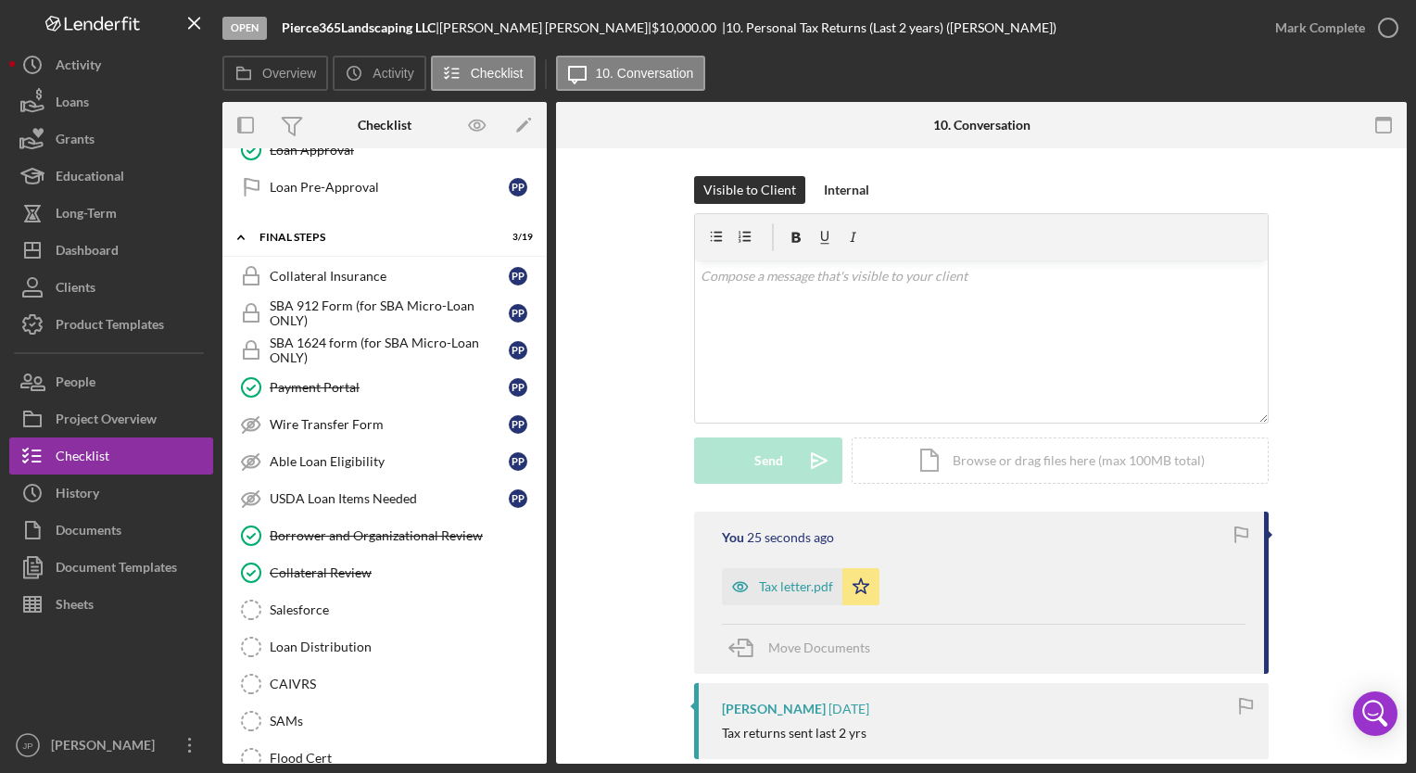
scroll to position [1359, 0]
click at [363, 297] on div "SBA 912 Form (for SBA Micro-Loan ONLY)" at bounding box center [389, 312] width 239 height 30
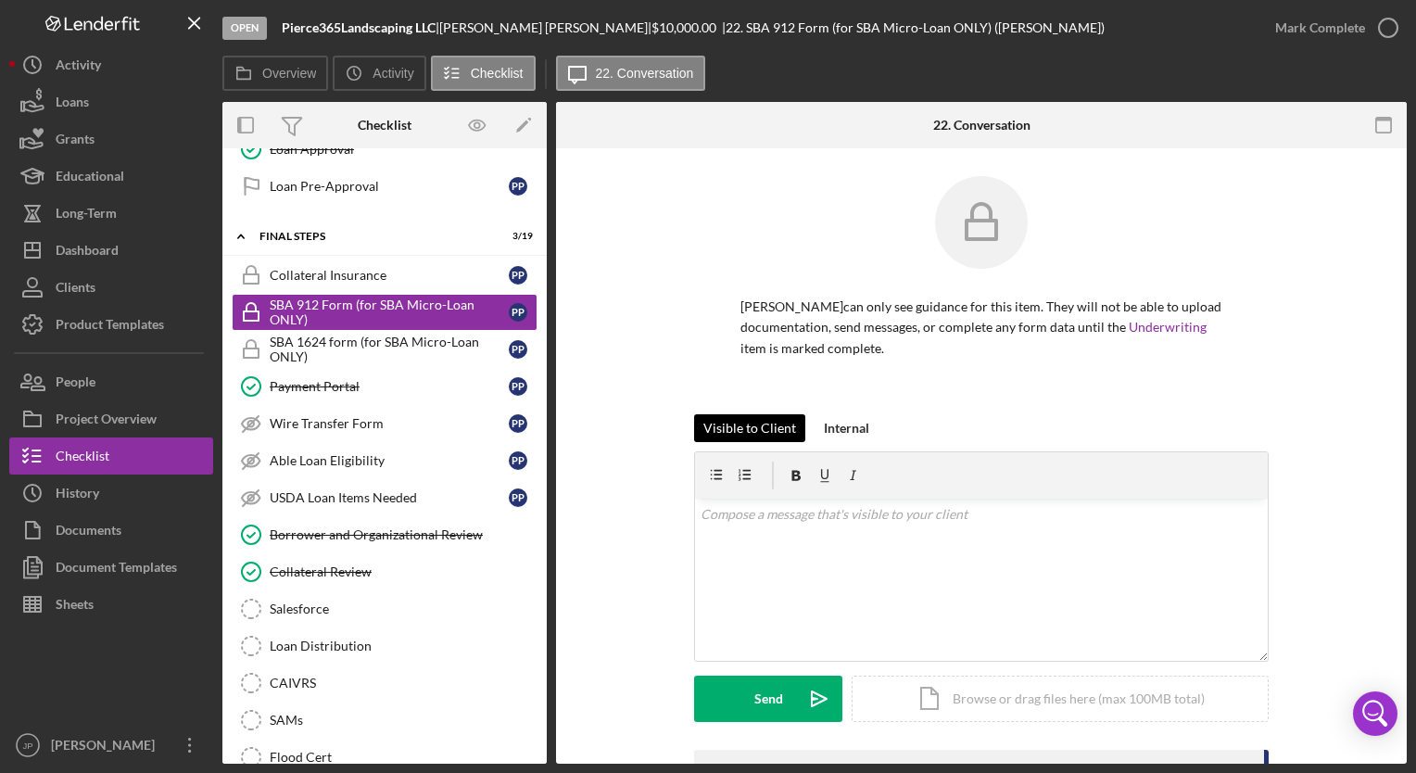
click at [764, 429] on div "Visible to Client" at bounding box center [749, 428] width 93 height 28
click at [751, 430] on div "Visible to Client" at bounding box center [749, 428] width 93 height 28
drag, startPoint x: 549, startPoint y: 558, endPoint x: 548, endPoint y: 519, distance: 39.0
click at [548, 519] on div "Overview Internal Workflow Stage Open Icon/Dropdown Arrow Archive (can unarchiv…" at bounding box center [814, 433] width 1184 height 662
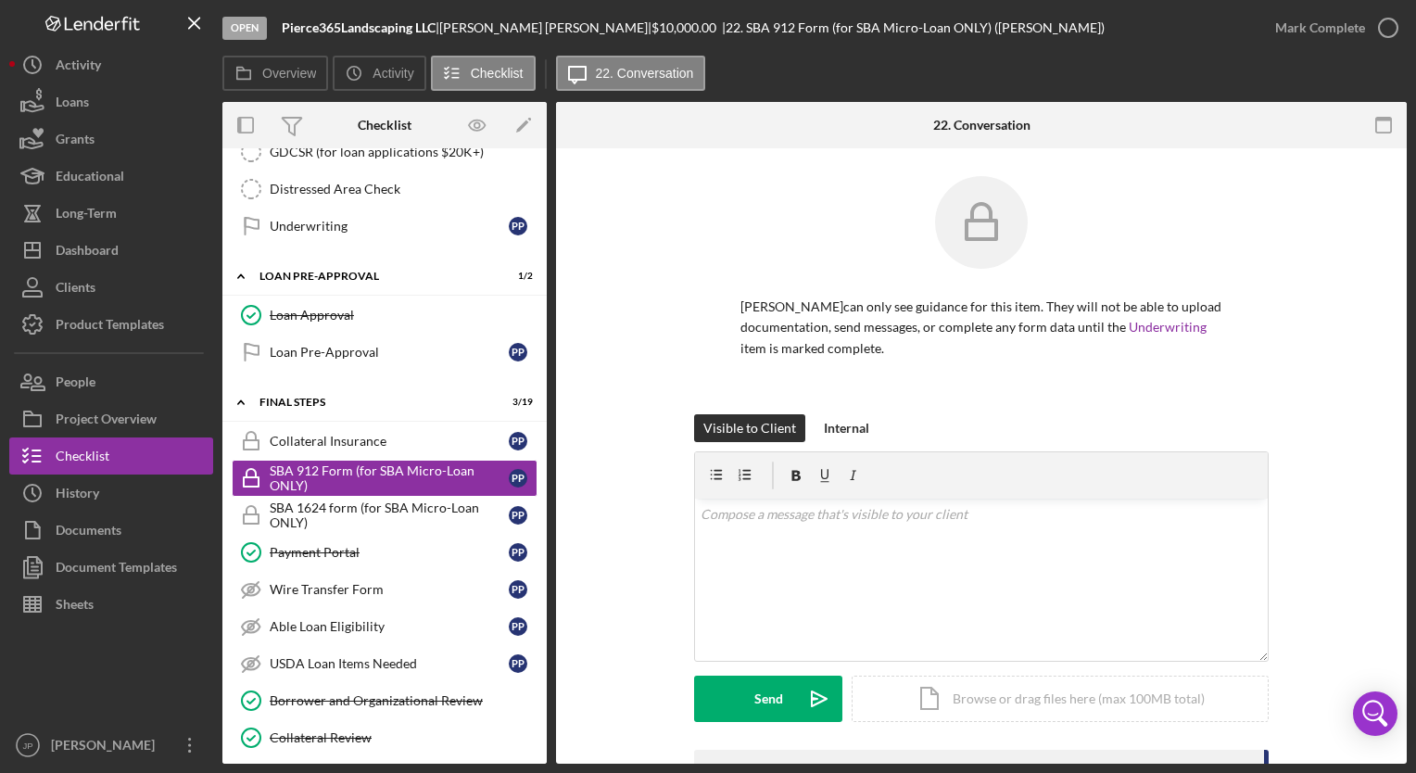
scroll to position [1145, 0]
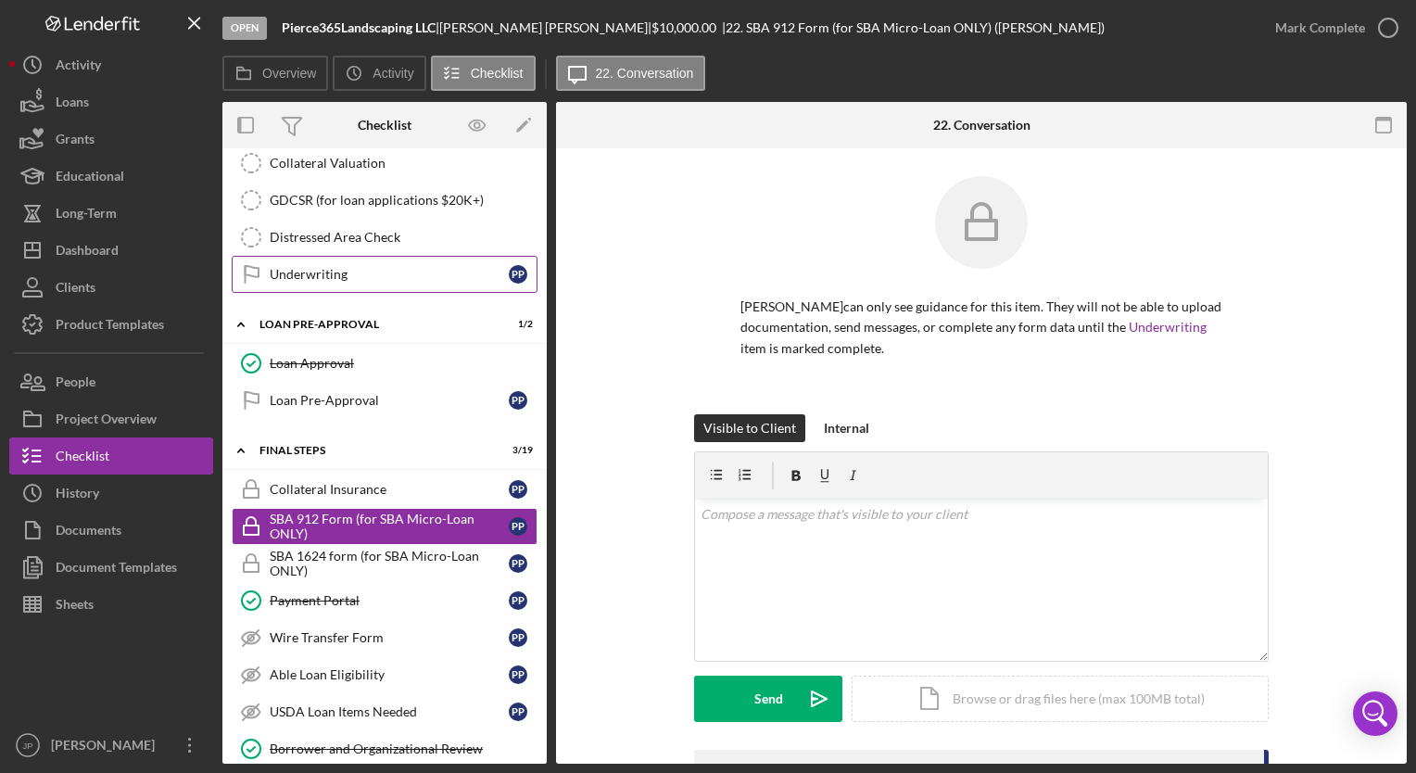
click at [360, 272] on link "Underwriting Underwriting P P" at bounding box center [385, 274] width 306 height 37
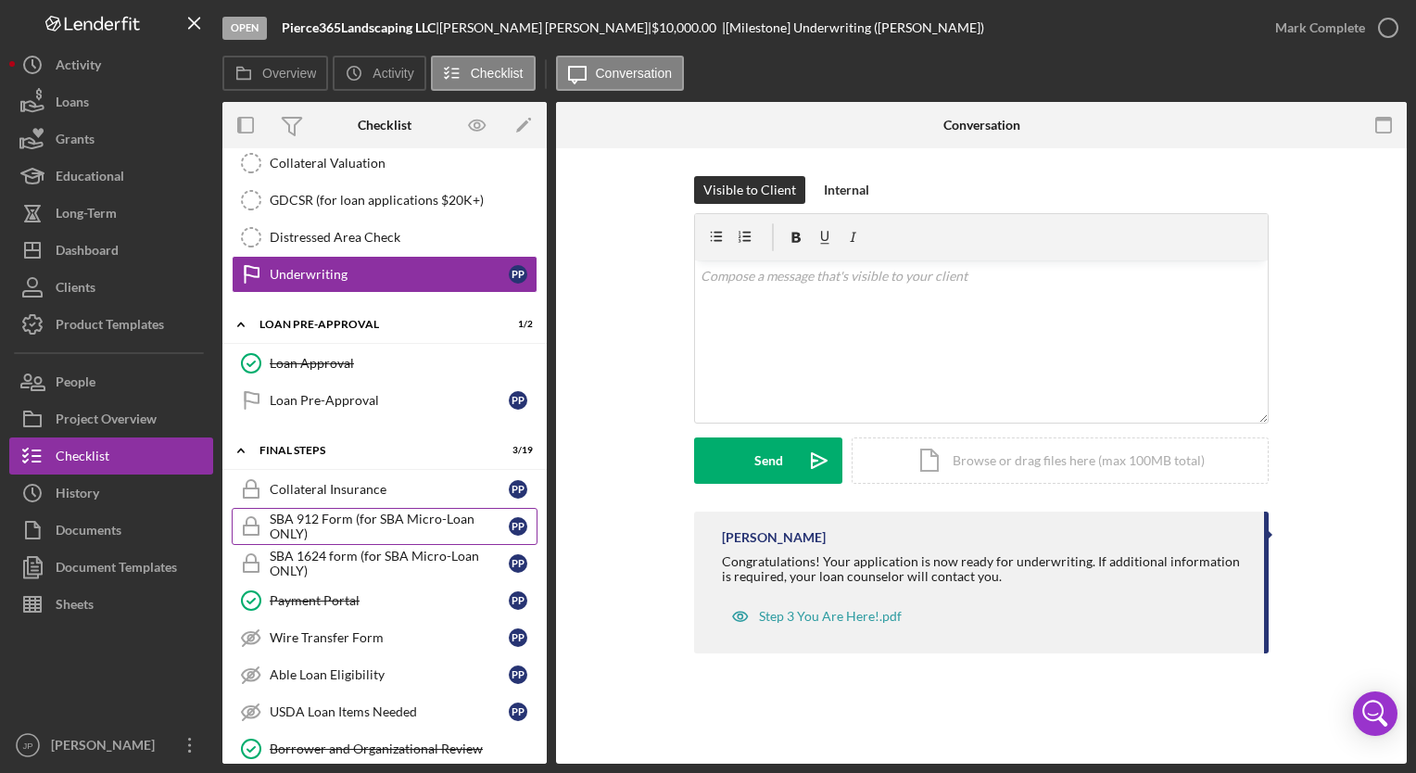
click at [380, 517] on div "SBA 912 Form (for SBA Micro-Loan ONLY)" at bounding box center [389, 526] width 239 height 30
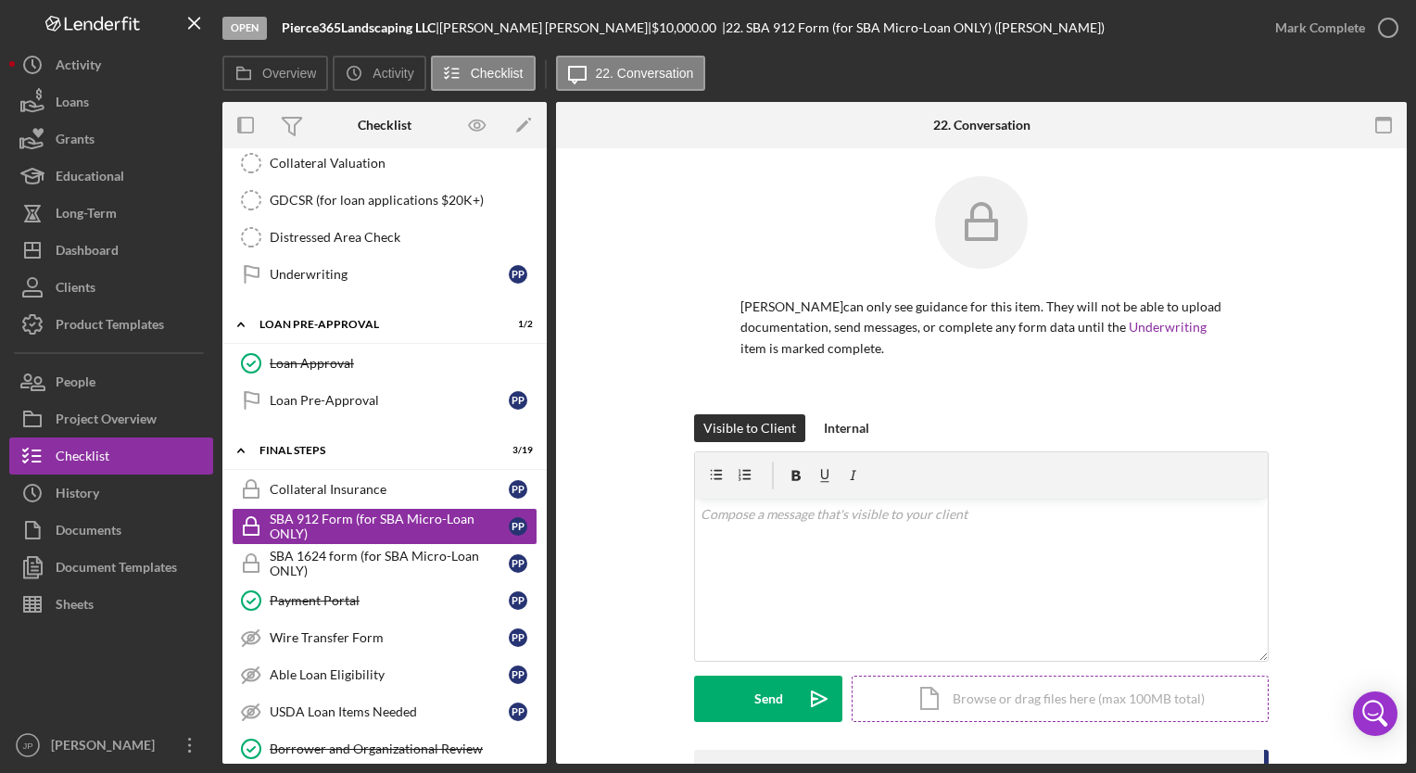
click at [958, 701] on div "Icon/Document Browse or drag files here (max 100MB total) Tap to choose files o…" at bounding box center [1060, 699] width 417 height 46
click at [753, 695] on div "Upload" at bounding box center [769, 699] width 42 height 46
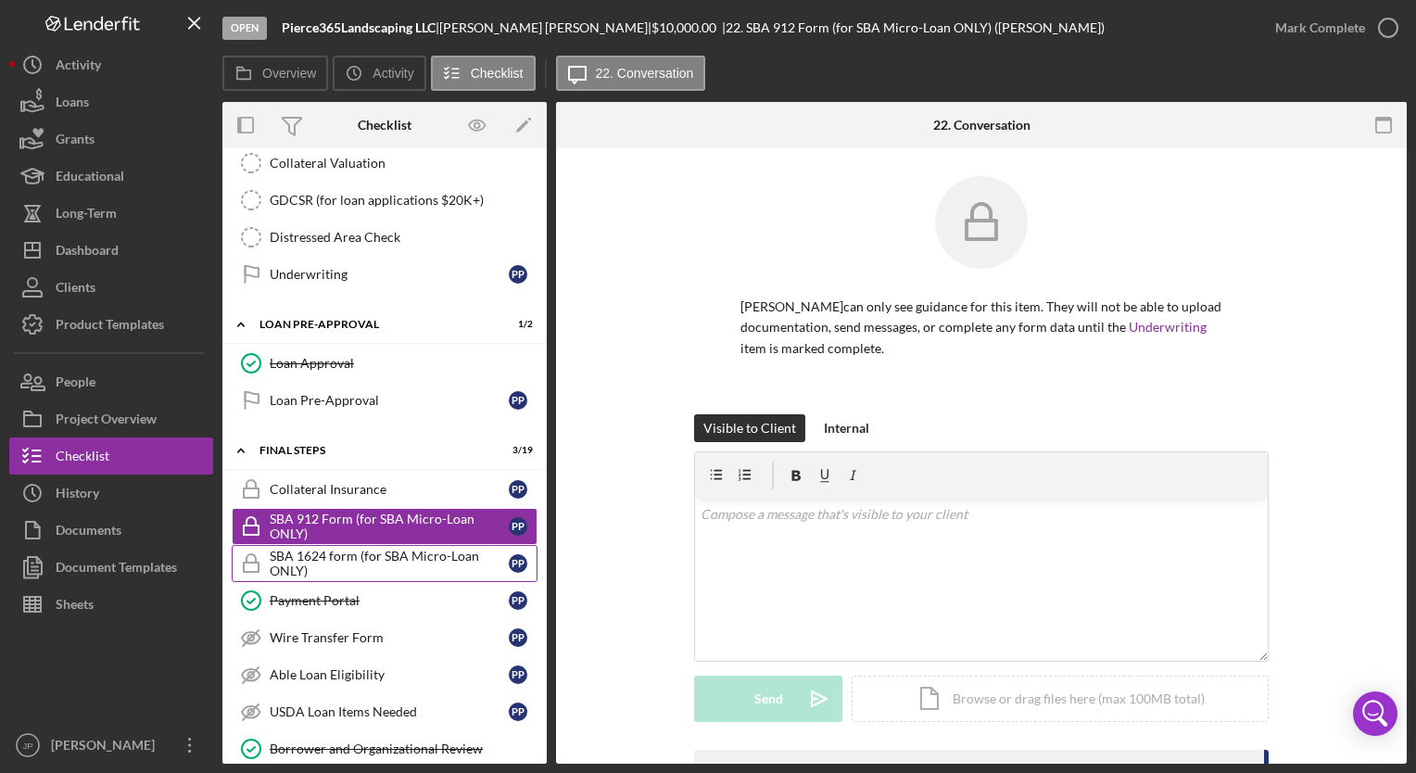
click at [426, 549] on div "SBA 1624 form (for SBA Micro-Loan ONLY)" at bounding box center [389, 564] width 239 height 30
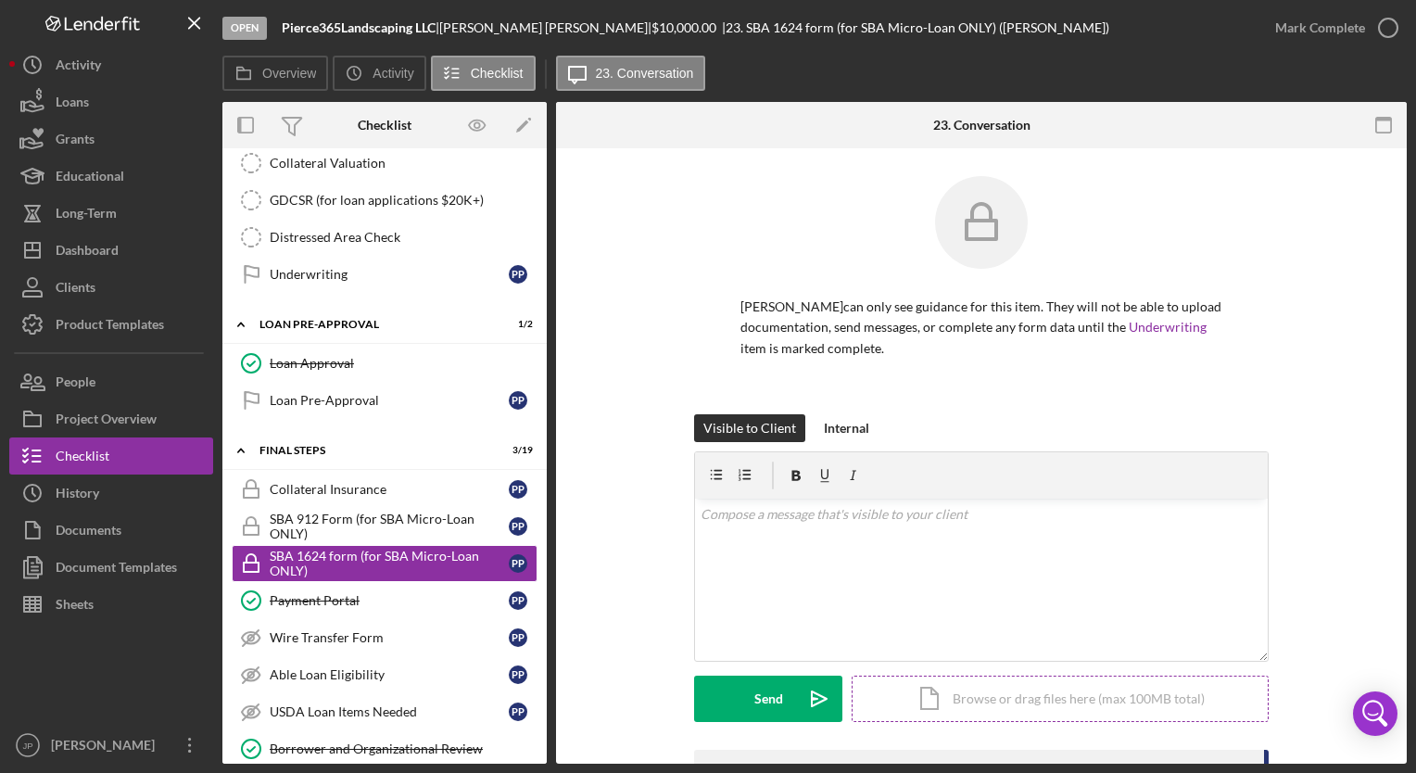
click at [932, 696] on div "Icon/Document Browse or drag files here (max 100MB total) Tap to choose files o…" at bounding box center [1060, 699] width 417 height 46
click at [763, 706] on div "Upload" at bounding box center [769, 699] width 42 height 46
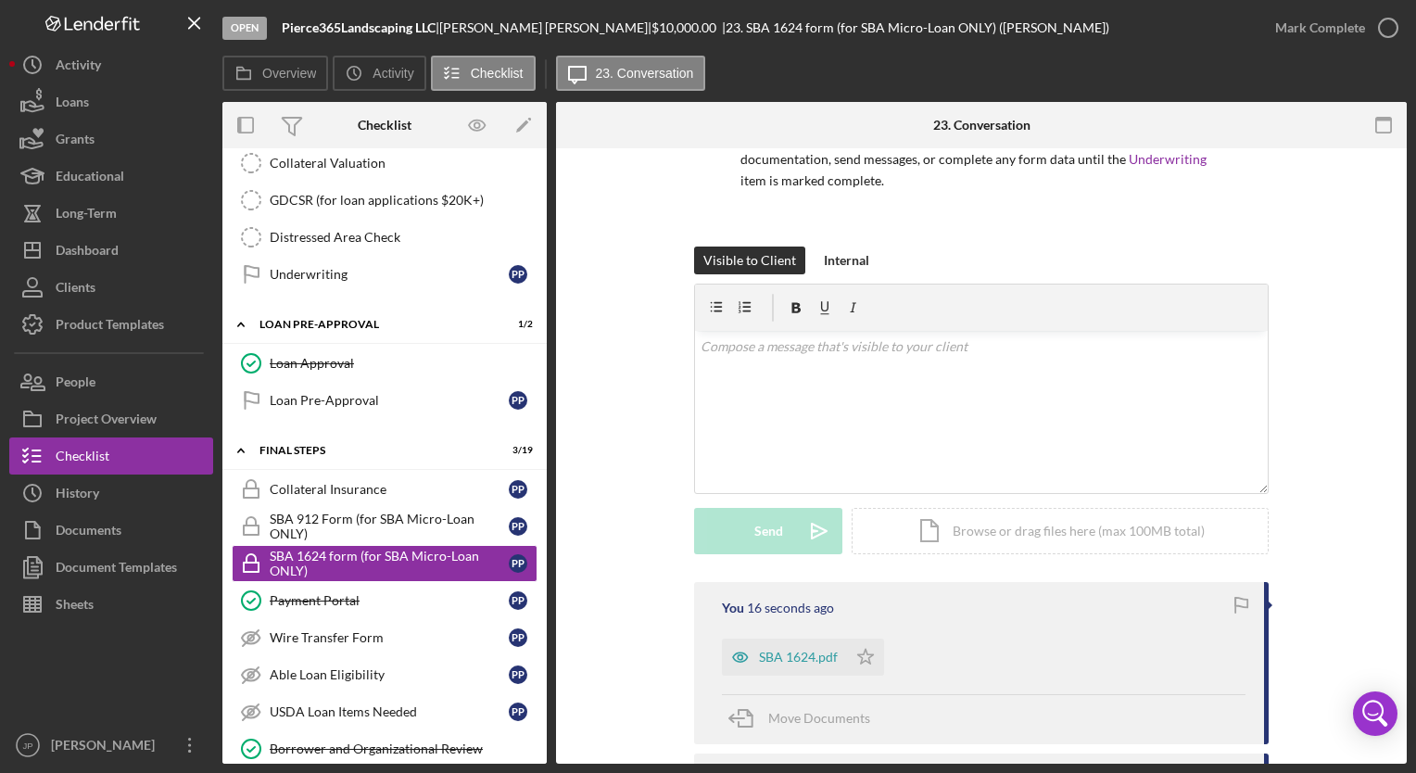
scroll to position [173, 0]
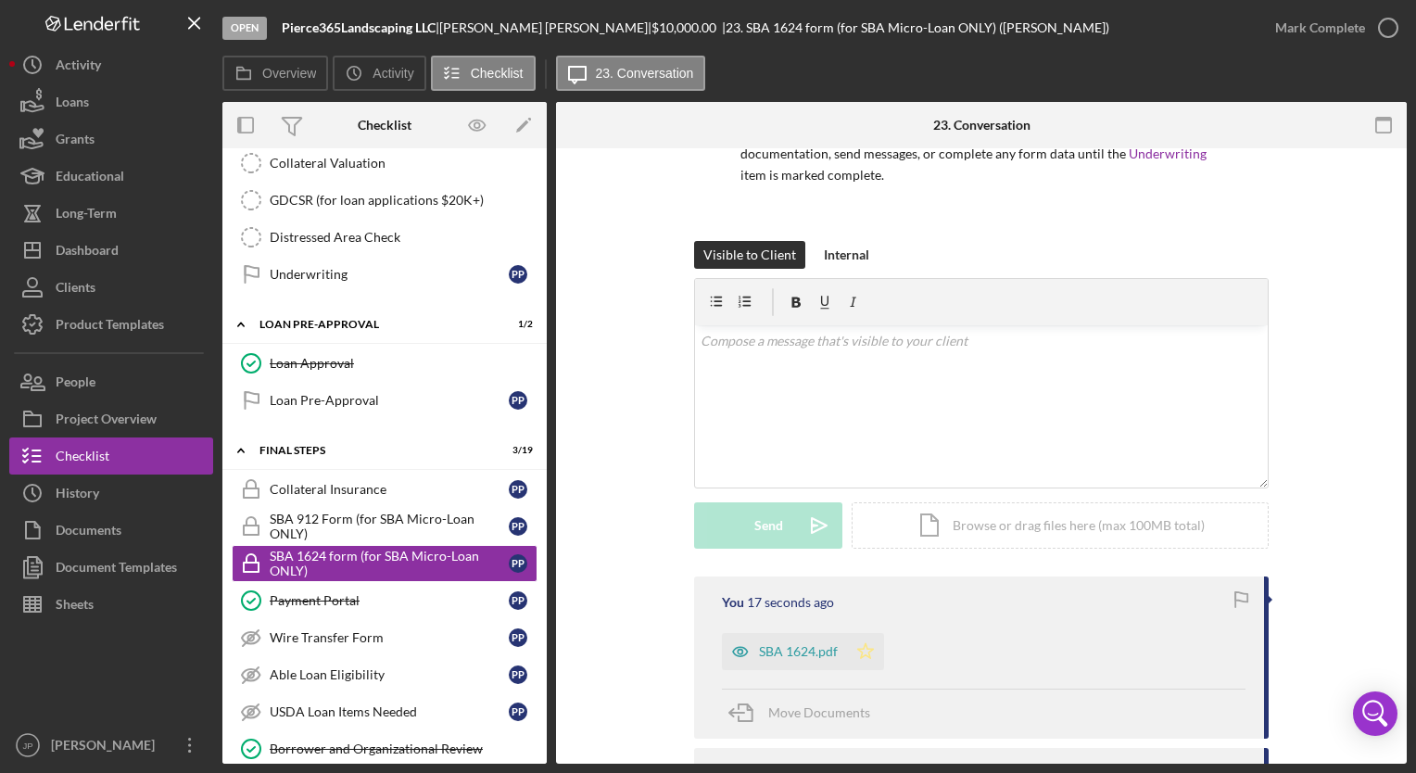
click at [855, 651] on icon "Icon/Star" at bounding box center [865, 651] width 37 height 37
click at [1319, 20] on div "Mark Complete" at bounding box center [1320, 27] width 90 height 37
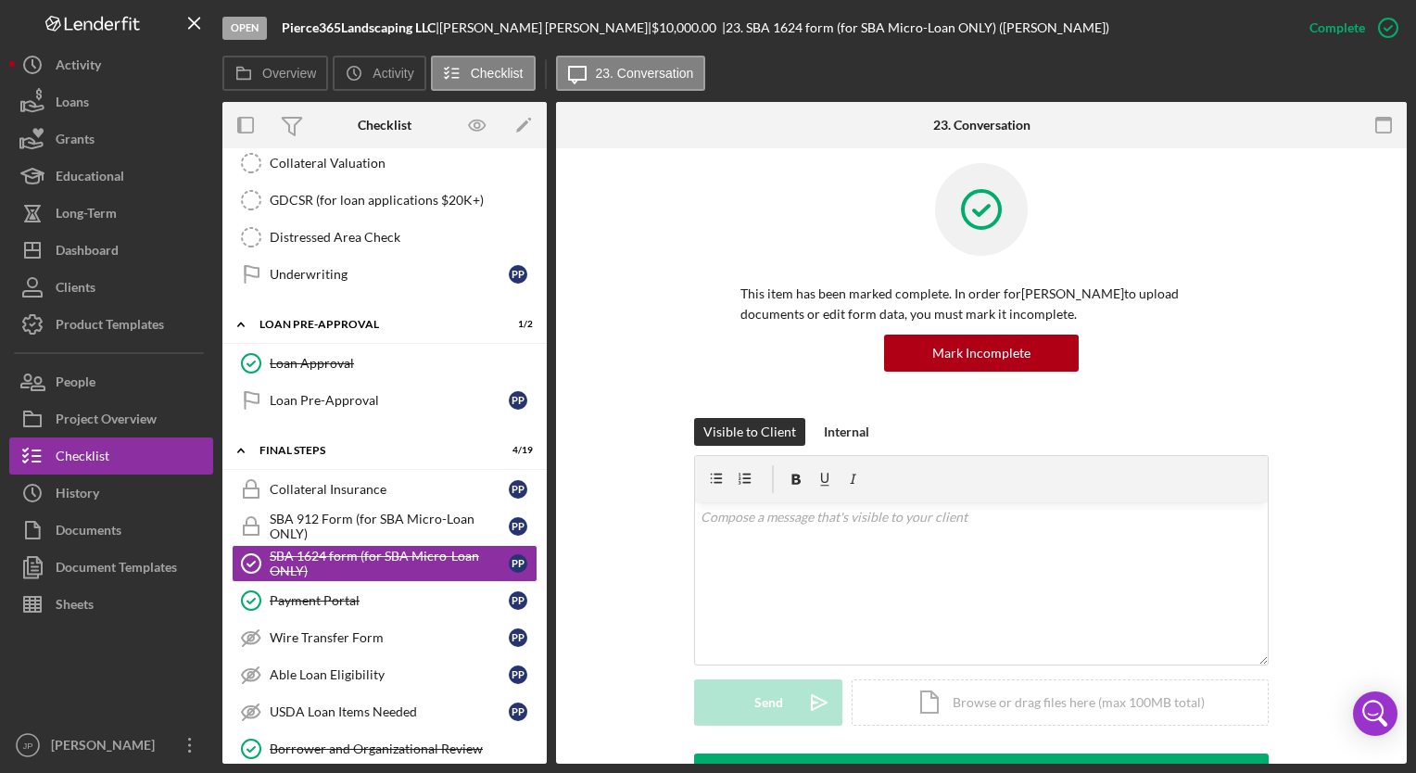
scroll to position [0, 0]
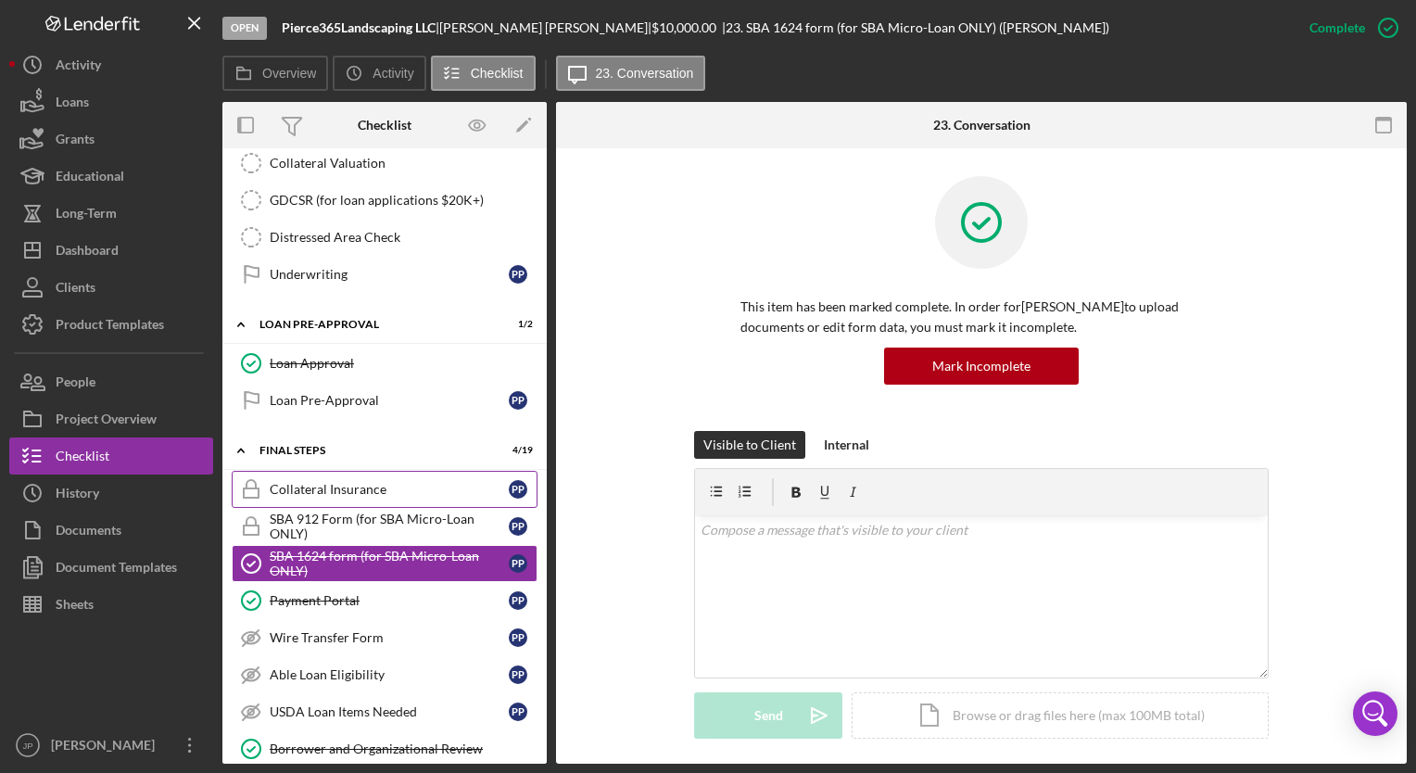
click at [307, 492] on link "Collateral Insurance Collateral Insurance P P" at bounding box center [385, 489] width 306 height 37
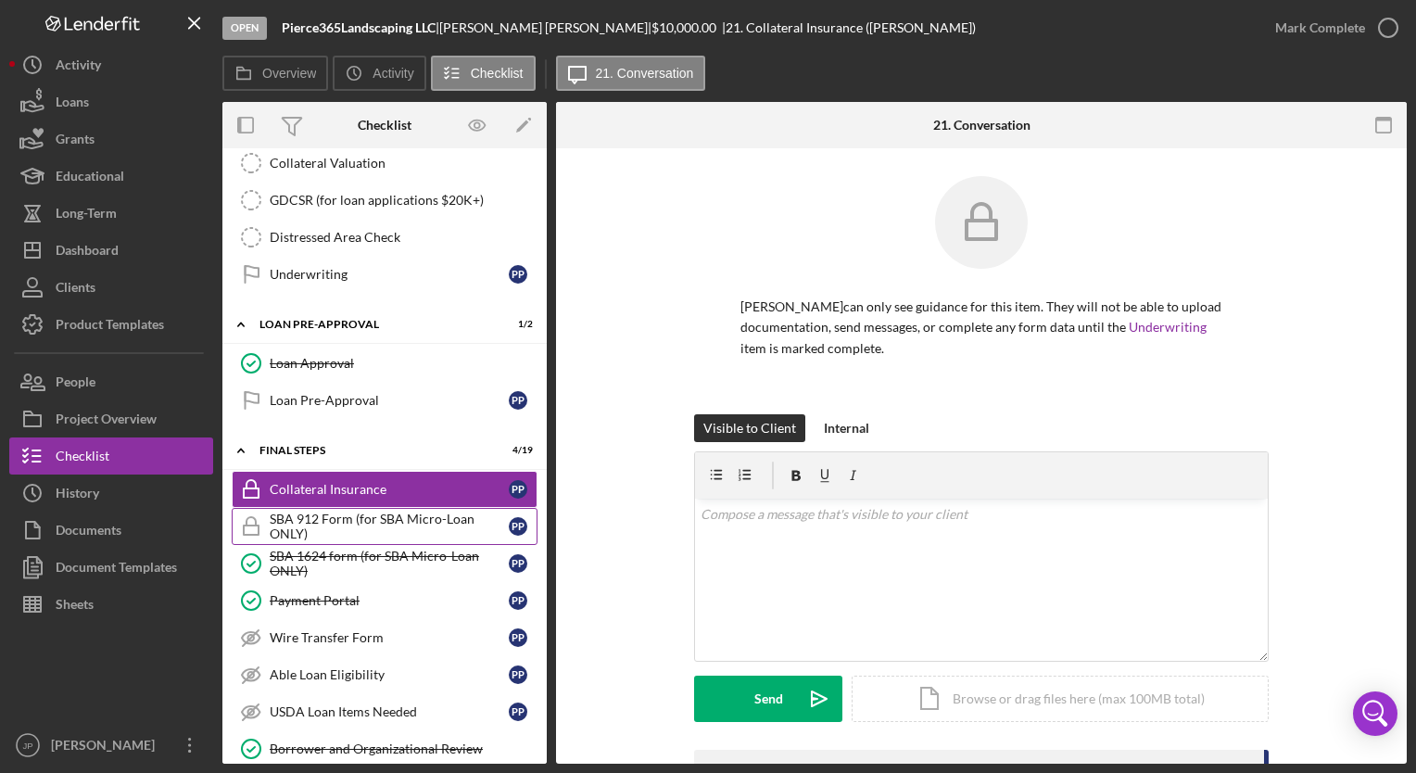
click at [303, 514] on div "SBA 912 Form (for SBA Micro-Loan ONLY)" at bounding box center [389, 526] width 239 height 30
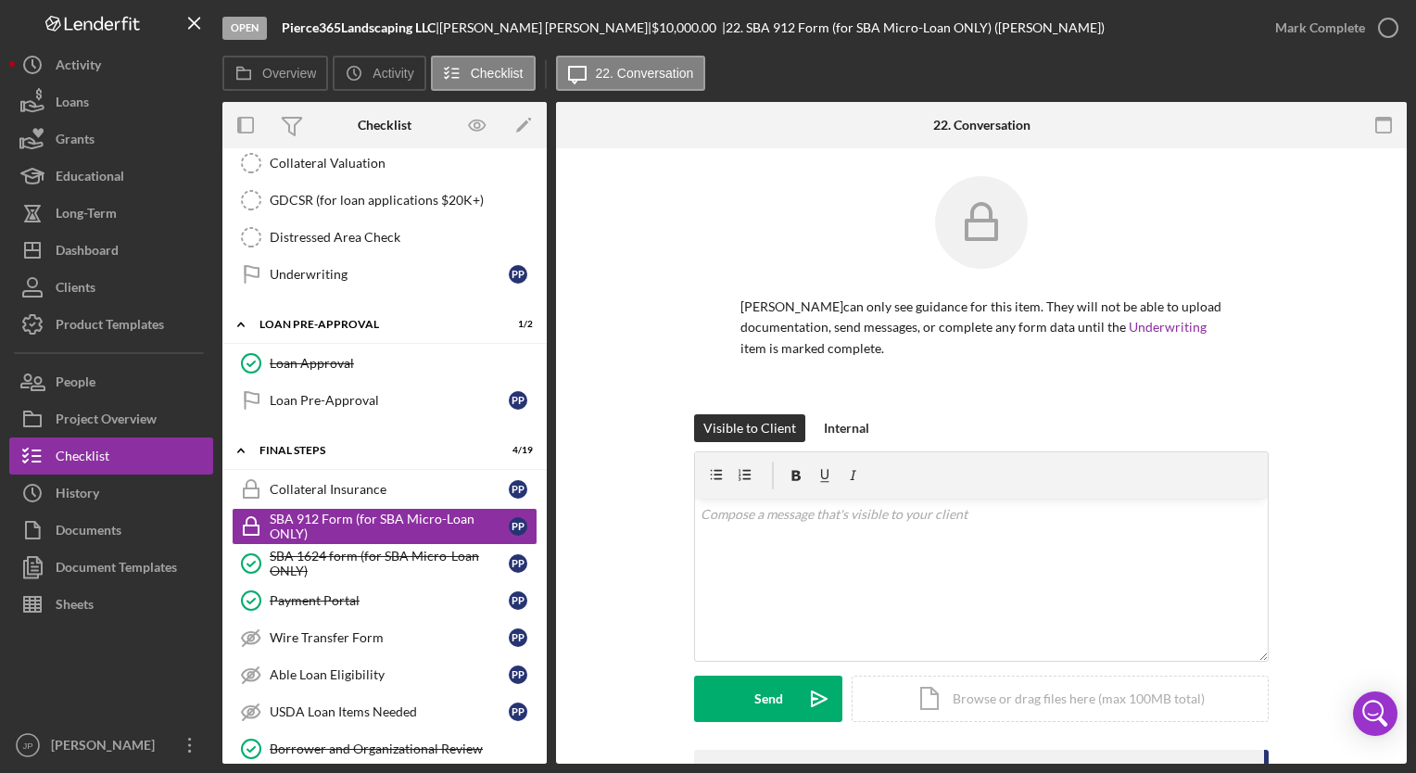
scroll to position [122, 0]
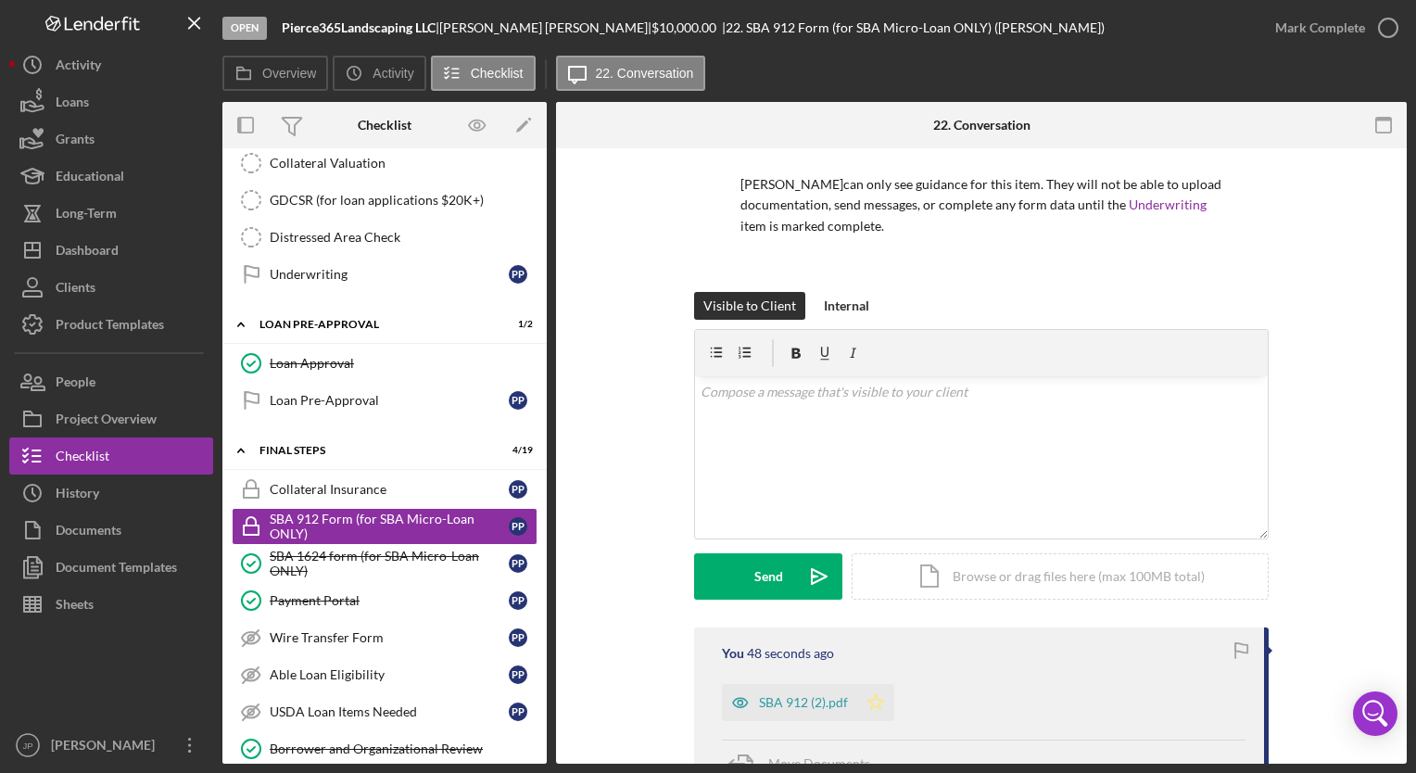
click at [879, 703] on icon "Icon/Star" at bounding box center [875, 702] width 37 height 37
click at [1331, 35] on div "Mark Complete" at bounding box center [1320, 27] width 90 height 37
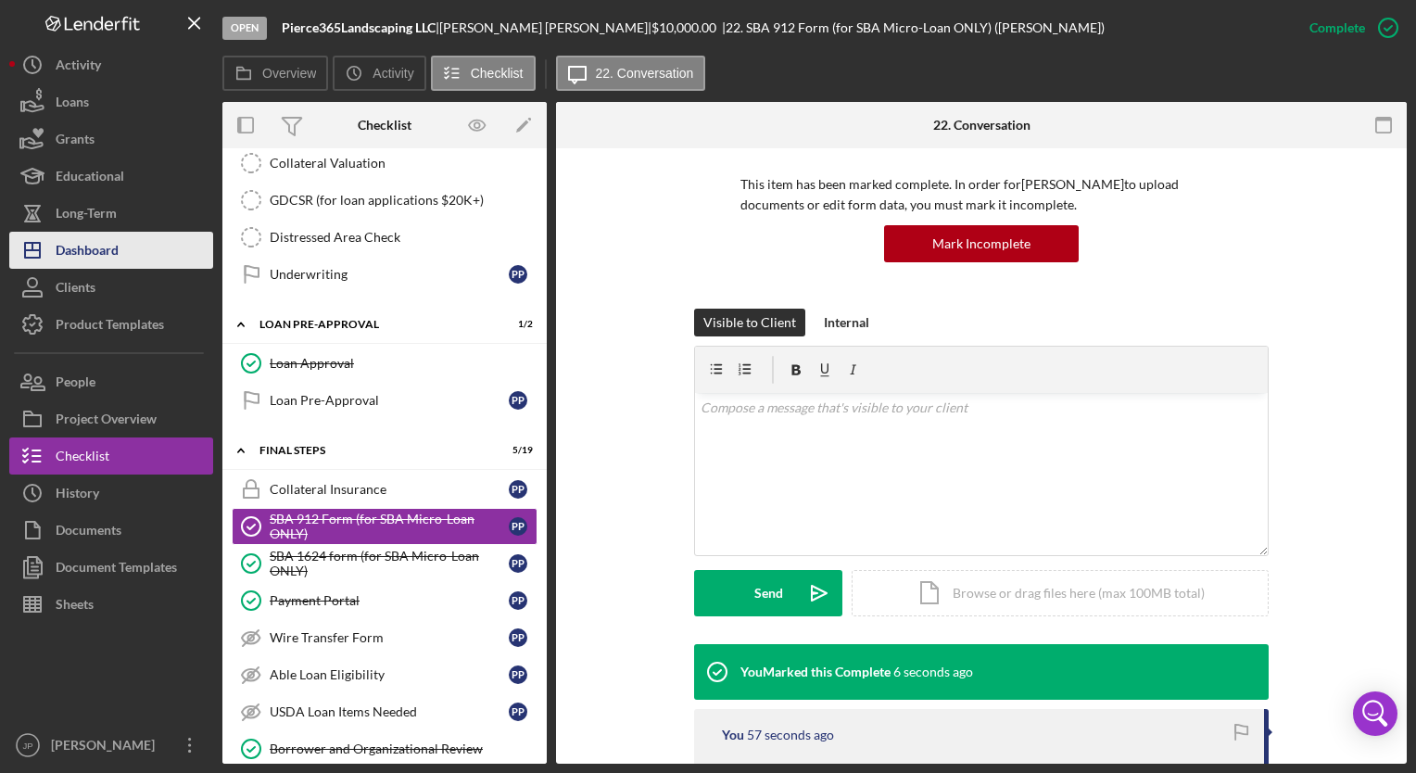
click at [67, 255] on div "Dashboard" at bounding box center [87, 253] width 63 height 42
